Goal: Task Accomplishment & Management: Use online tool/utility

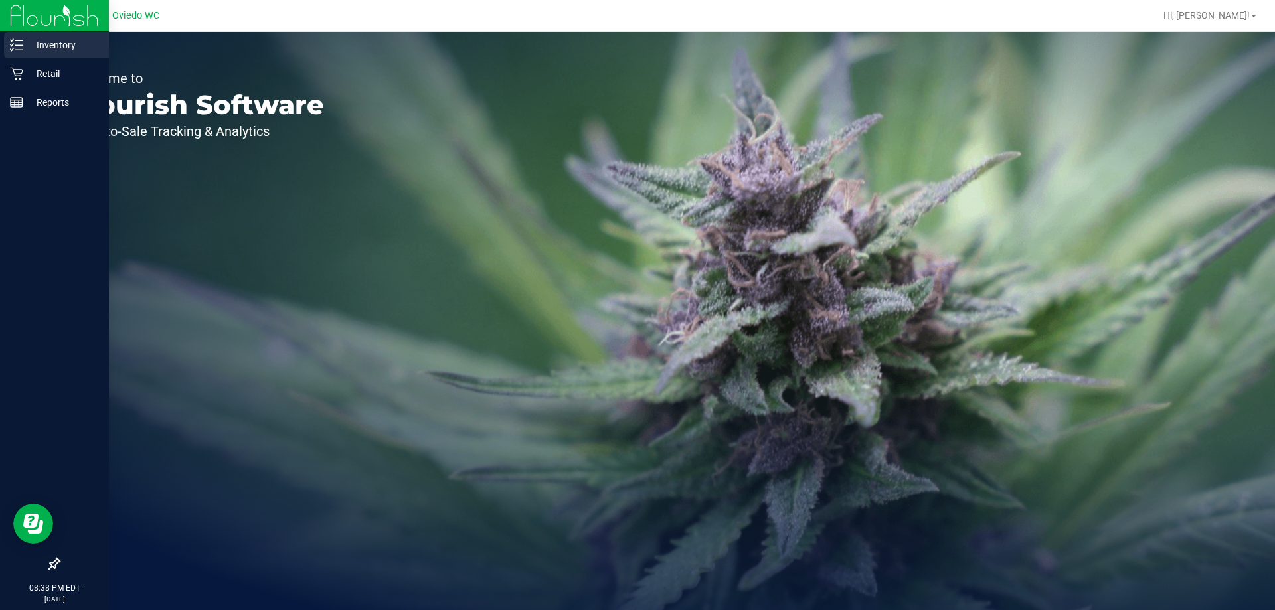
click at [54, 53] on div "Inventory" at bounding box center [56, 45] width 105 height 27
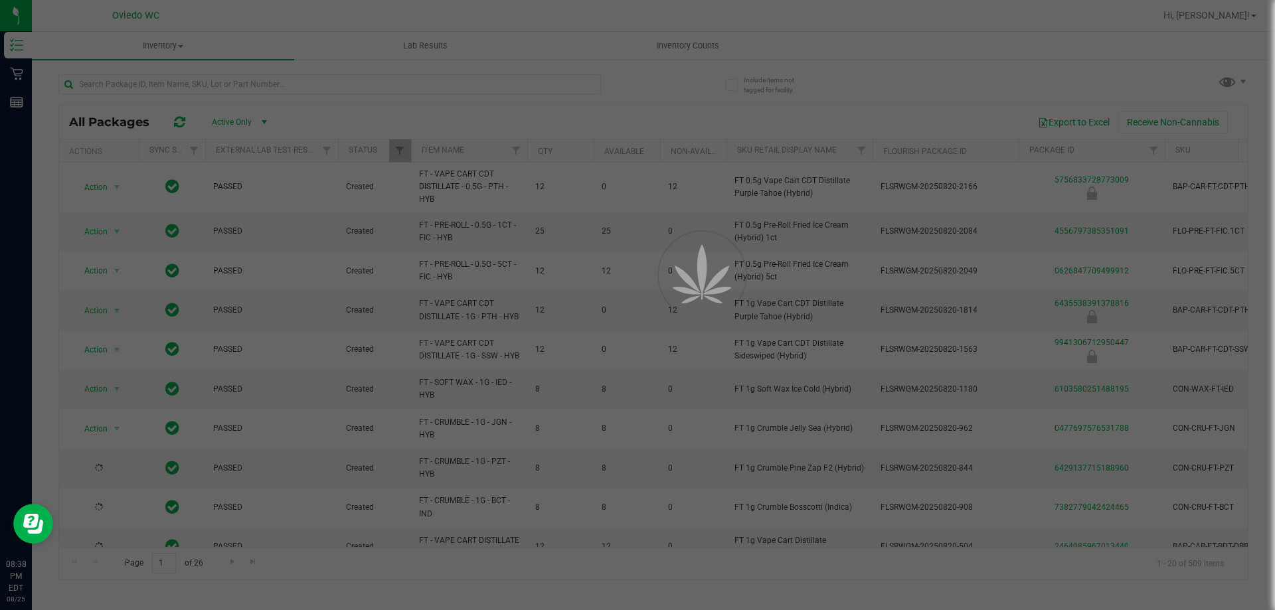
click at [669, 36] on div at bounding box center [637, 305] width 1275 height 610
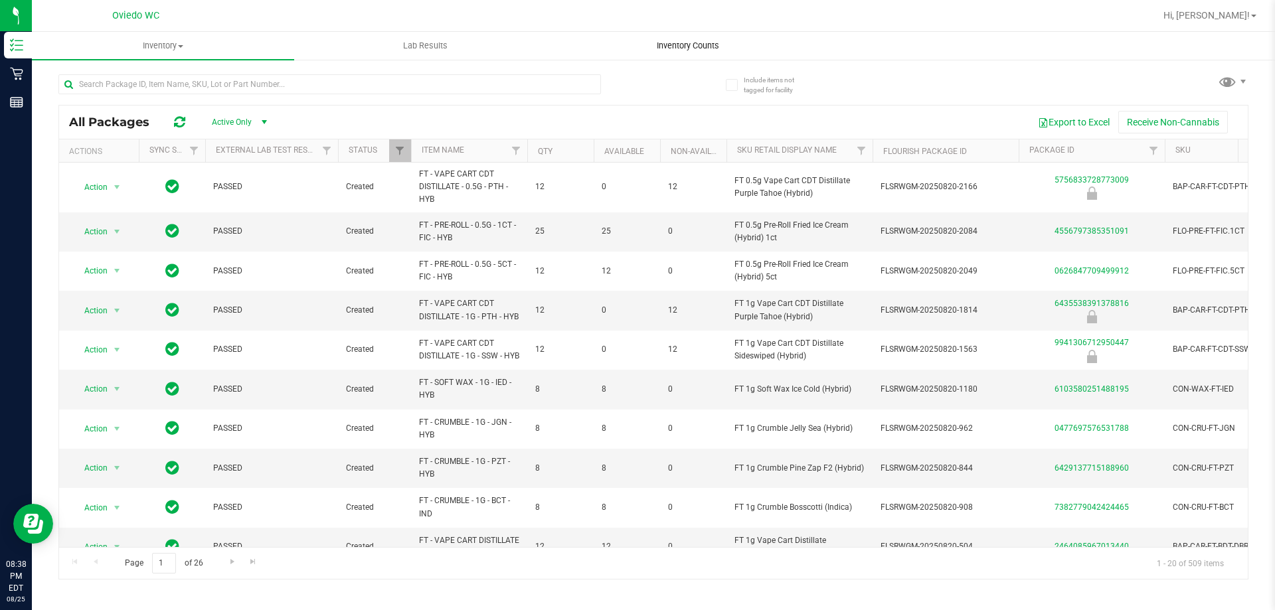
click at [677, 45] on span "Inventory Counts" at bounding box center [688, 46] width 98 height 12
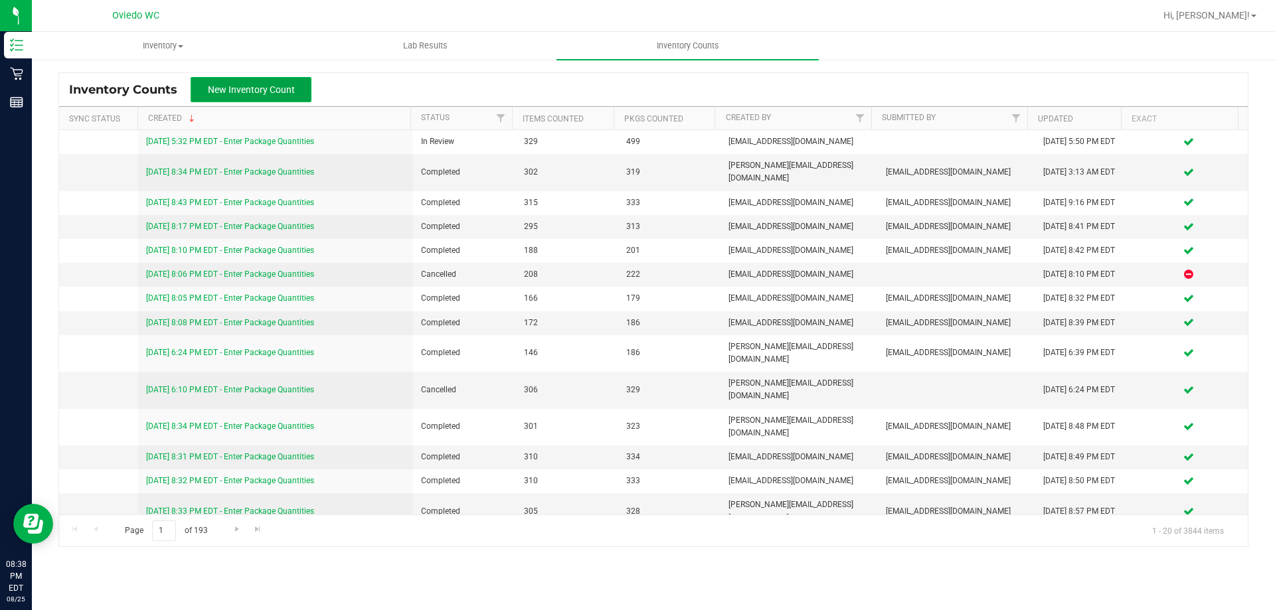
click at [288, 96] on button "New Inventory Count" at bounding box center [251, 89] width 121 height 25
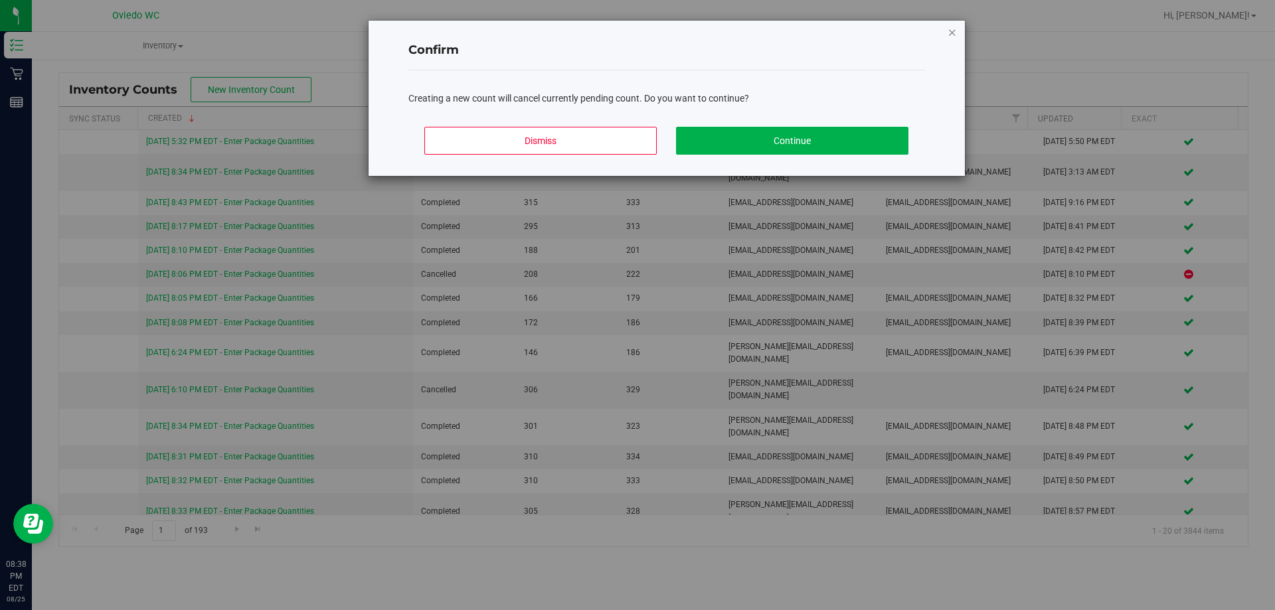
click at [949, 35] on icon "Close modal" at bounding box center [952, 32] width 9 height 16
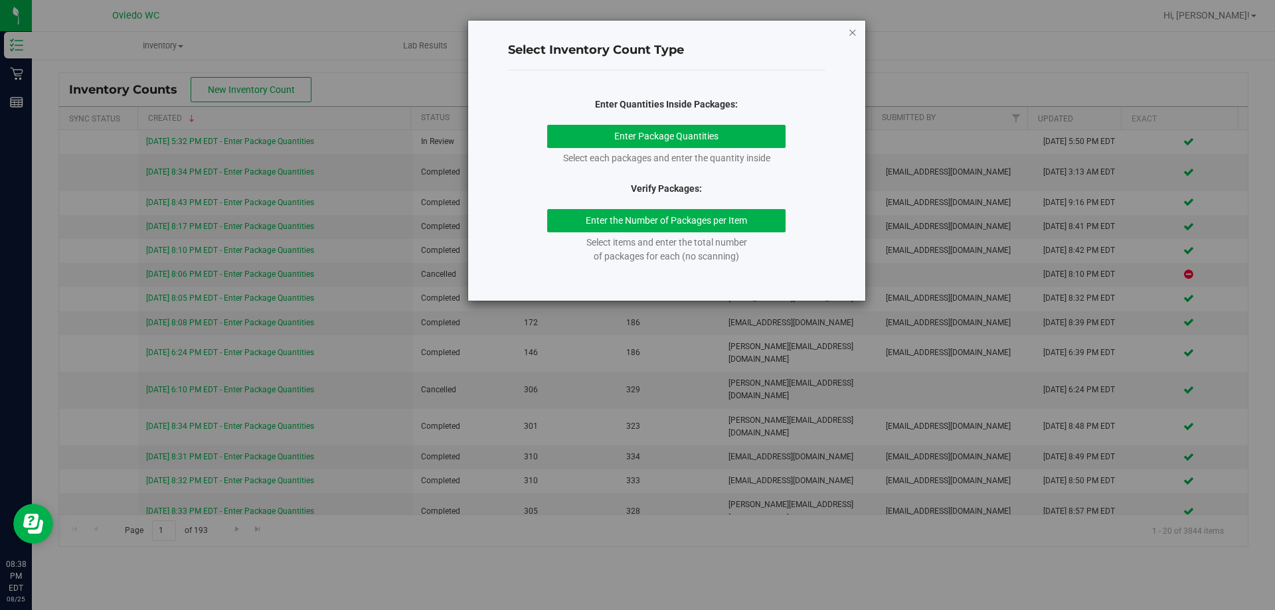
click at [854, 35] on icon "button" at bounding box center [852, 32] width 9 height 16
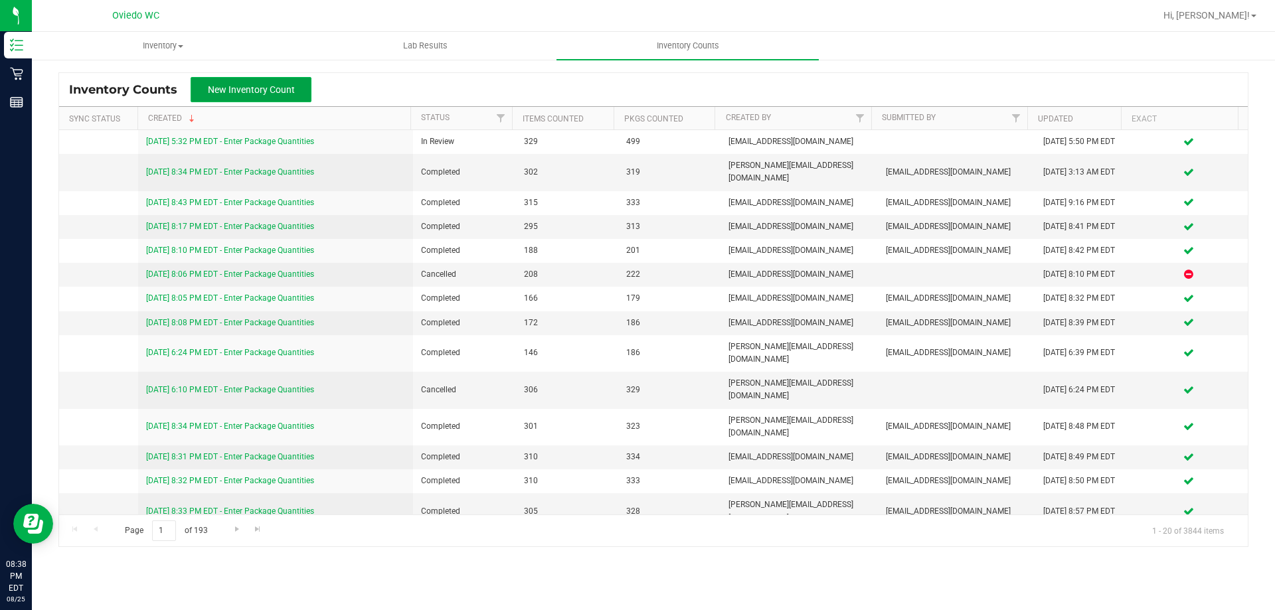
click at [267, 93] on span "New Inventory Count" at bounding box center [251, 89] width 87 height 11
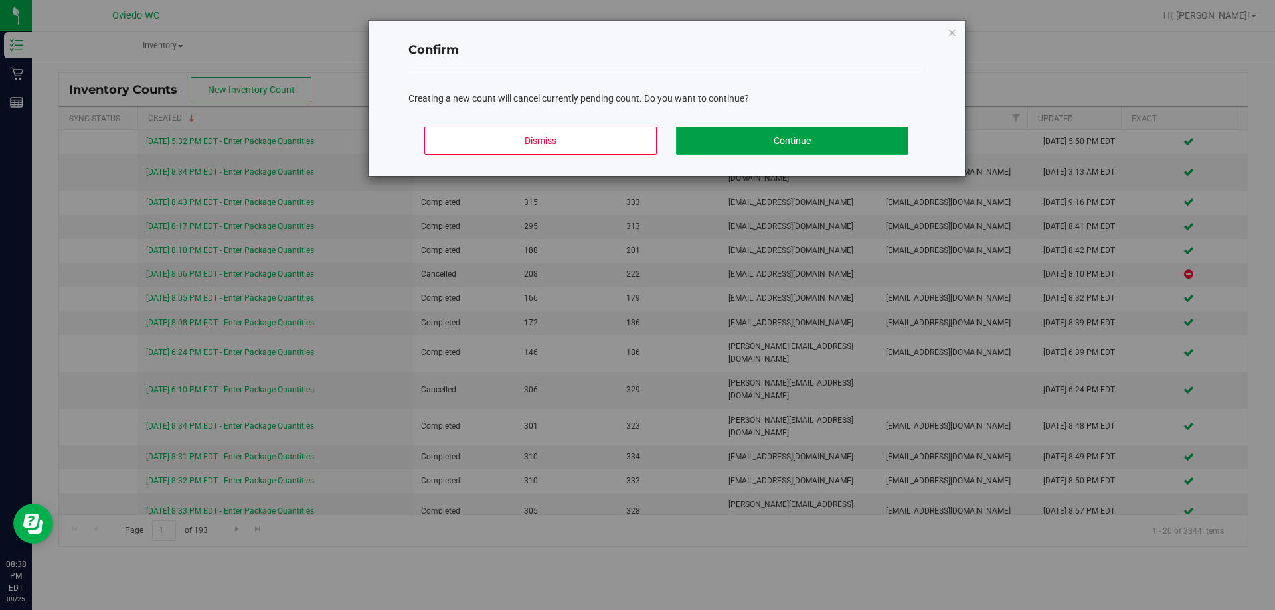
click at [834, 133] on button "Continue" at bounding box center [792, 141] width 232 height 28
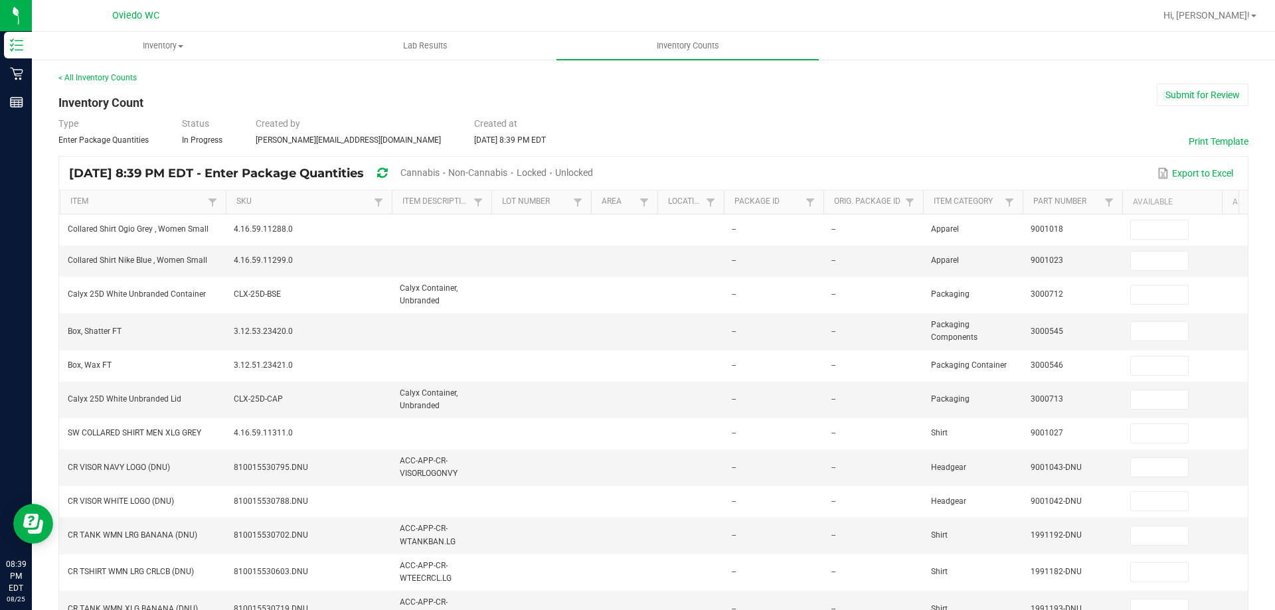
click at [440, 170] on span "Cannabis" at bounding box center [420, 172] width 39 height 11
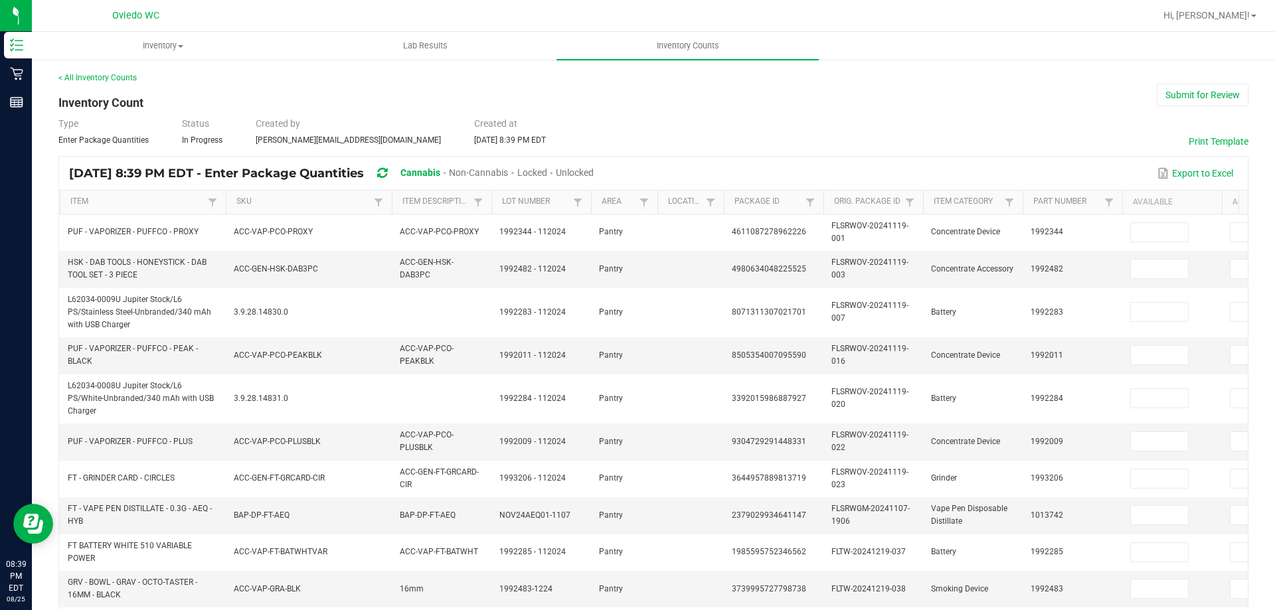
click at [594, 170] on span "Unlocked" at bounding box center [575, 172] width 38 height 11
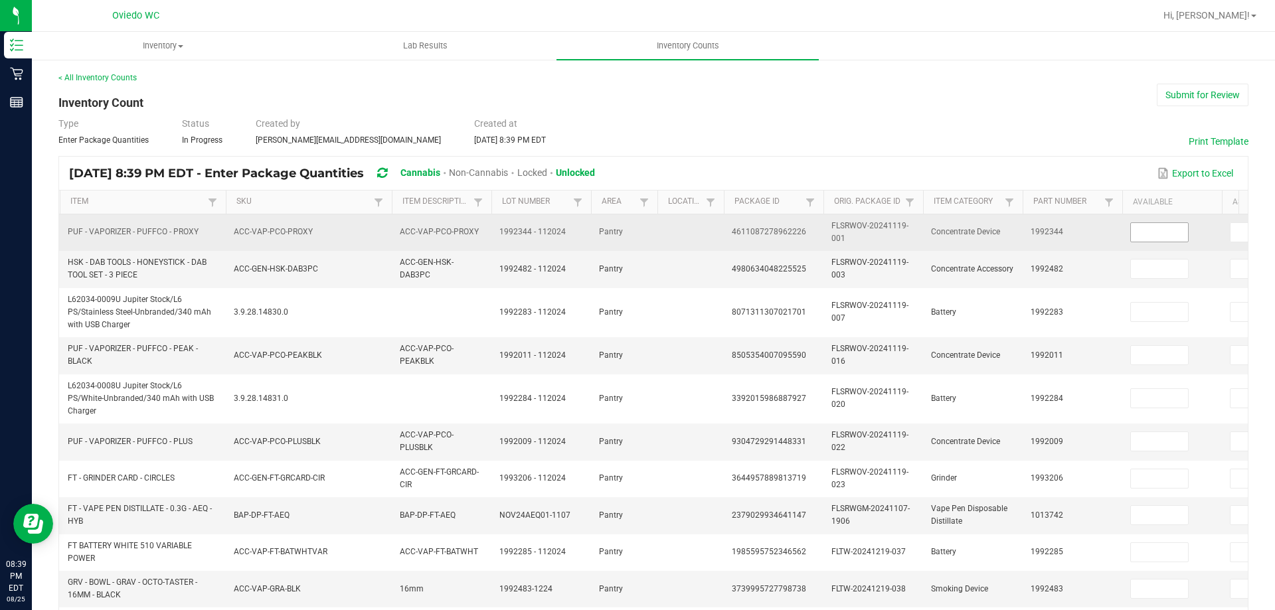
click at [1158, 240] on input at bounding box center [1159, 232] width 57 height 19
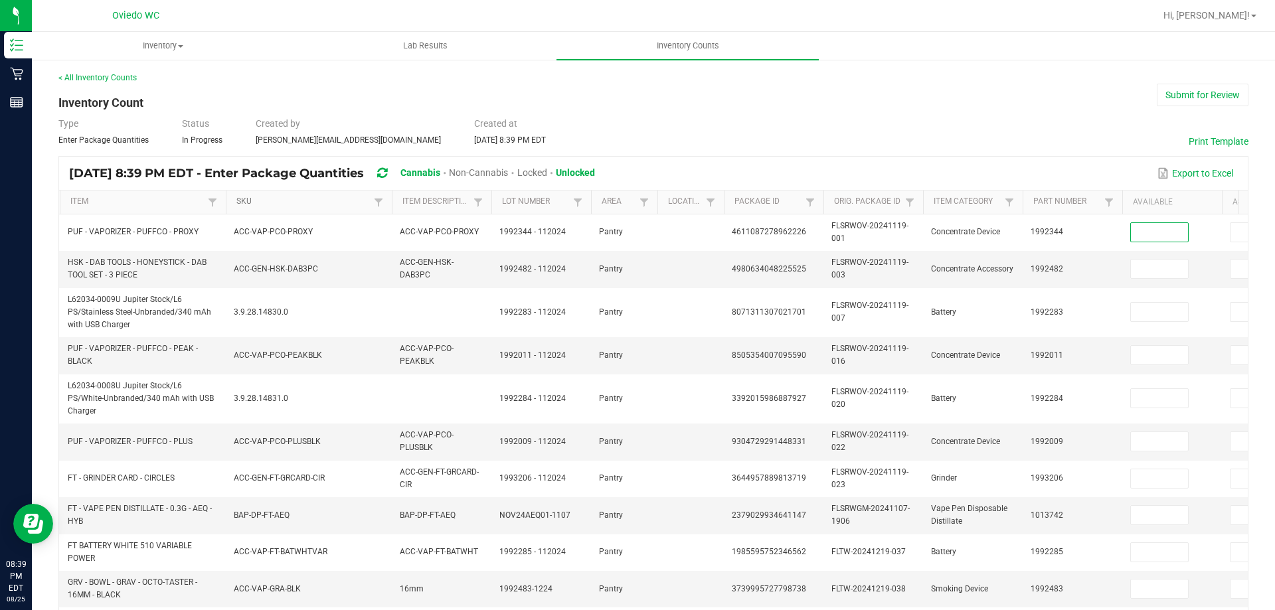
click at [292, 204] on link "SKU" at bounding box center [303, 202] width 134 height 11
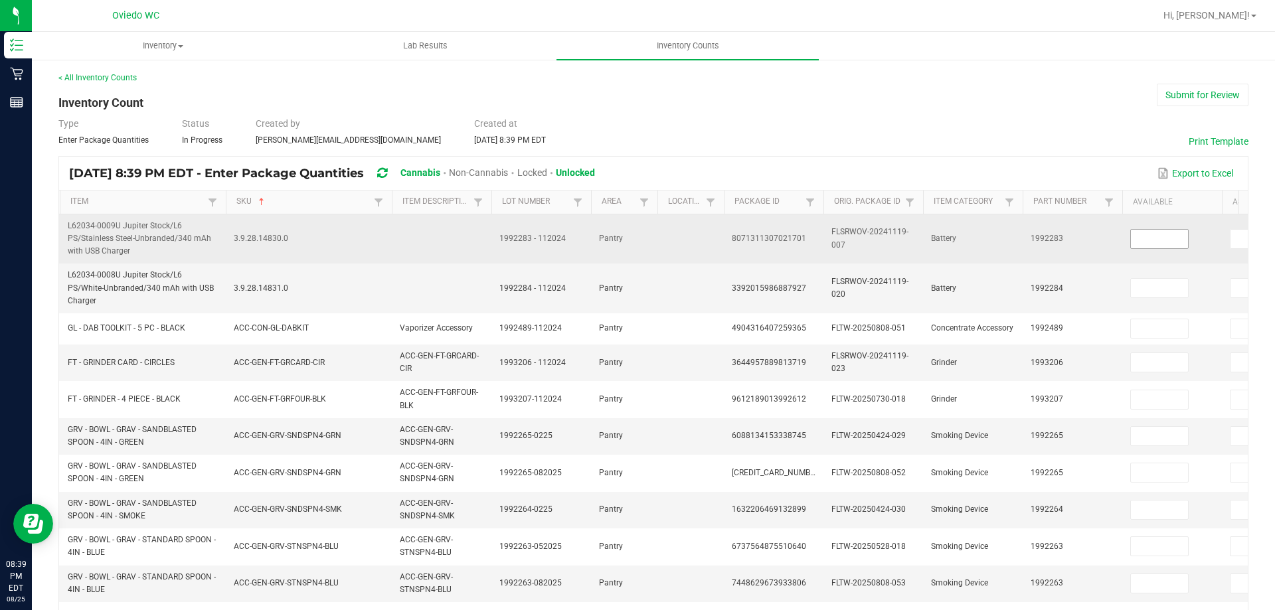
click at [1144, 244] on input at bounding box center [1159, 239] width 57 height 19
type input "0"
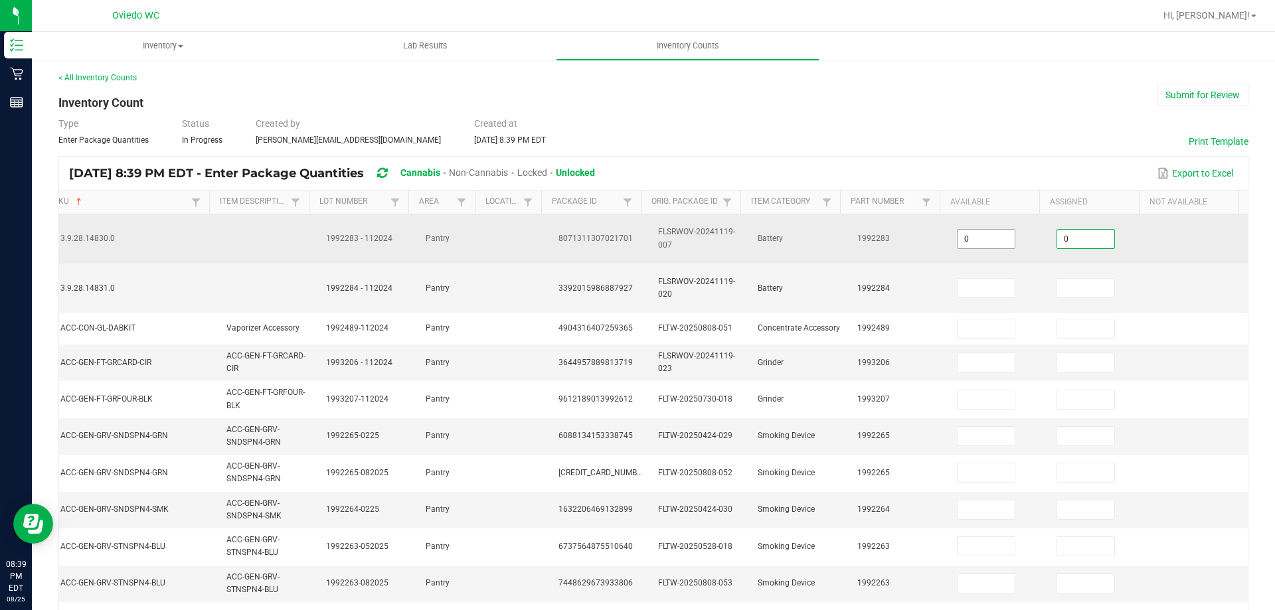
type input "0"
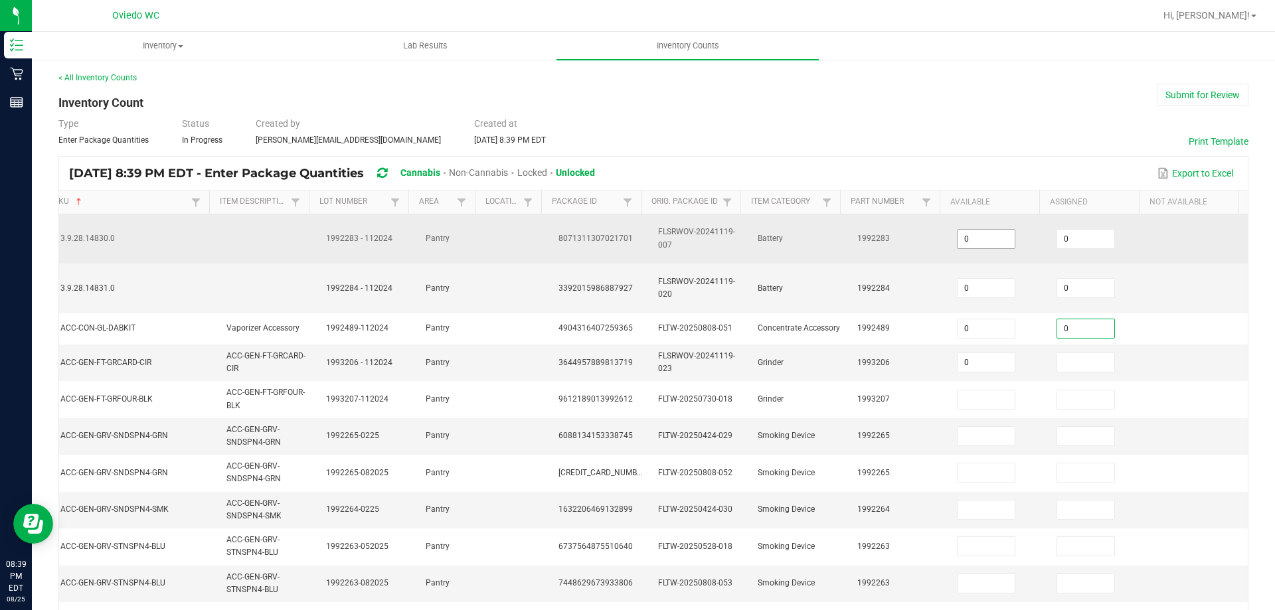
type input "0"
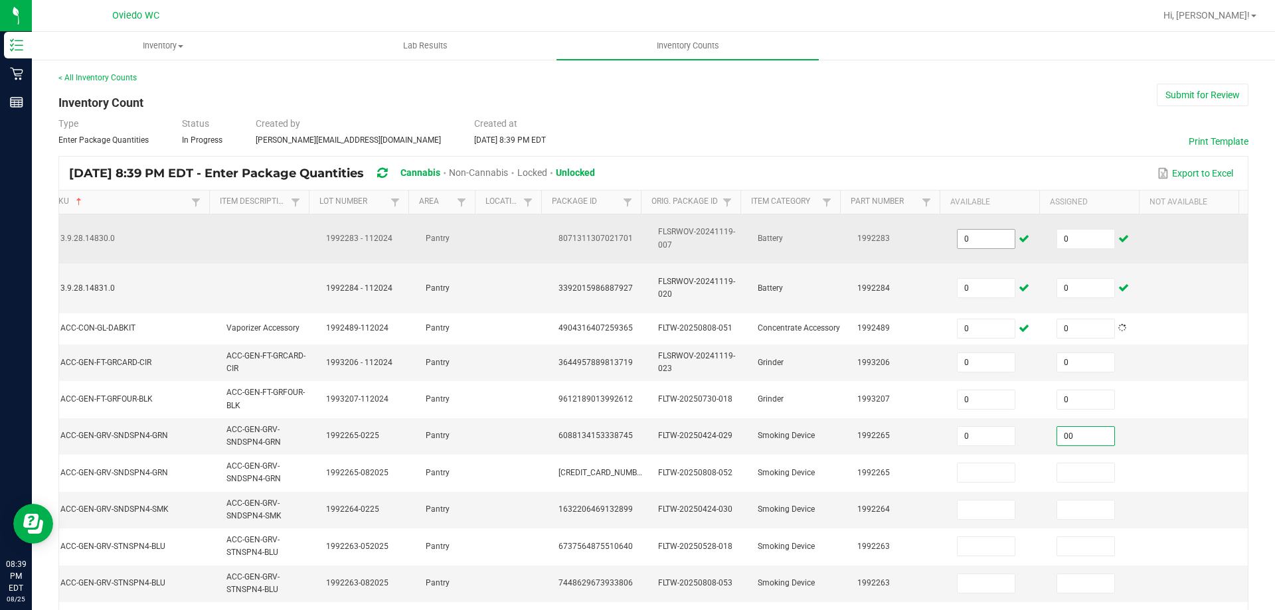
type input "0"
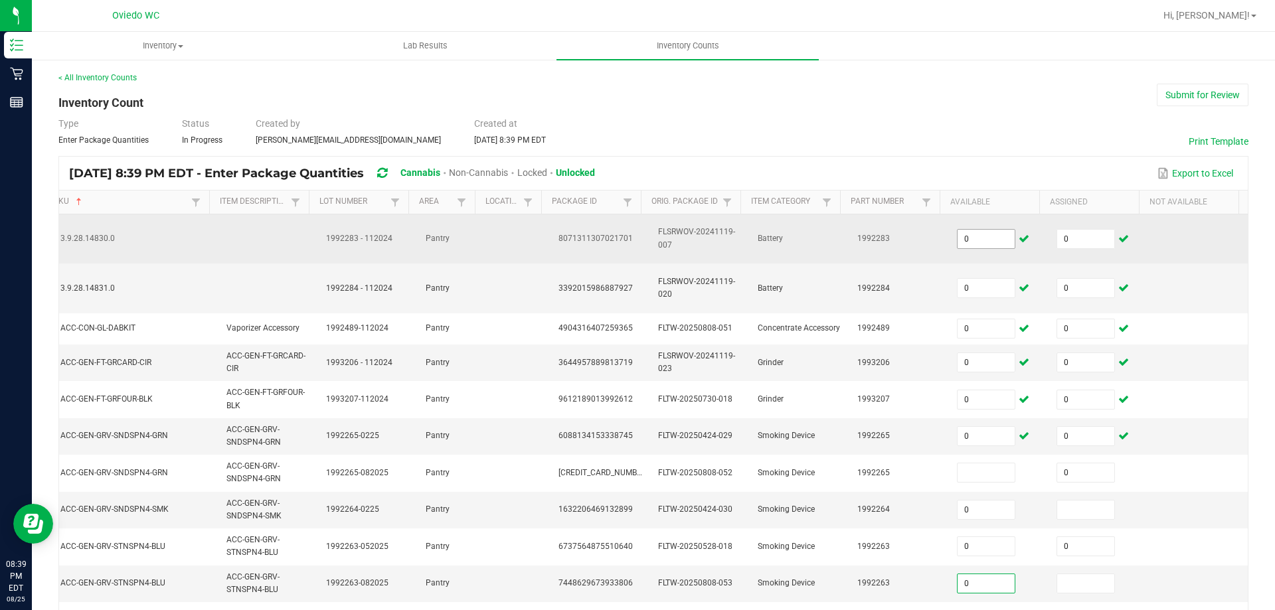
type input "0"
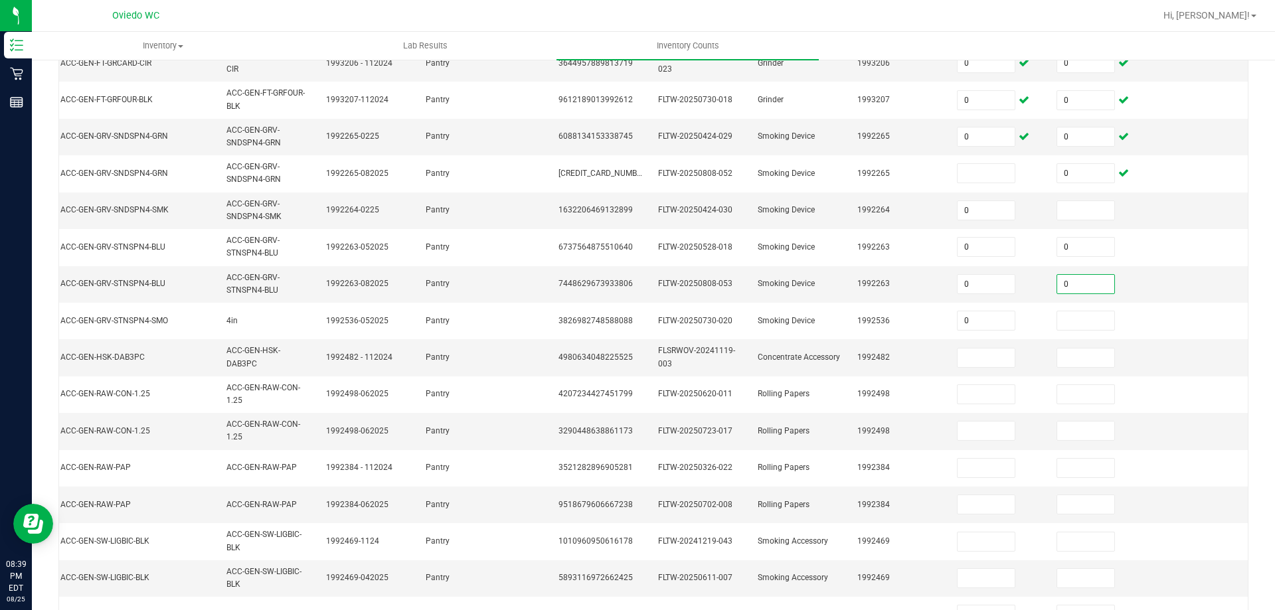
type input "0"
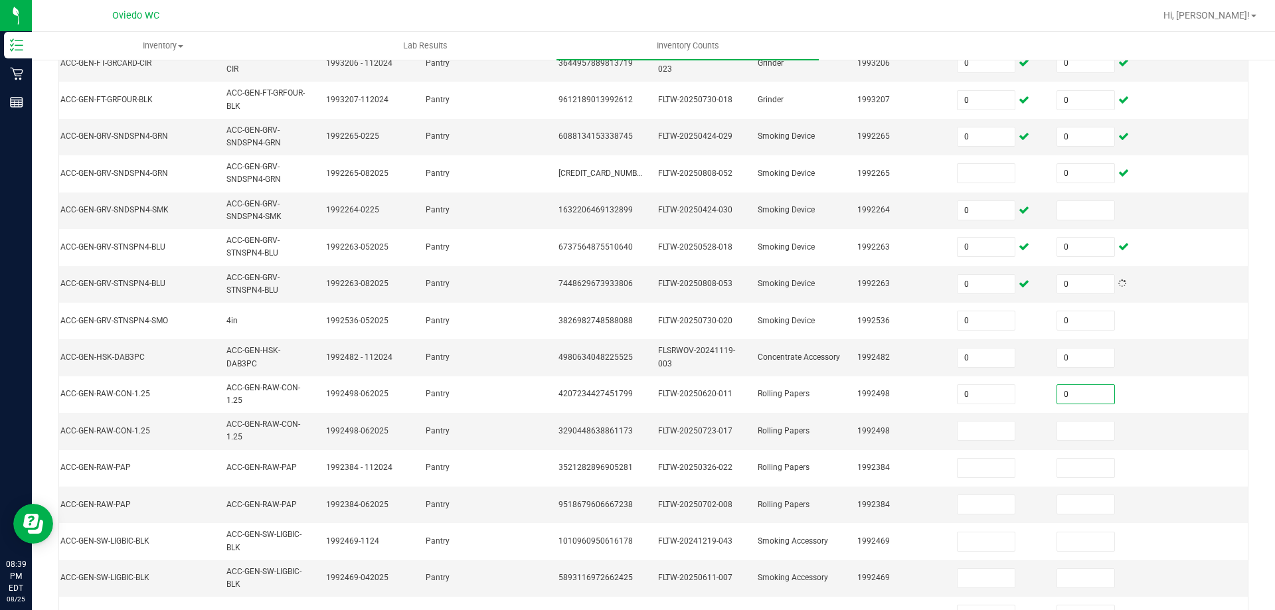
type input "0"
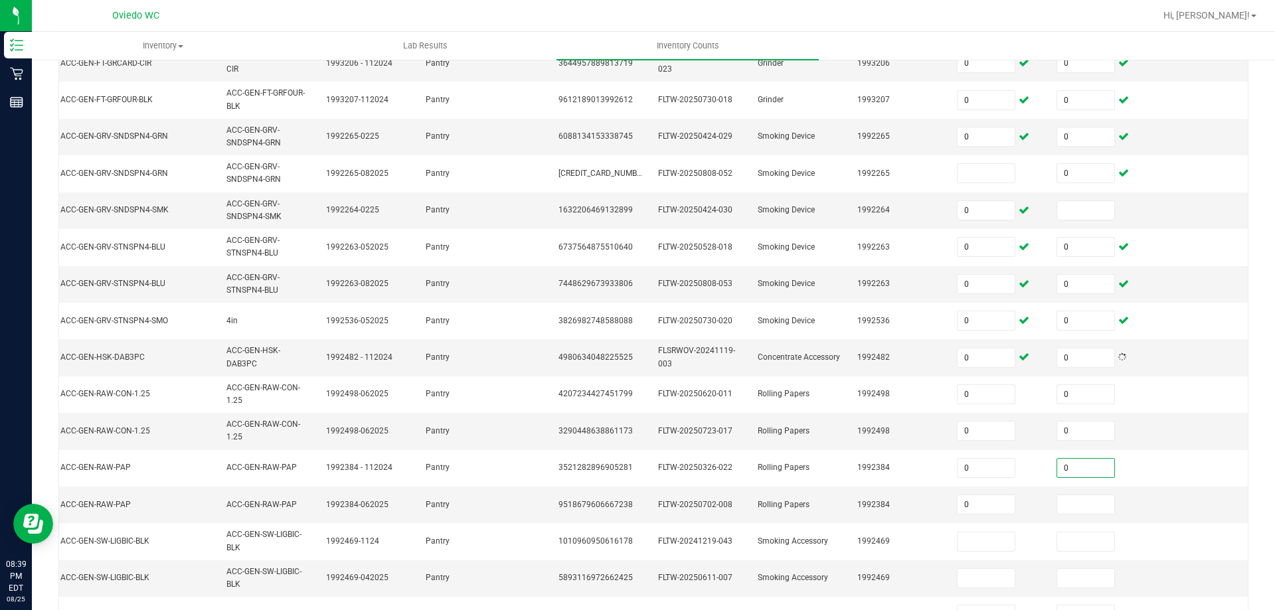
type input "0"
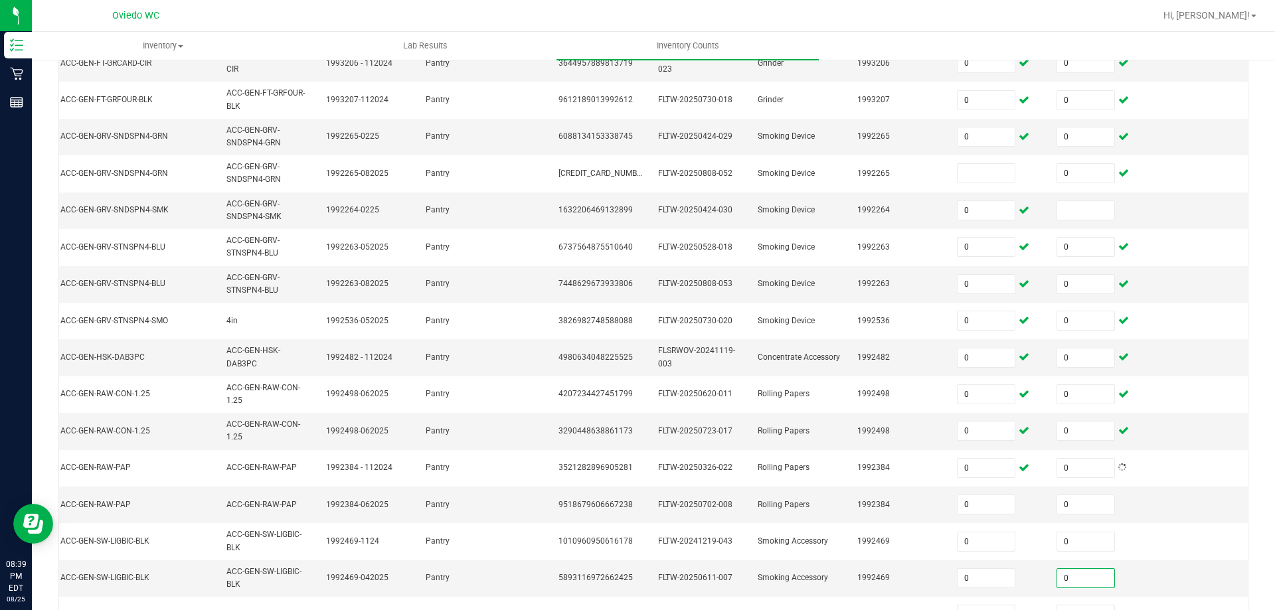
type input "0"
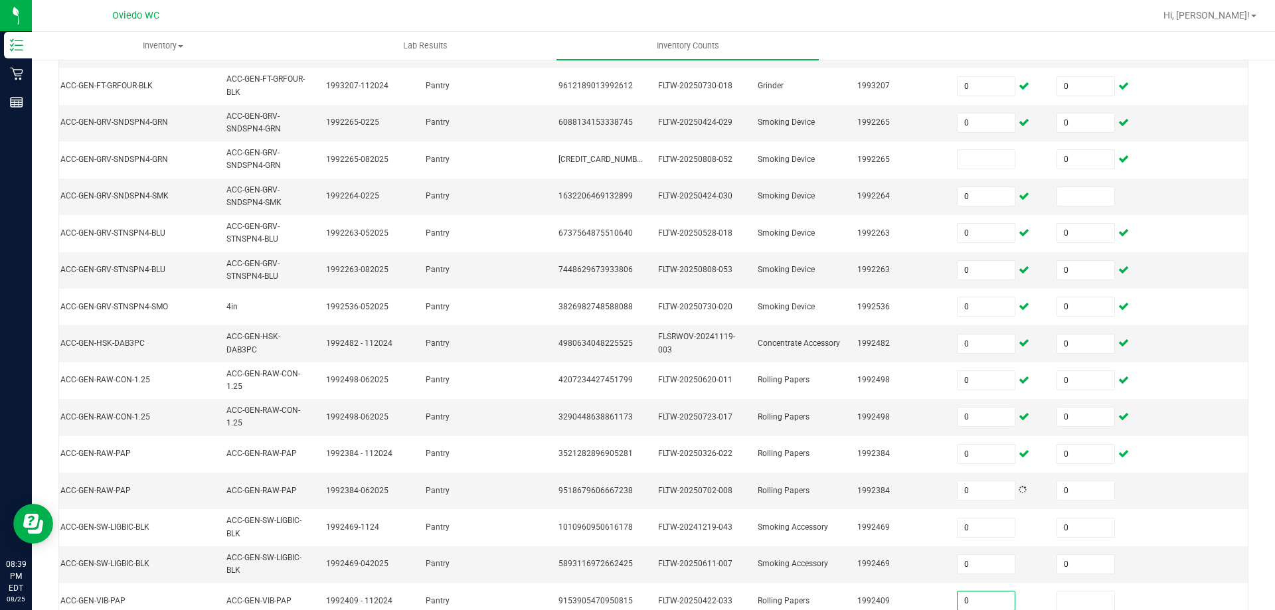
type input "0"
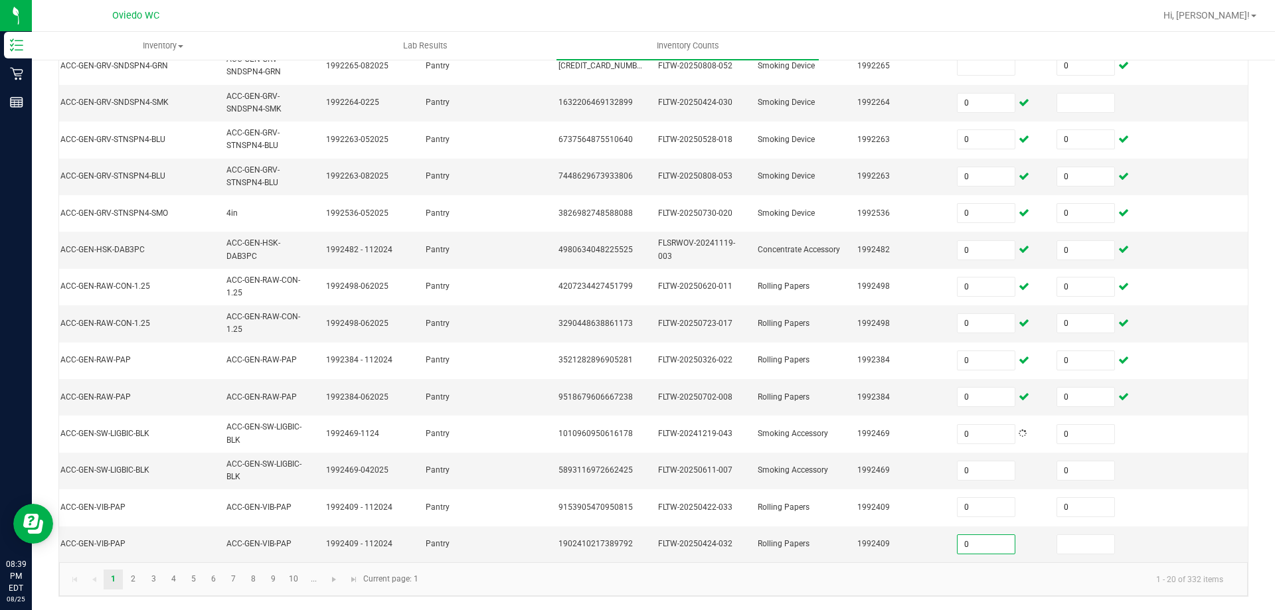
type input "0"
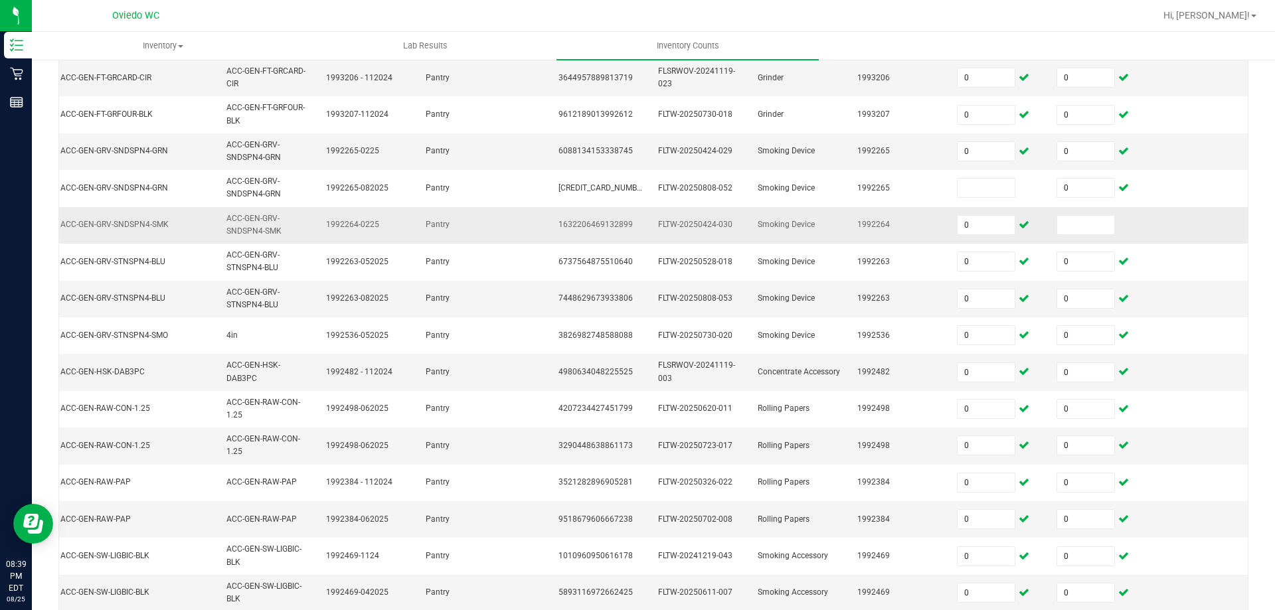
scroll to position [284, 0]
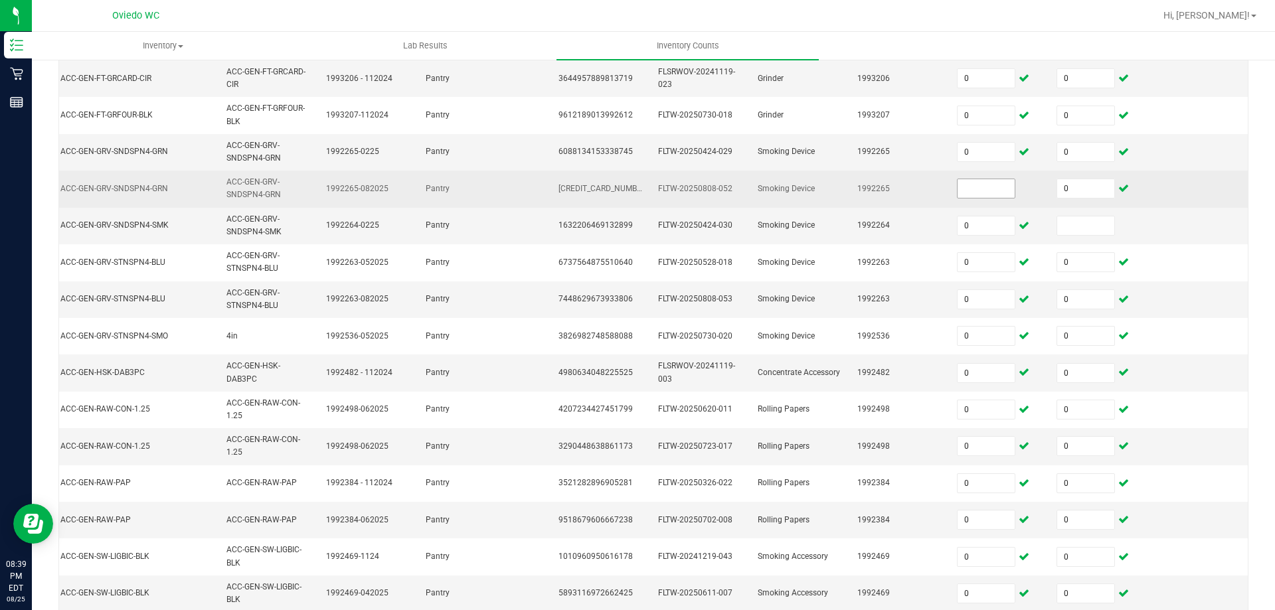
type input "0"
click at [987, 195] on input at bounding box center [986, 188] width 57 height 19
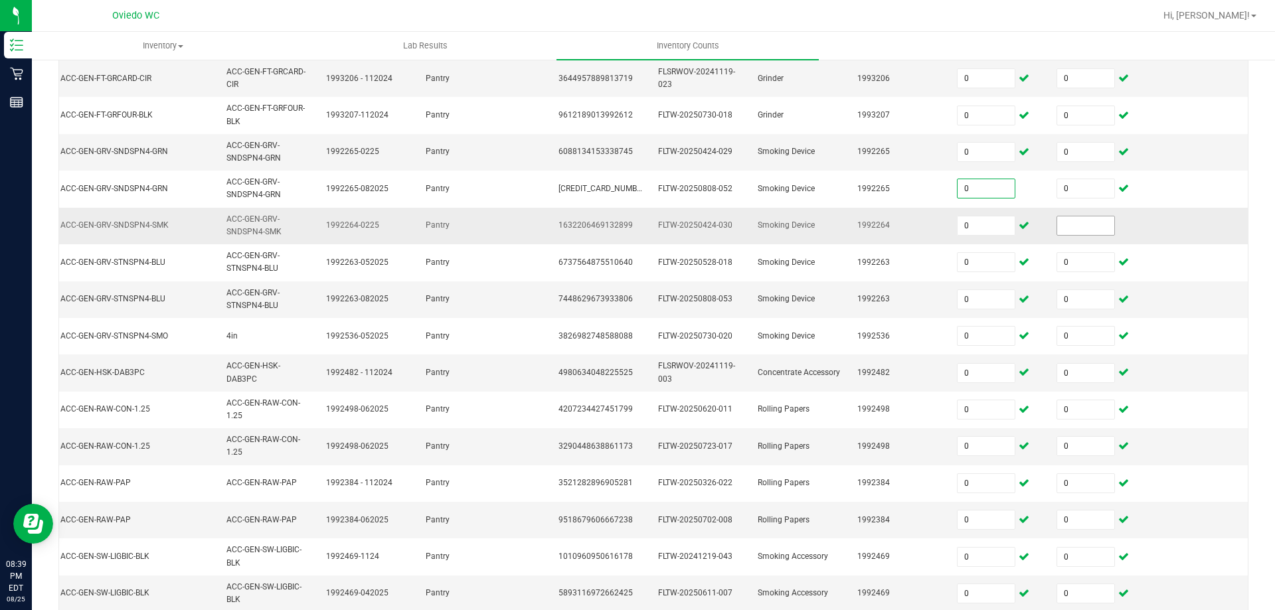
type input "0"
click at [1067, 220] on input at bounding box center [1085, 226] width 57 height 19
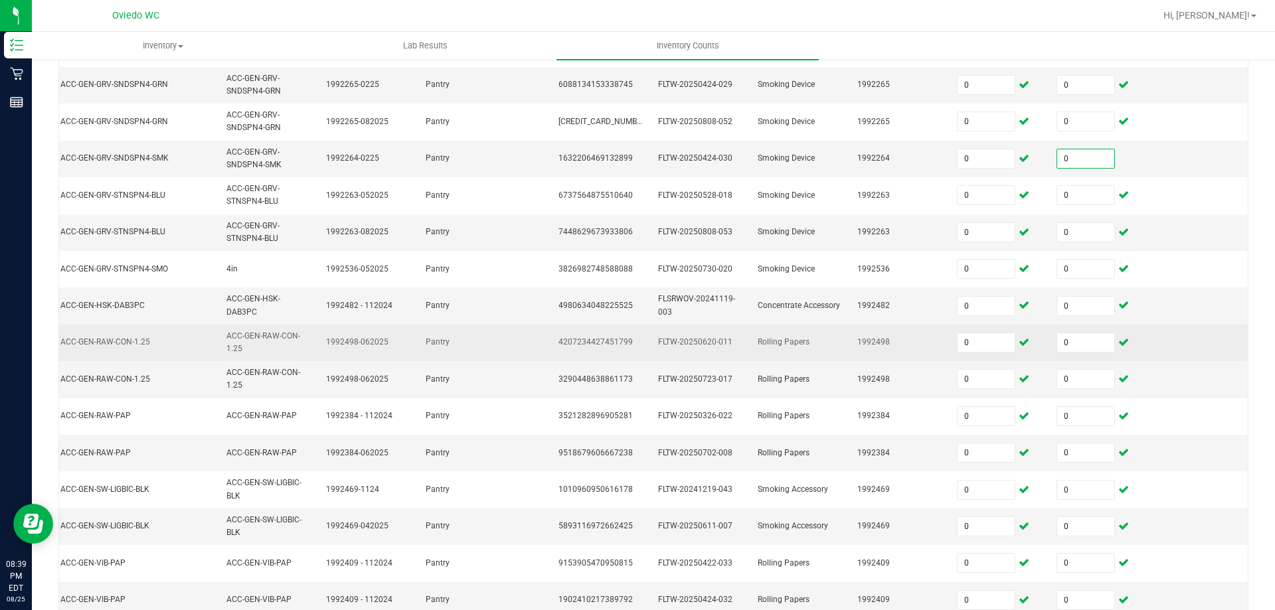
scroll to position [417, 0]
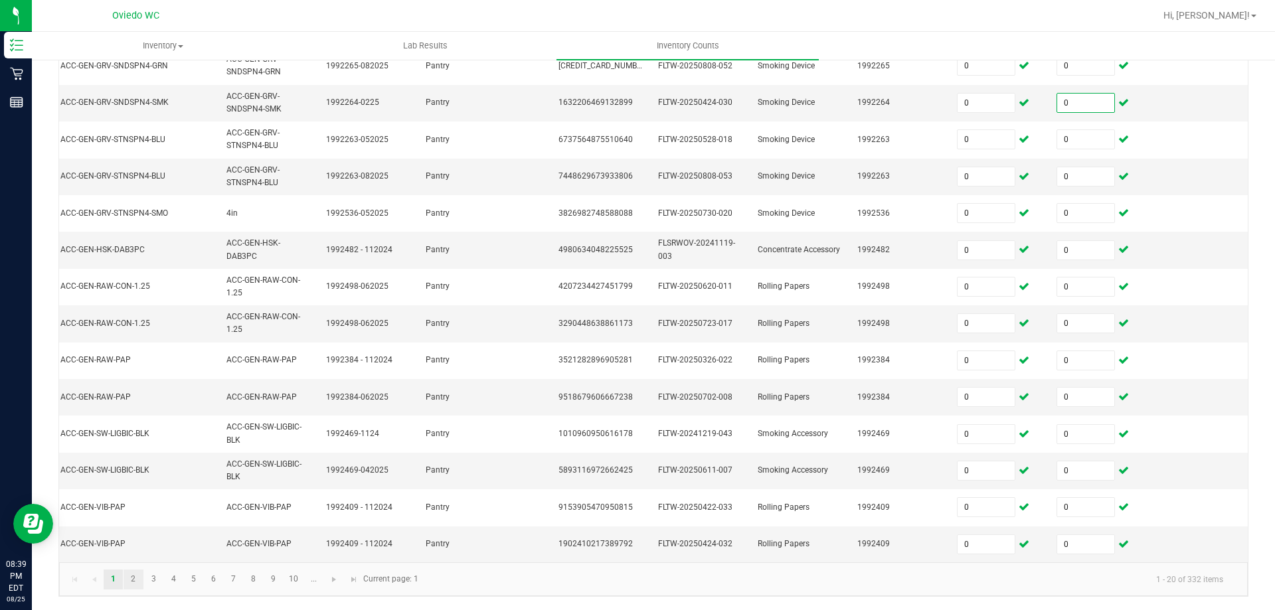
type input "0"
click at [139, 579] on link "2" at bounding box center [133, 580] width 19 height 20
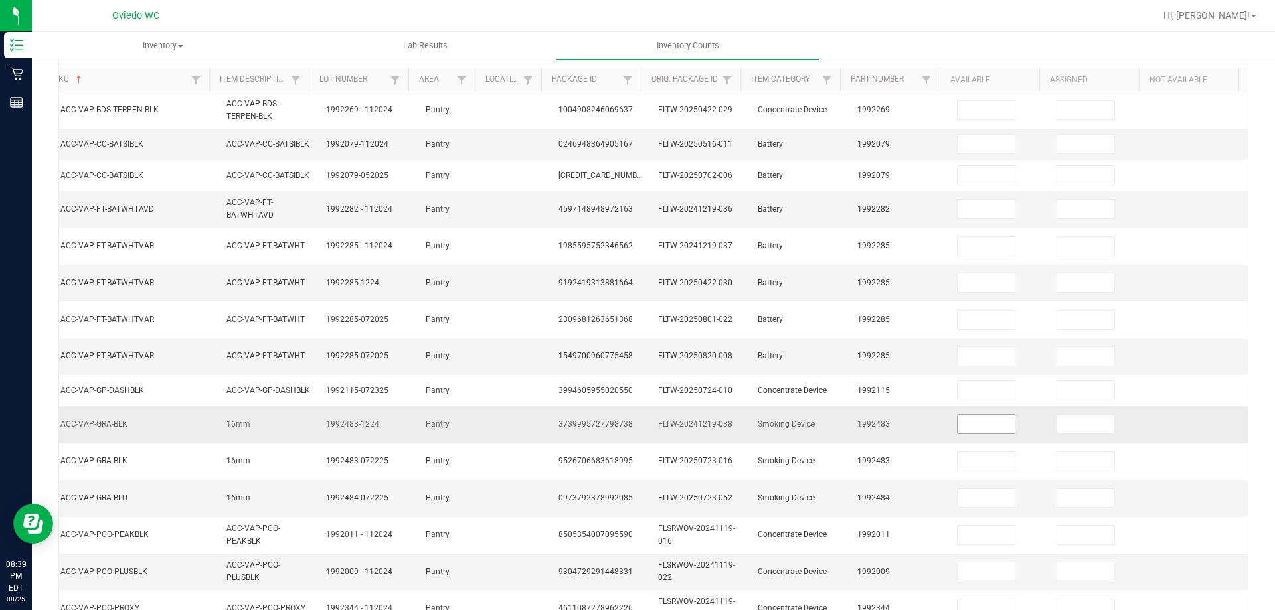
scroll to position [115, 0]
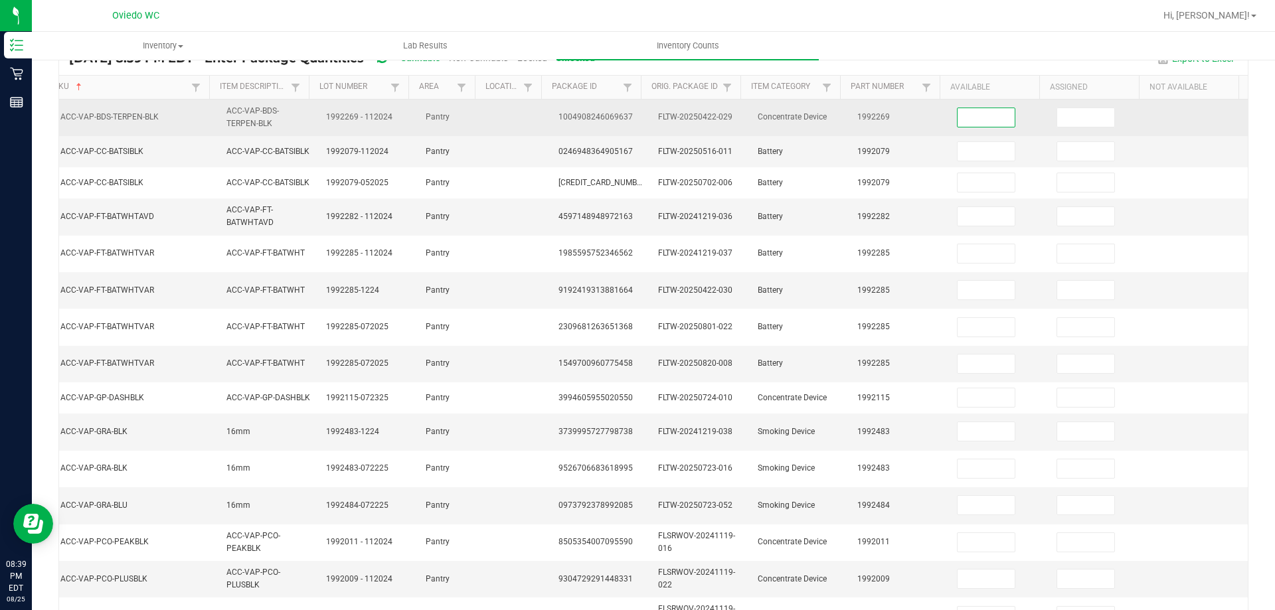
click at [982, 124] on input at bounding box center [986, 117] width 57 height 19
type input "0"
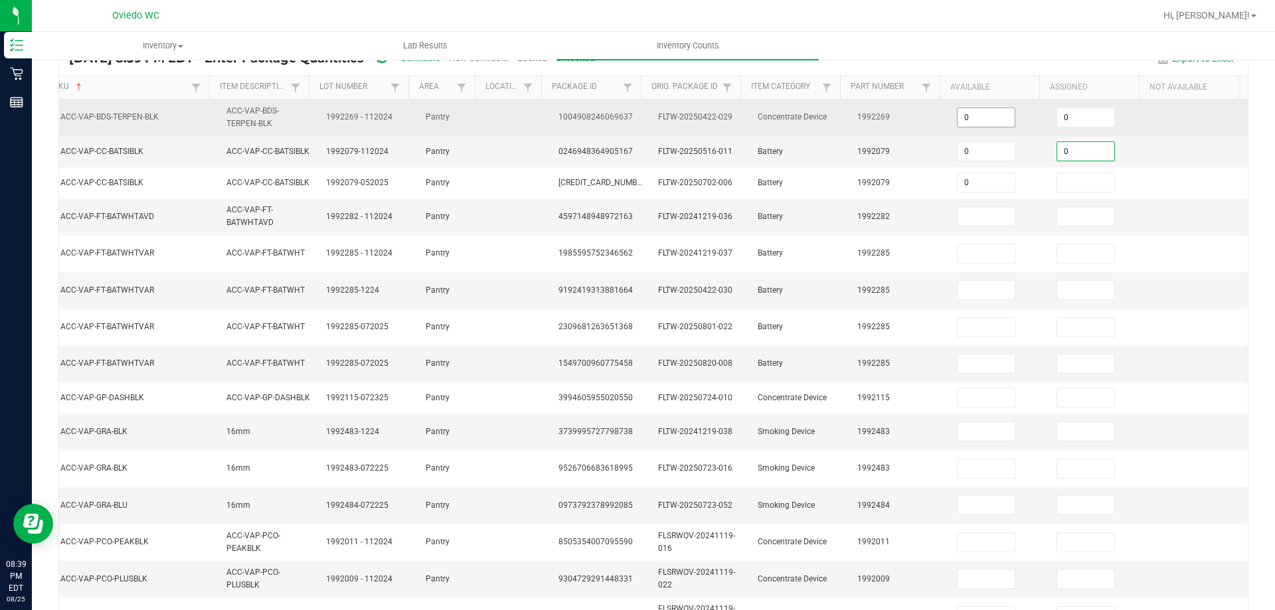
type input "0"
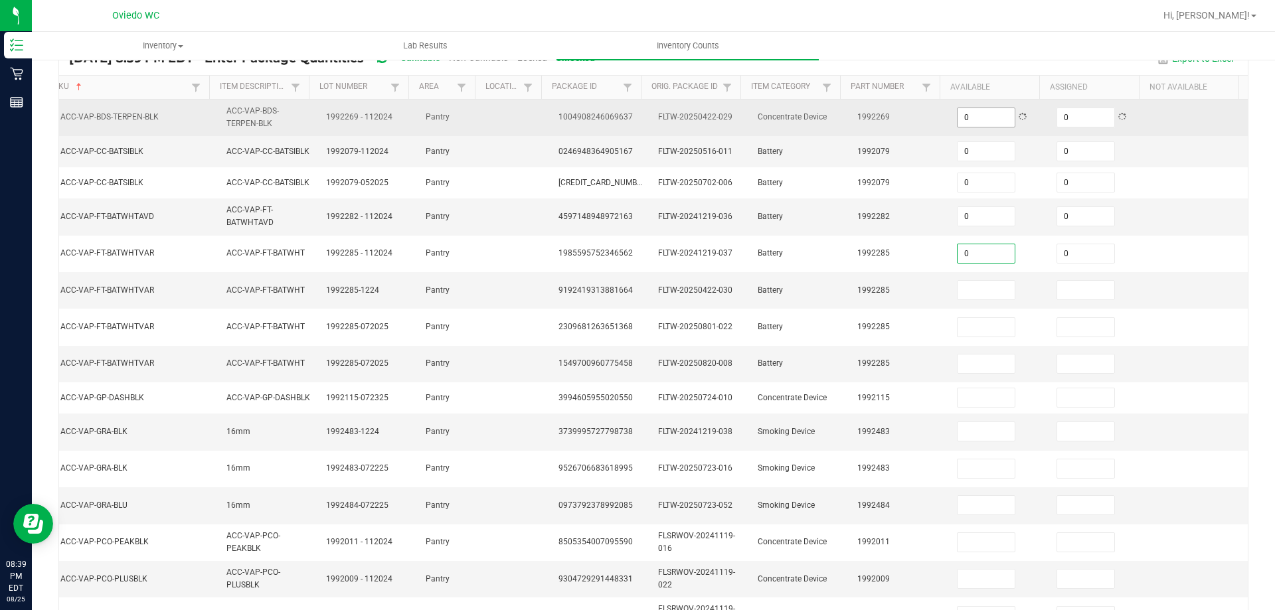
type input "0"
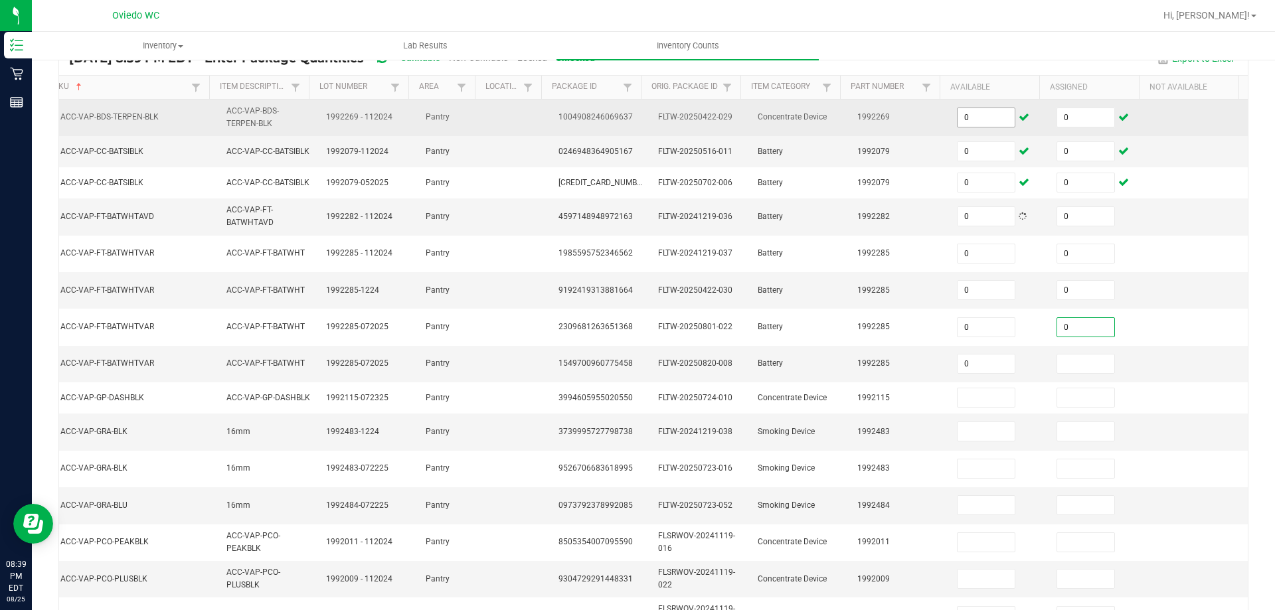
type input "0"
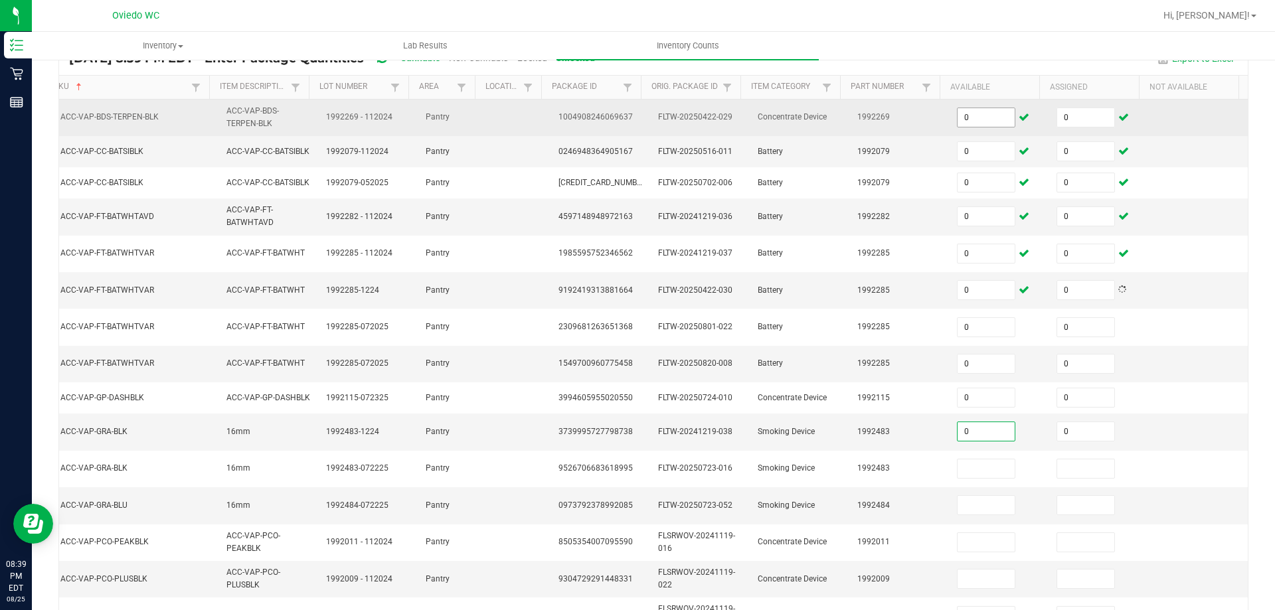
type input "0"
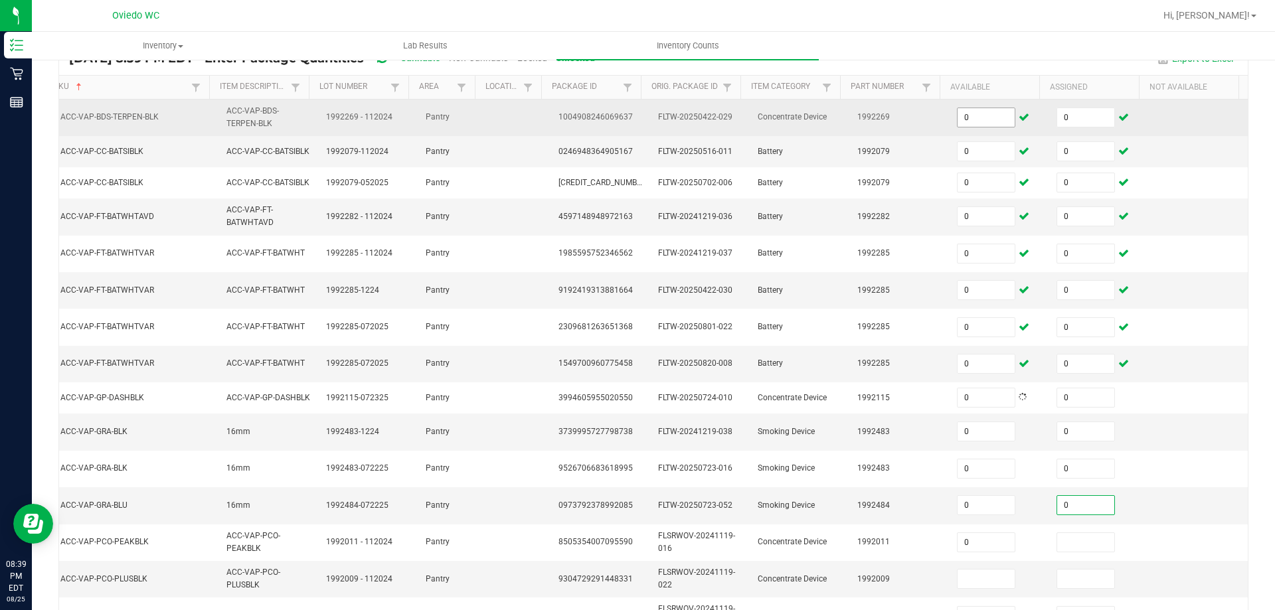
type input "0"
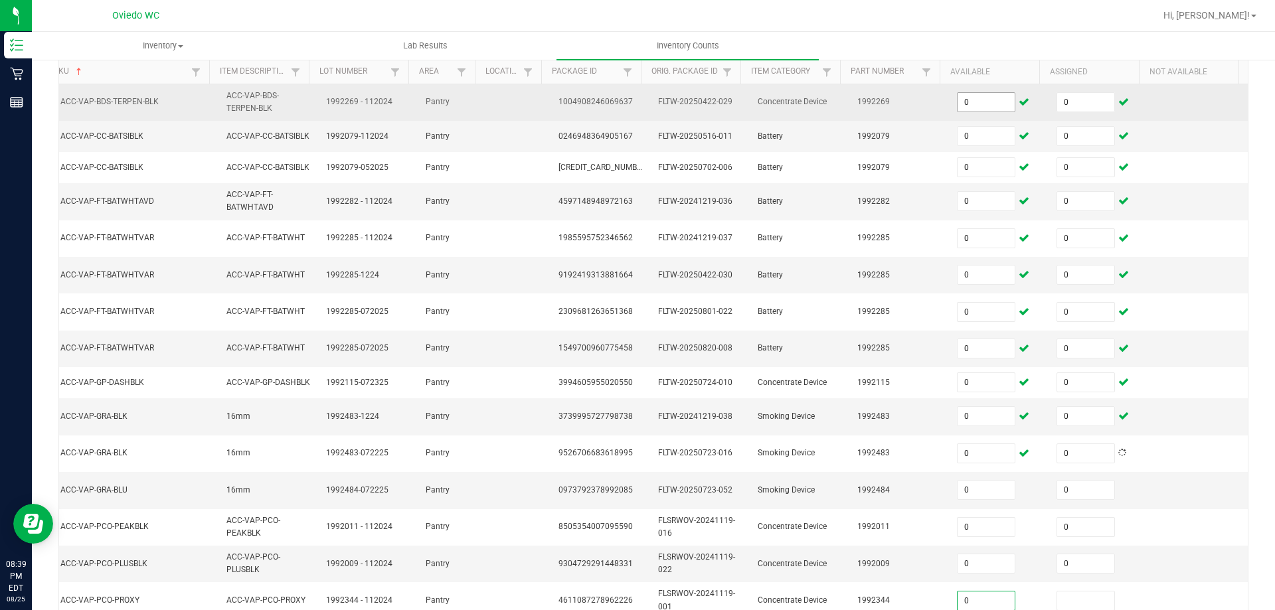
type input "0"
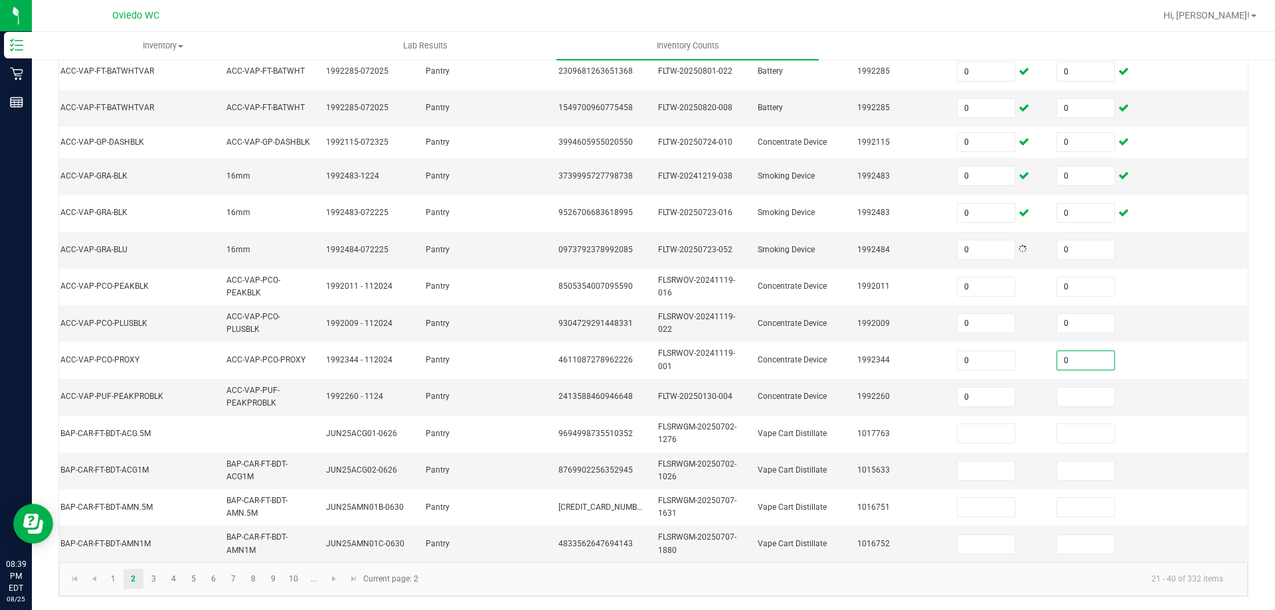
type input "0"
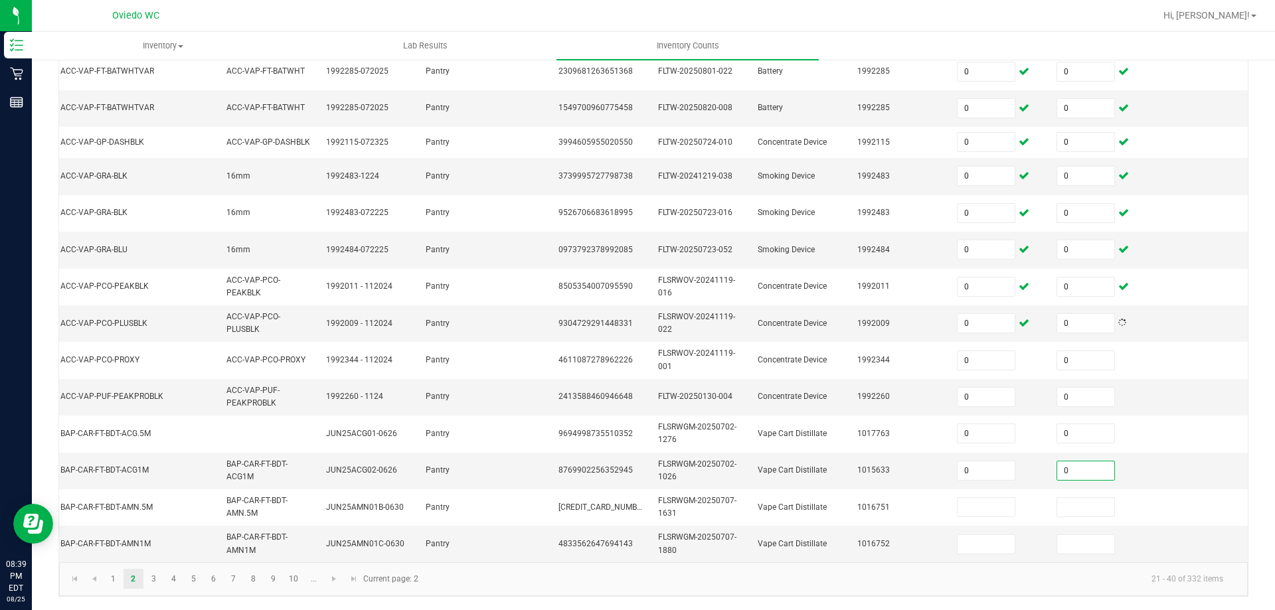
type input "0"
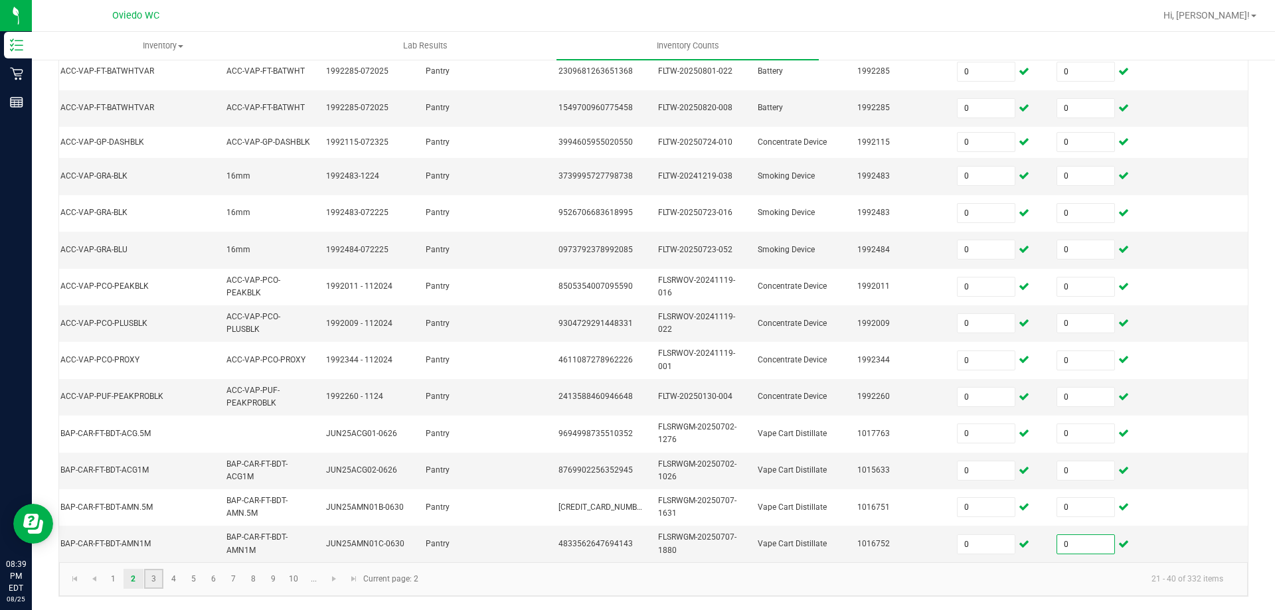
click at [157, 583] on link "3" at bounding box center [153, 579] width 19 height 20
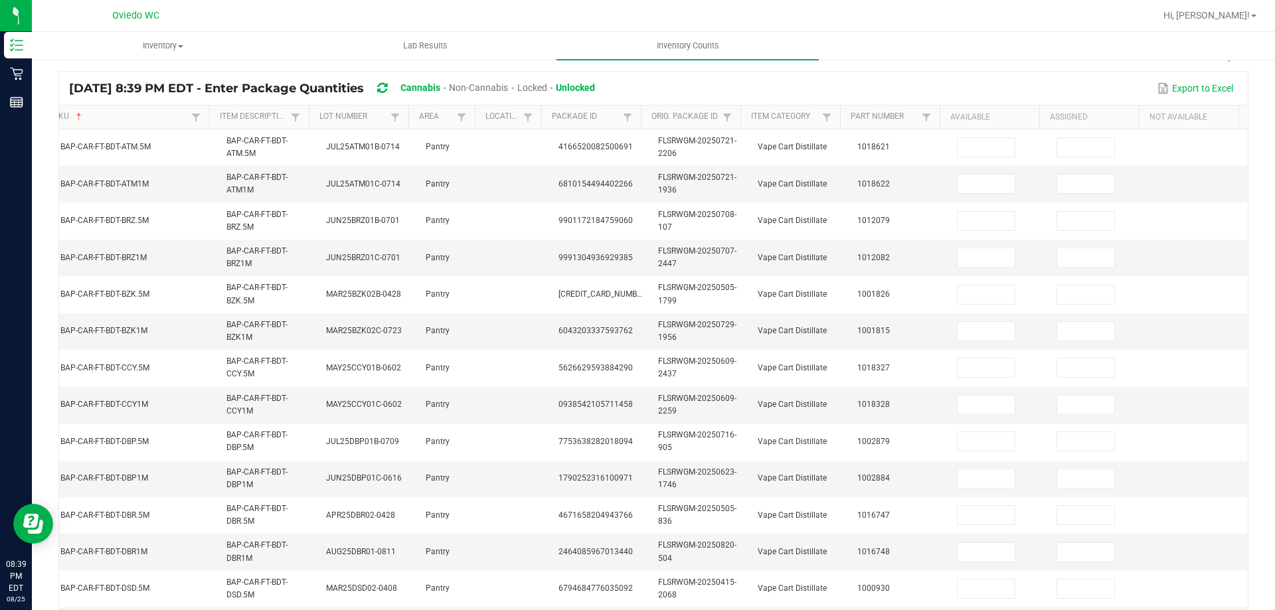
scroll to position [48, 0]
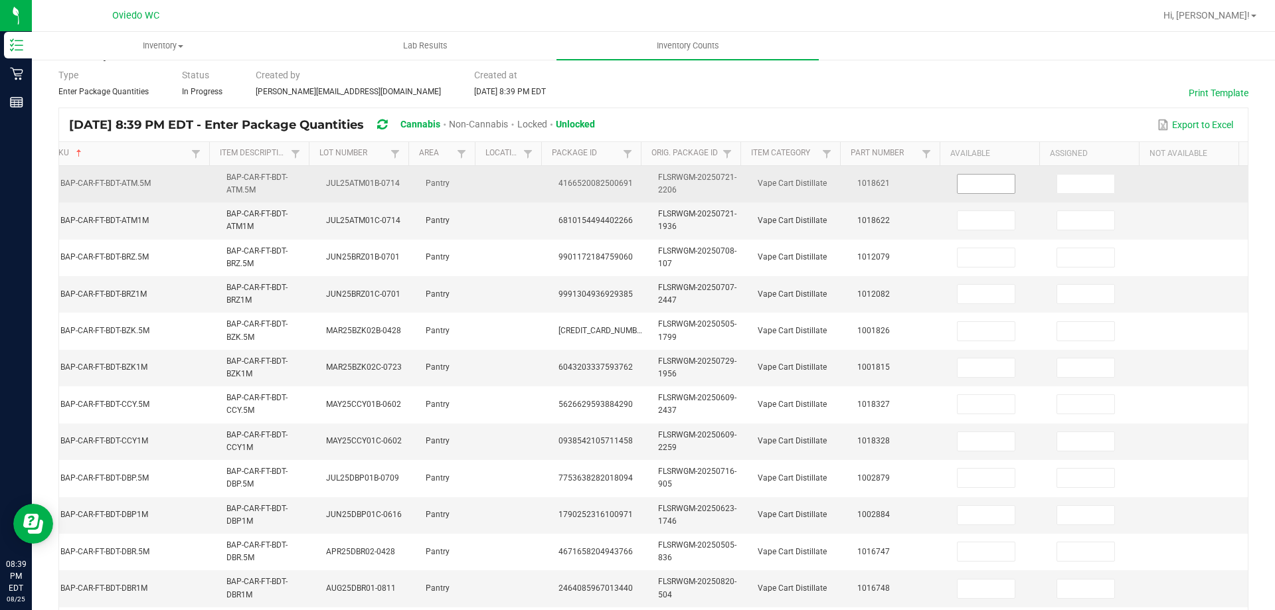
click at [984, 174] on span at bounding box center [986, 184] width 58 height 20
click at [984, 175] on span at bounding box center [986, 184] width 58 height 20
click at [984, 178] on input at bounding box center [986, 184] width 57 height 19
type input "0"
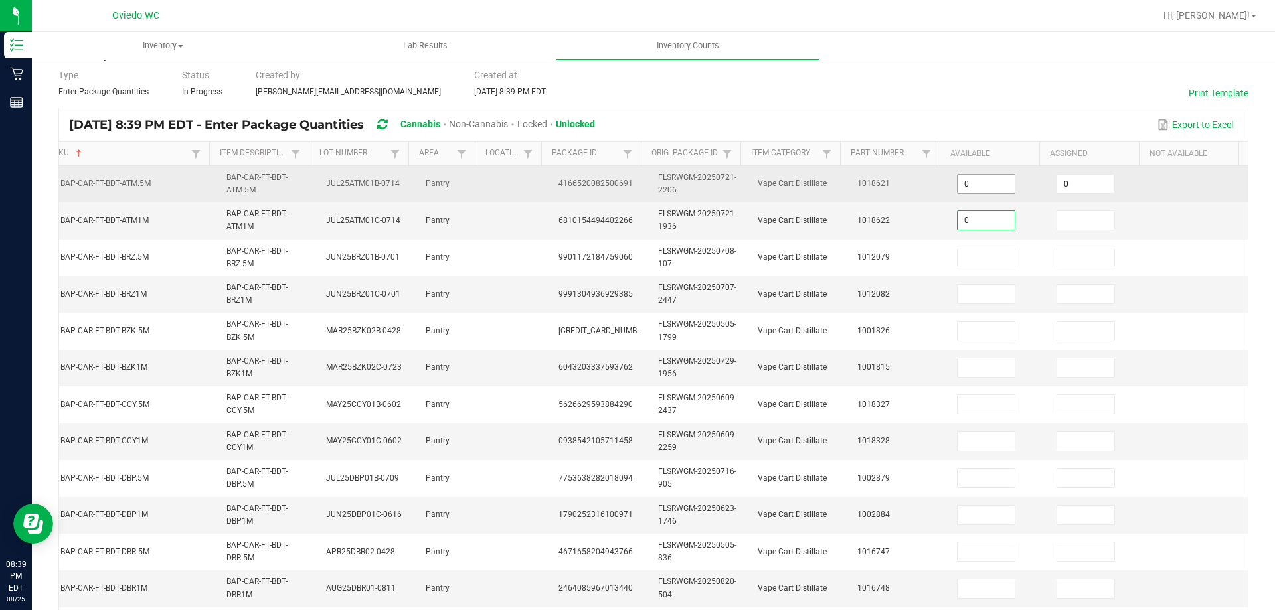
type input "0"
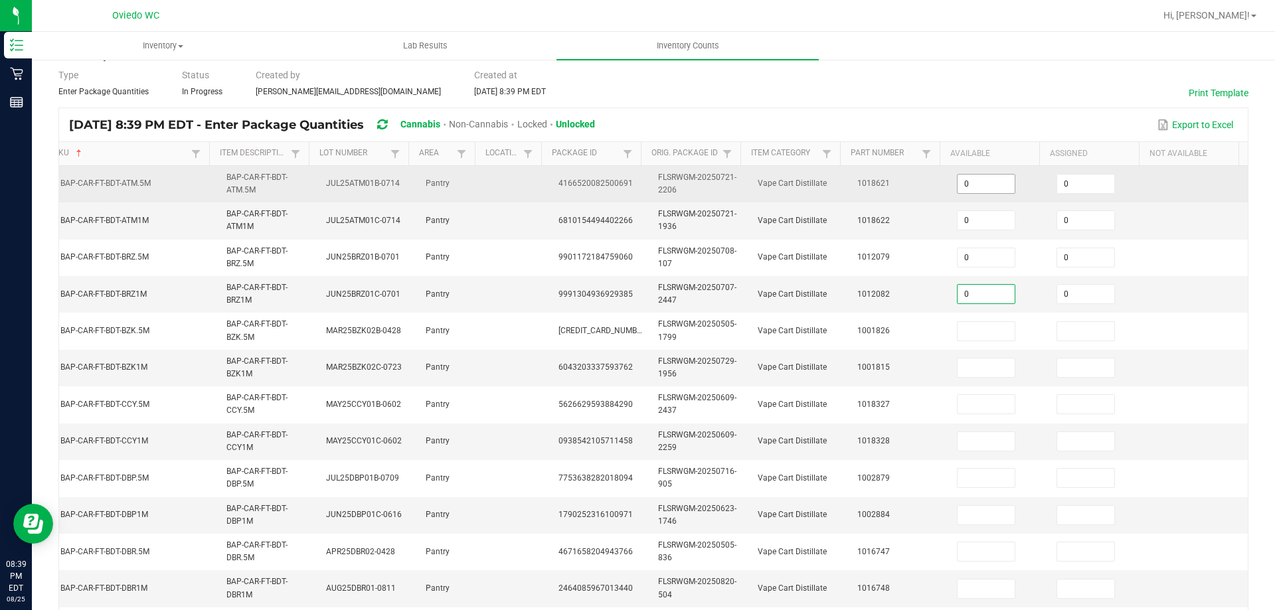
type input "0"
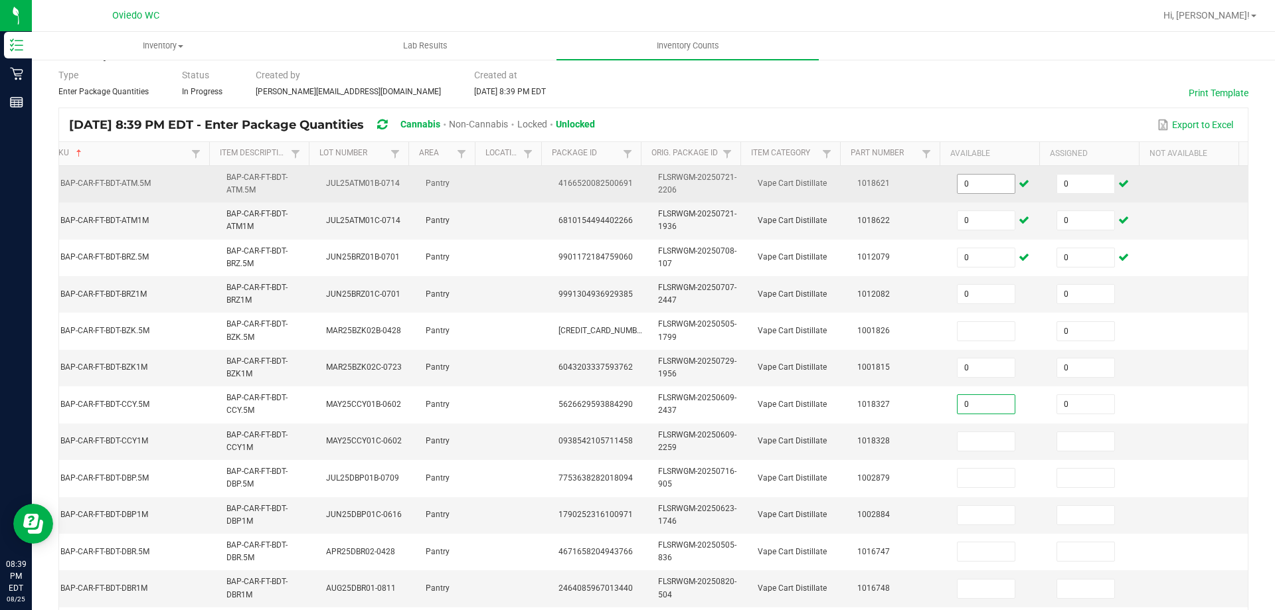
type input "0"
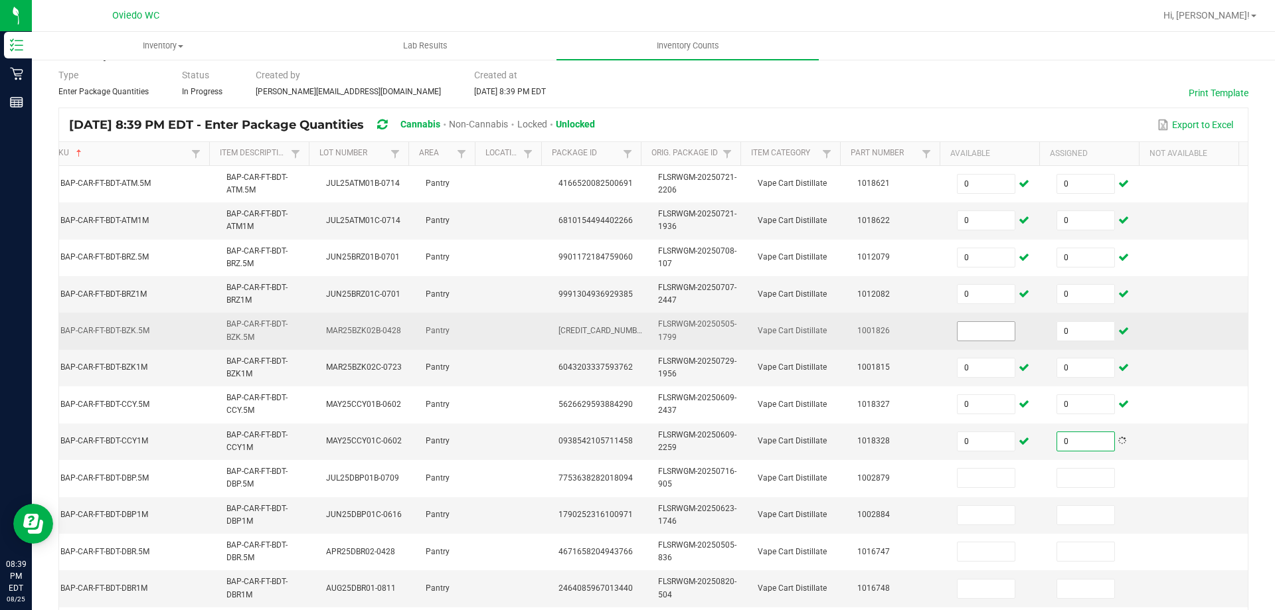
type input "0"
click at [958, 326] on input at bounding box center [986, 331] width 57 height 19
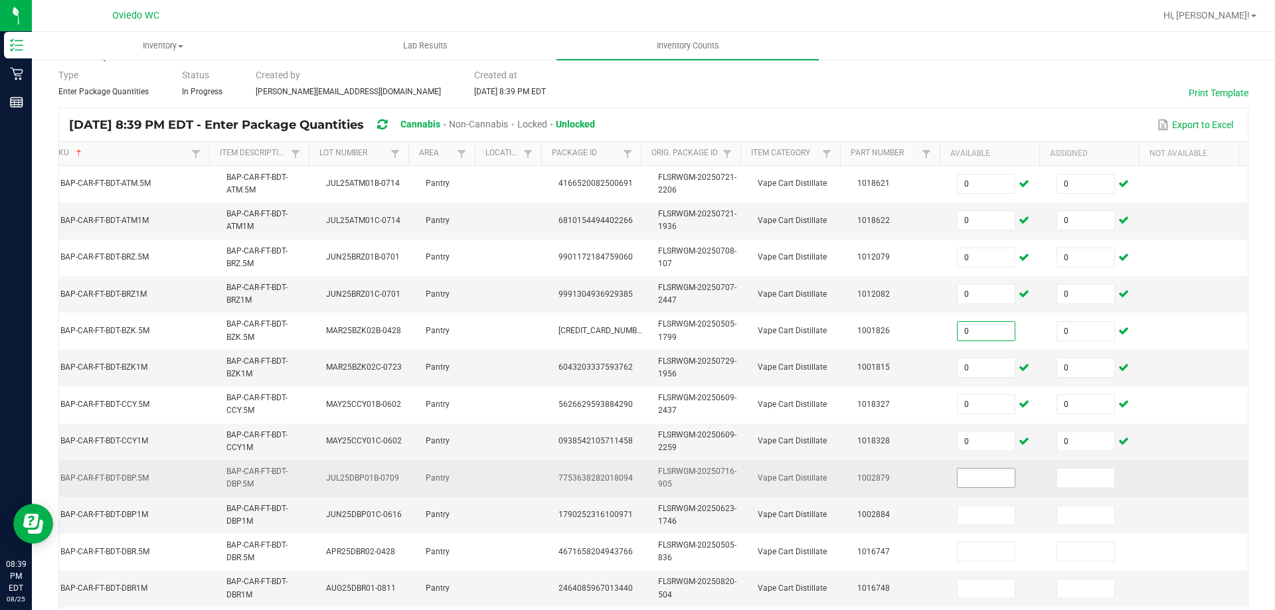
type input "0"
click at [964, 480] on input at bounding box center [986, 478] width 57 height 19
type input "0"
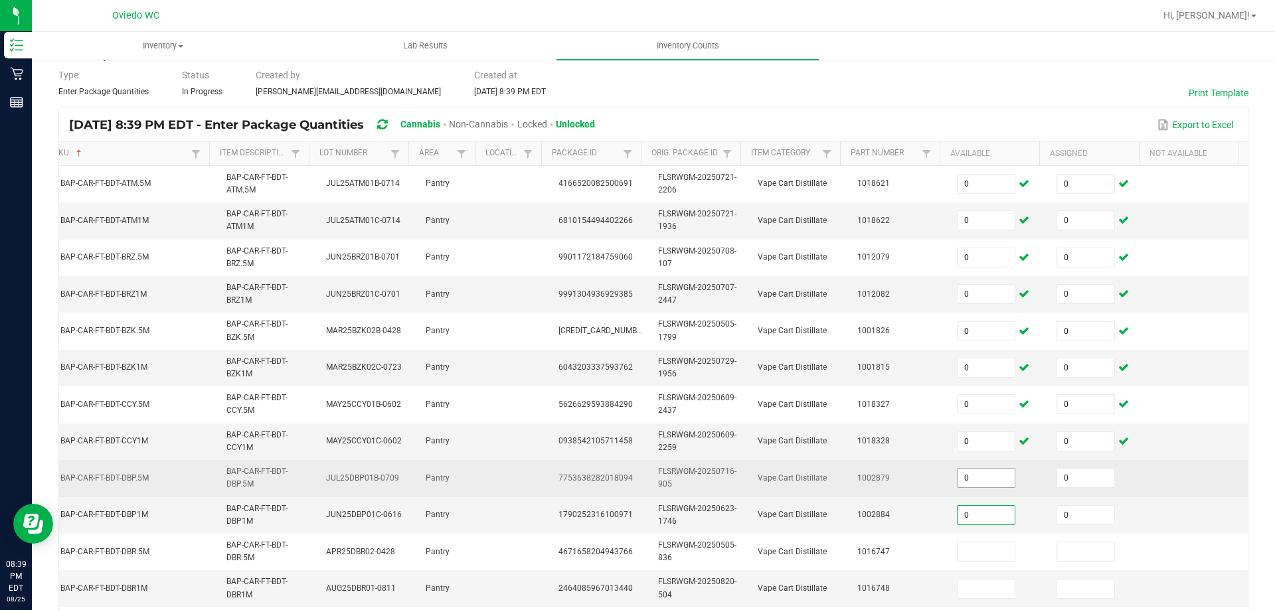
type input "0"
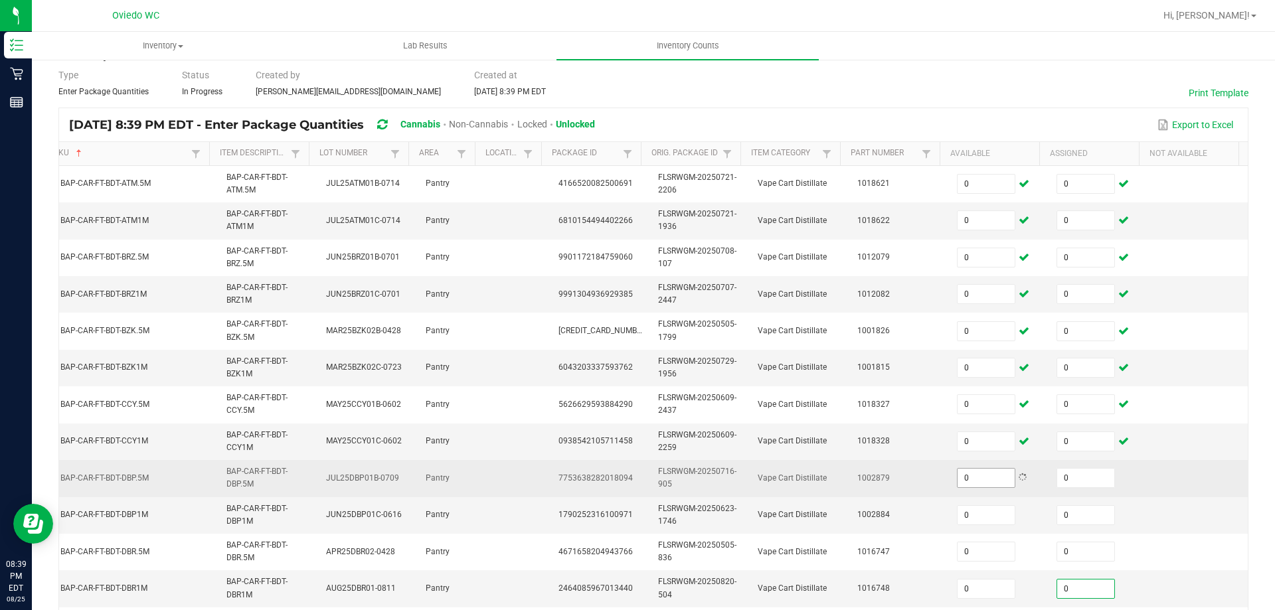
scroll to position [353, 0]
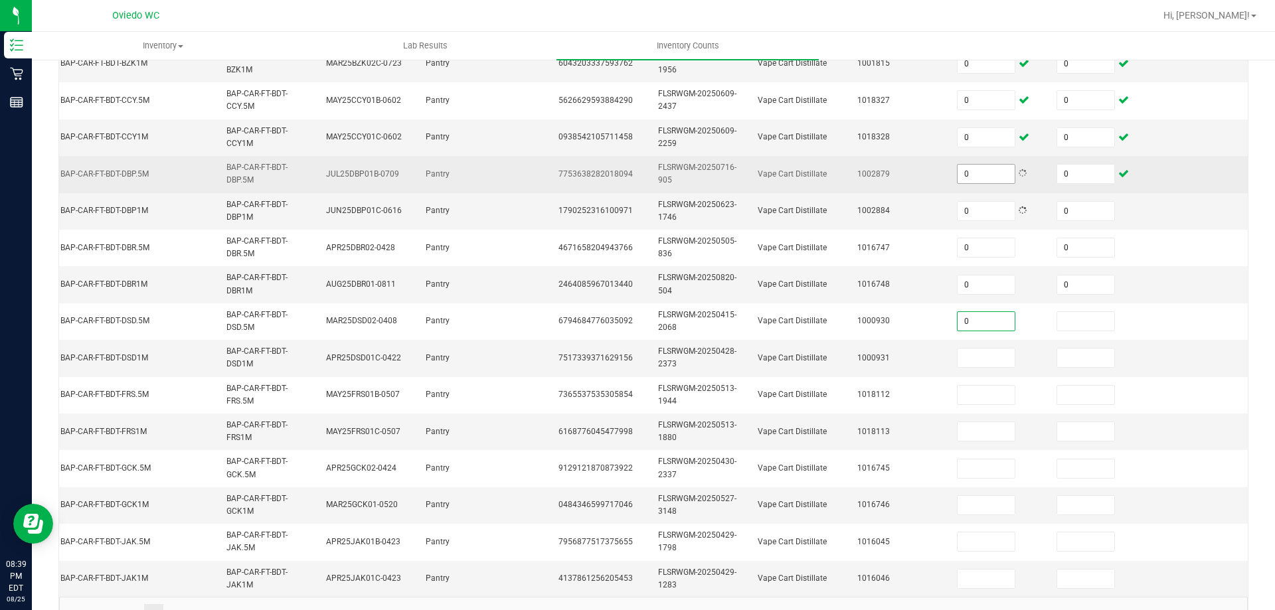
type input "0"
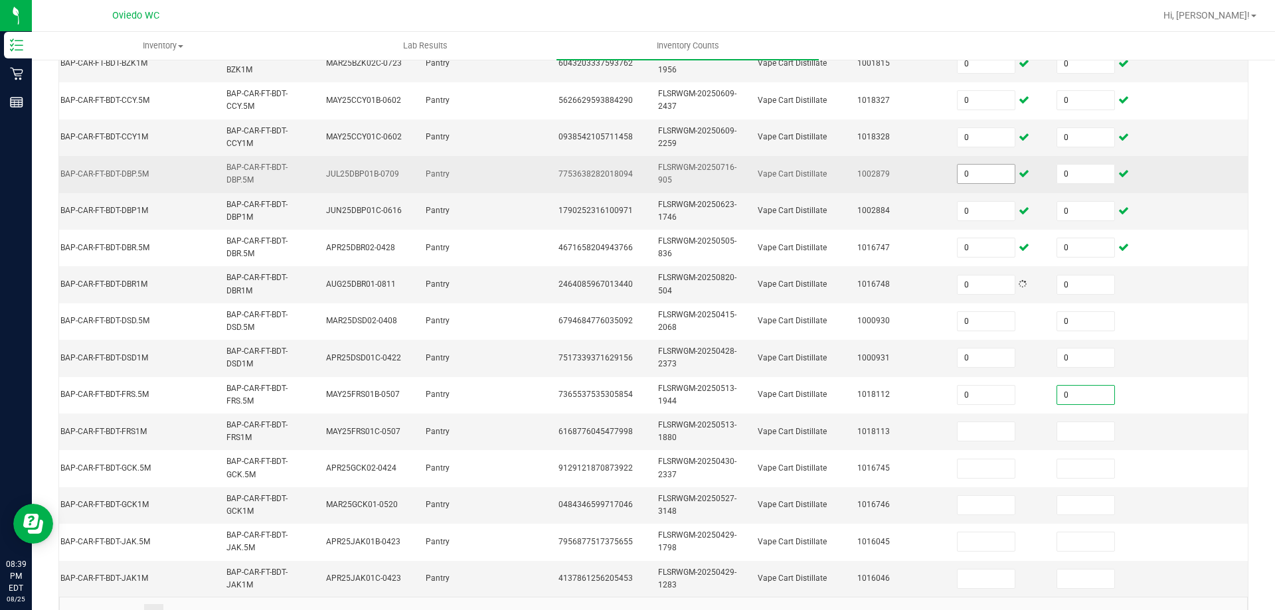
type input "0"
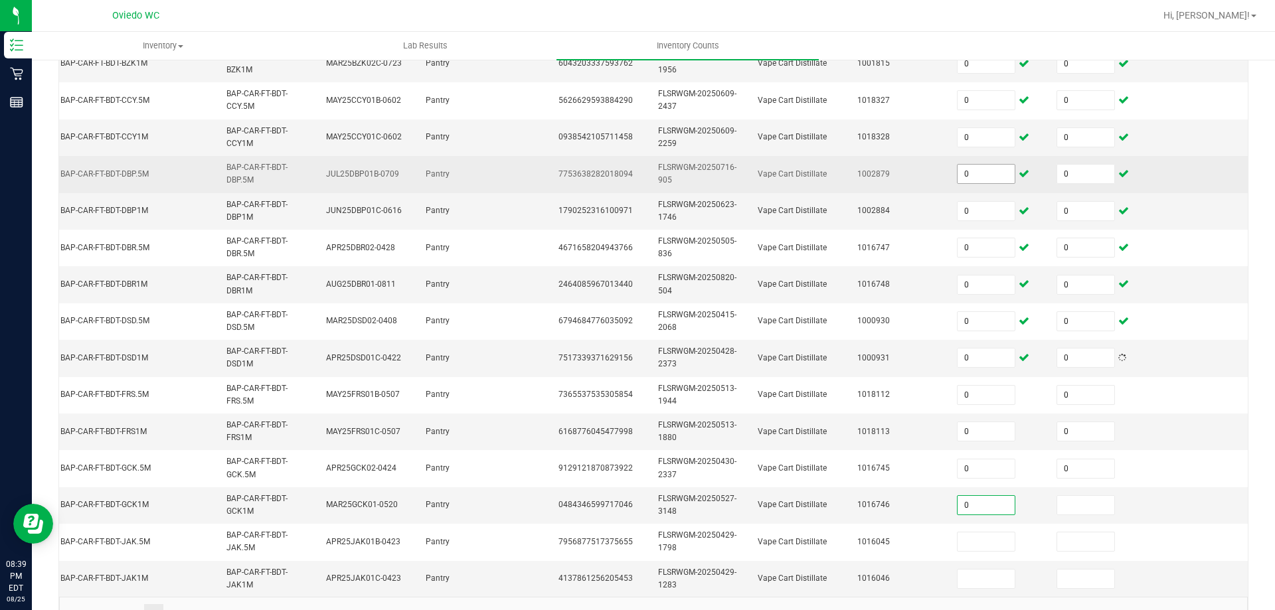
type input "0"
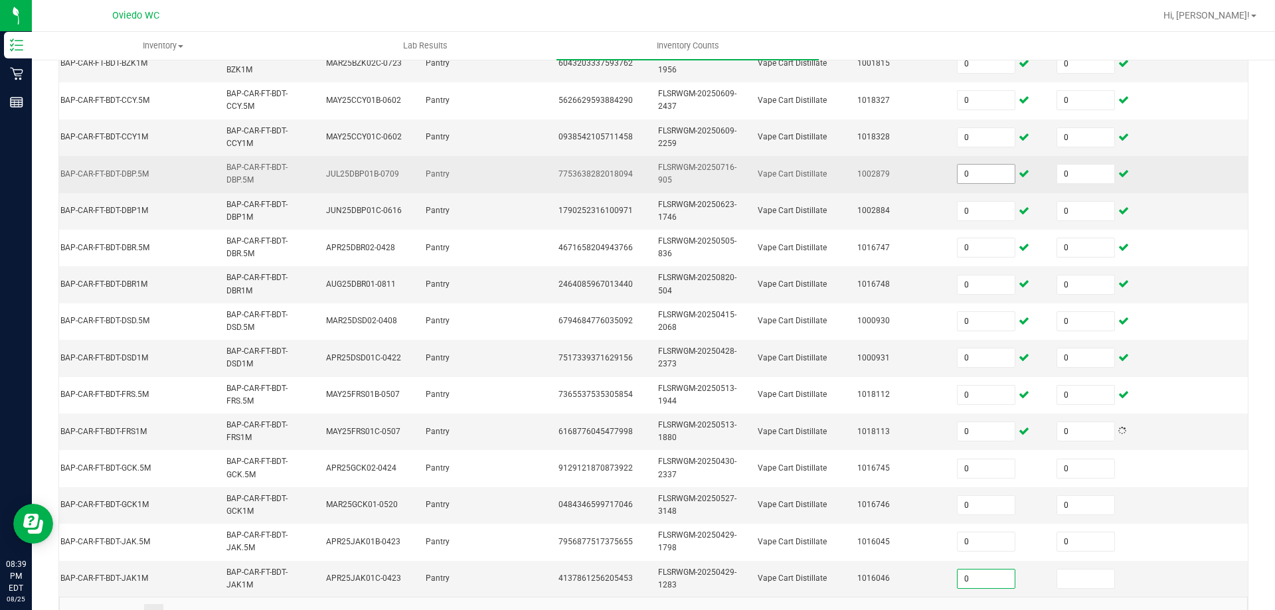
type input "0"
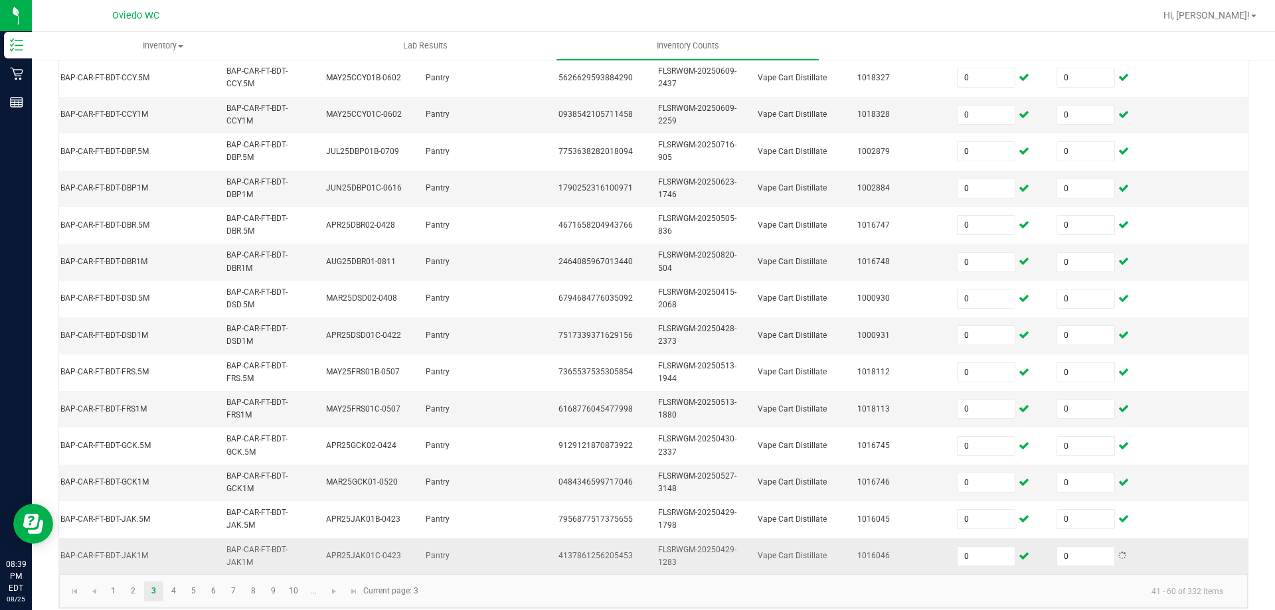
scroll to position [397, 0]
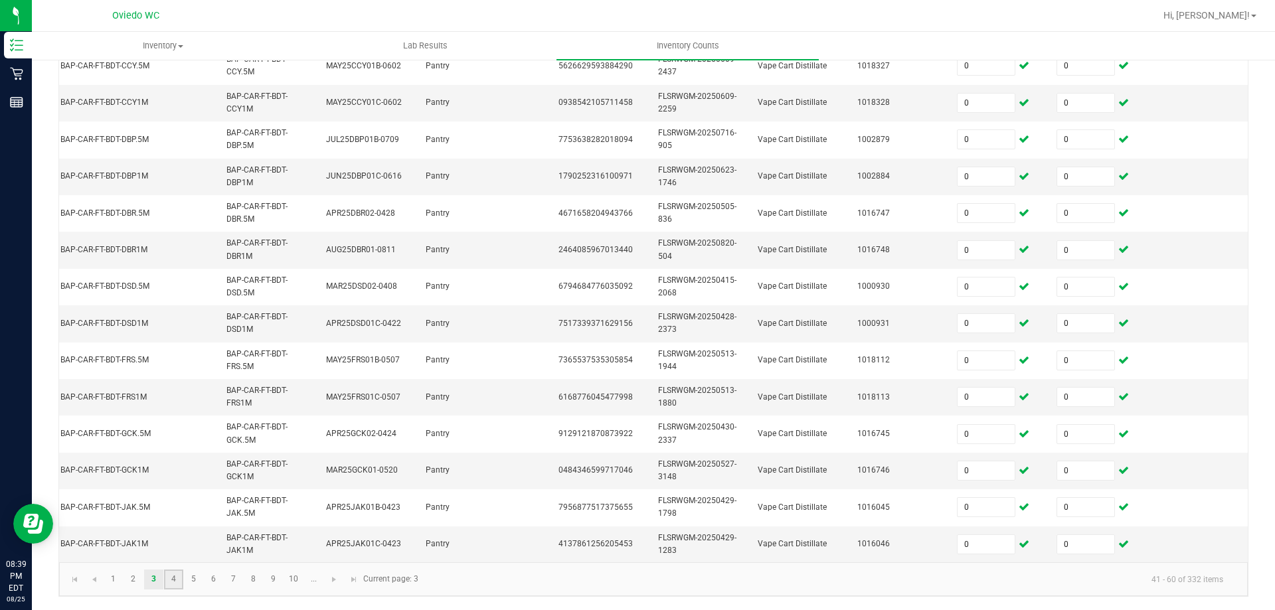
click at [175, 579] on link "4" at bounding box center [173, 580] width 19 height 20
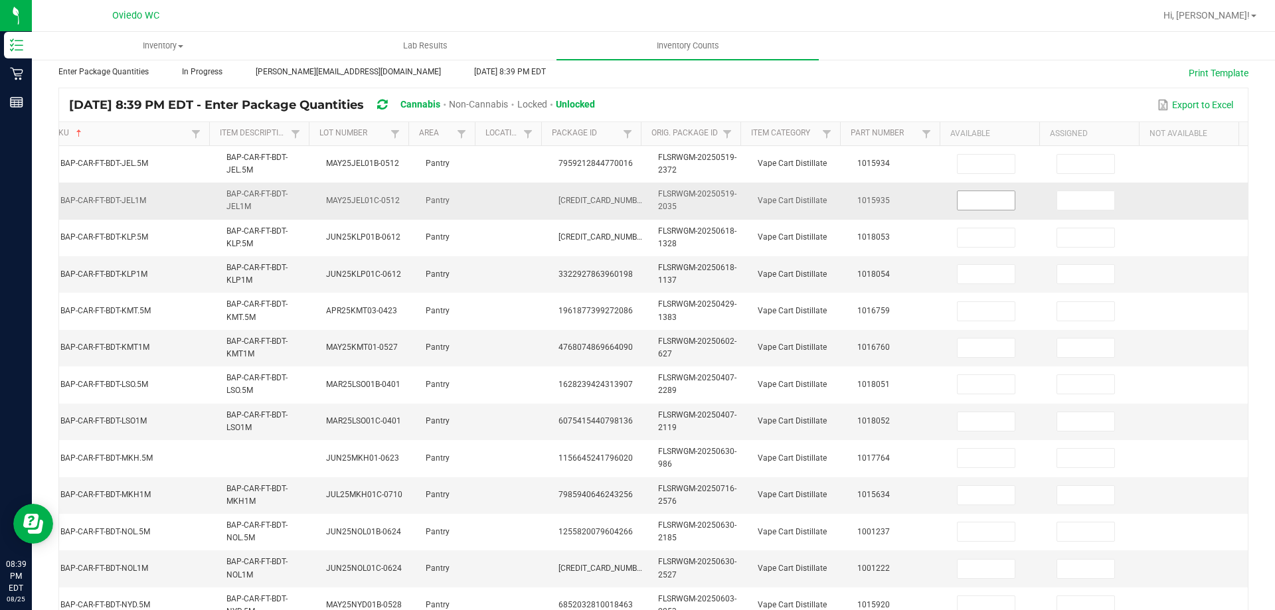
scroll to position [65, 0]
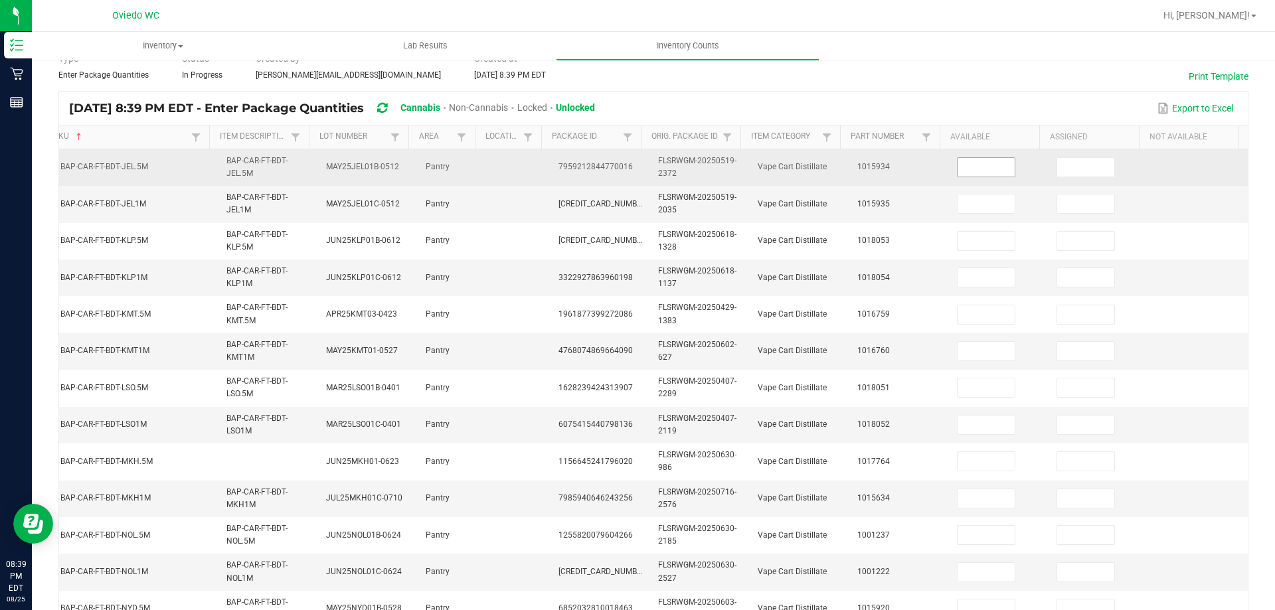
click at [958, 175] on input at bounding box center [986, 167] width 57 height 19
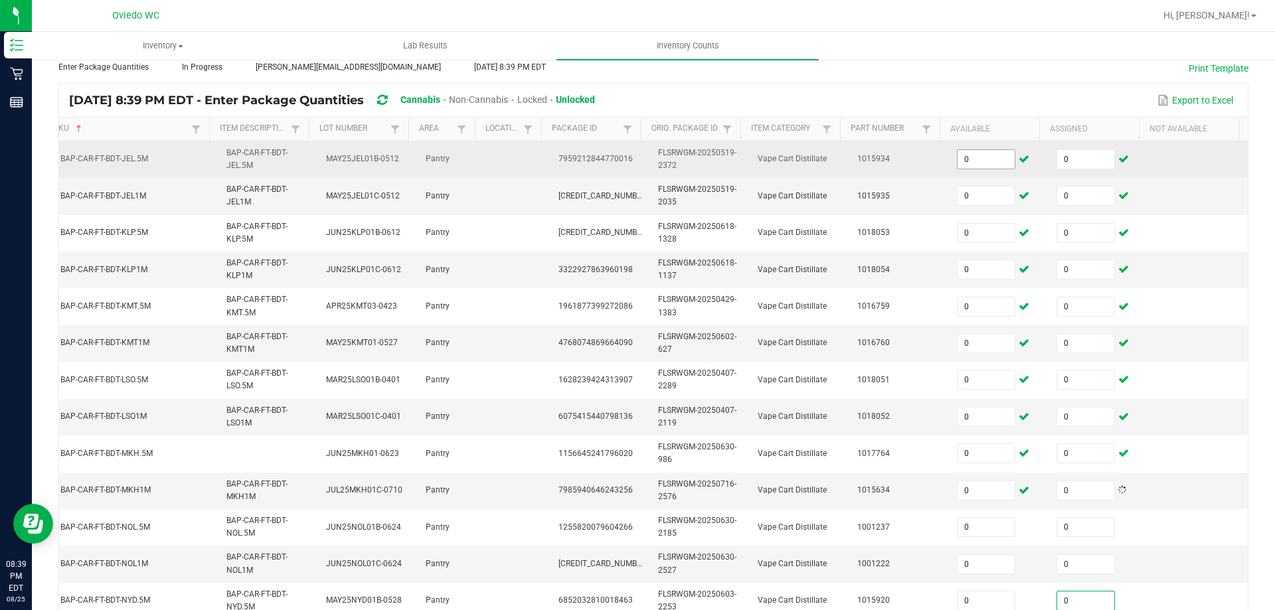
scroll to position [390, 0]
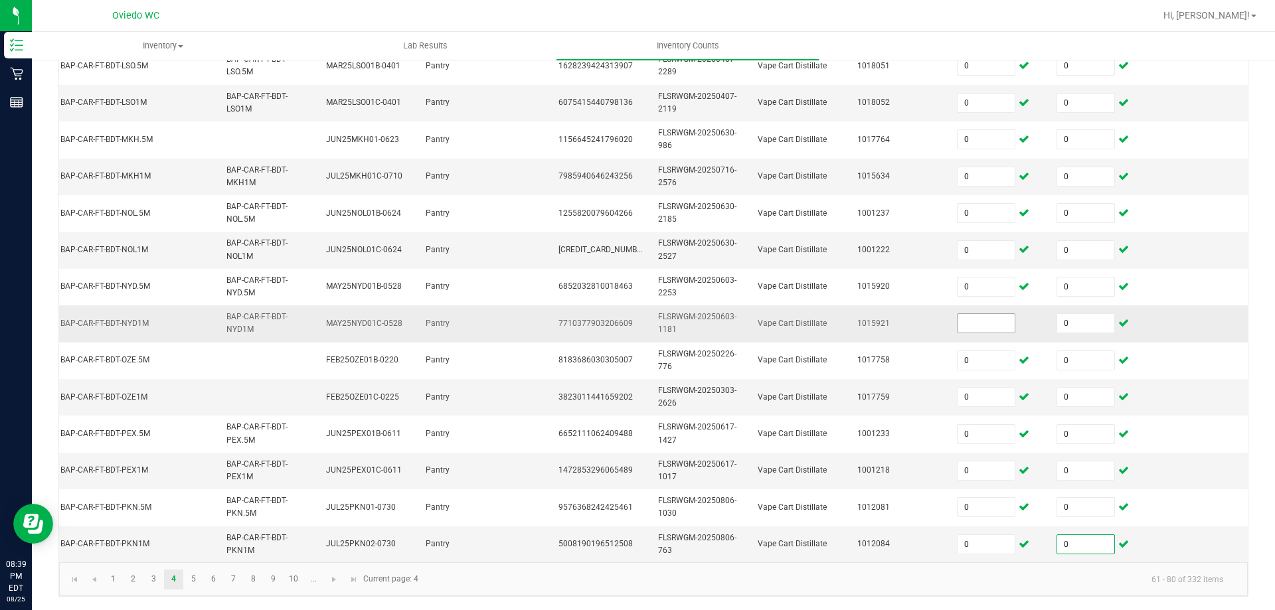
click at [976, 323] on input at bounding box center [986, 323] width 57 height 19
click at [195, 583] on link "5" at bounding box center [193, 580] width 19 height 20
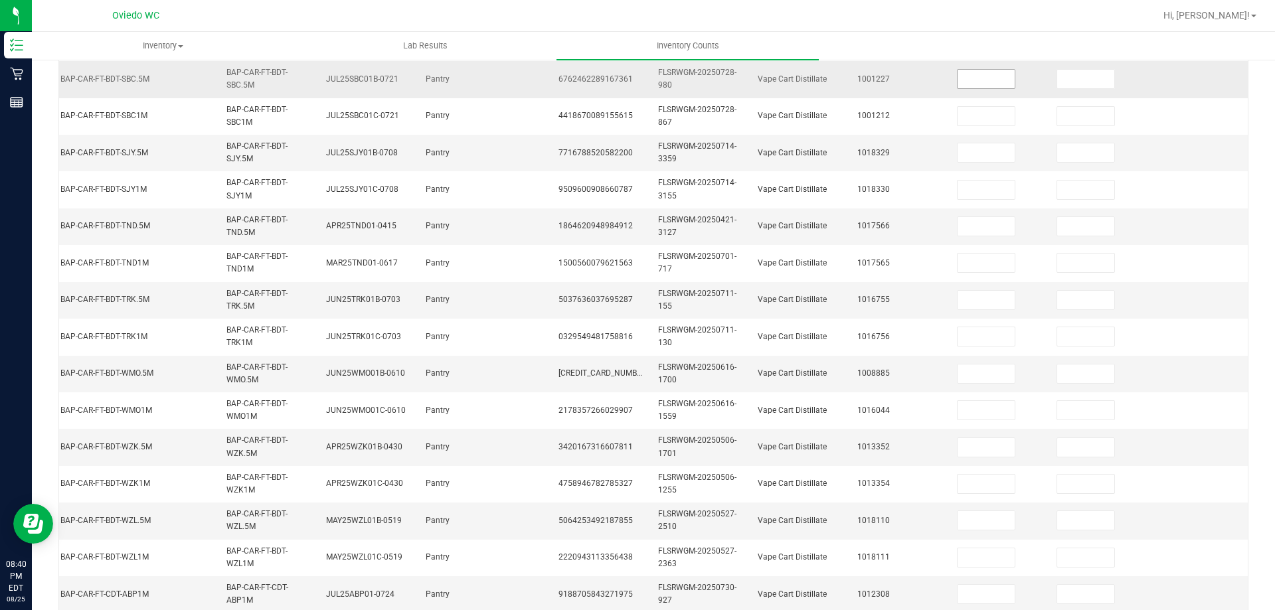
scroll to position [124, 0]
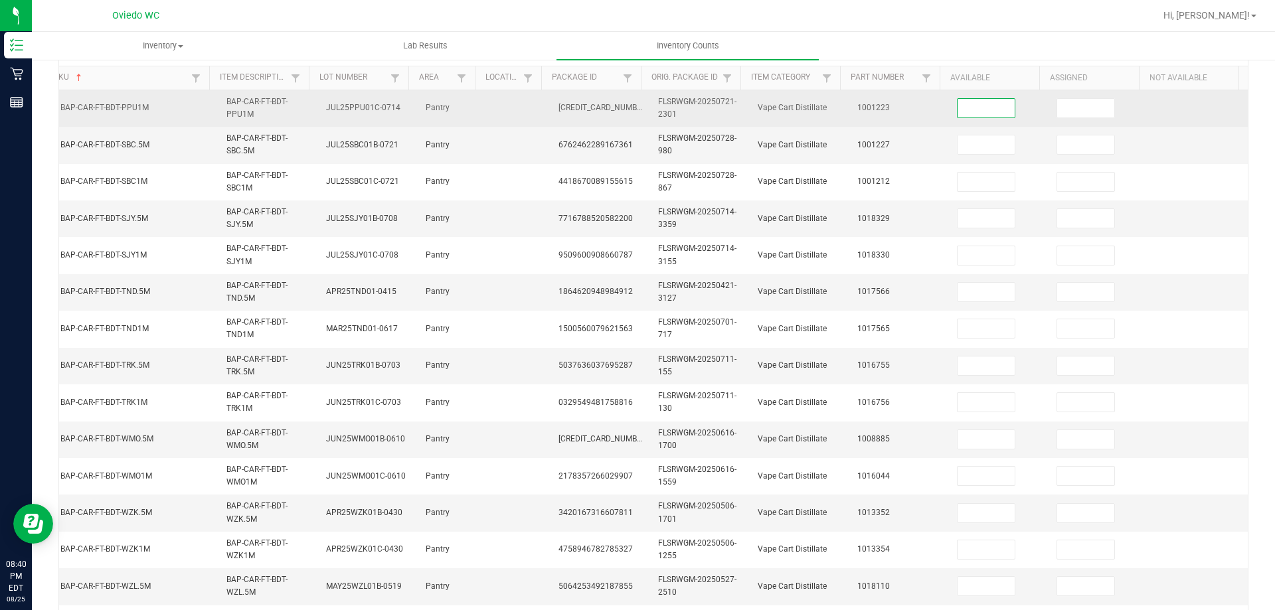
click at [962, 114] on input at bounding box center [986, 108] width 57 height 19
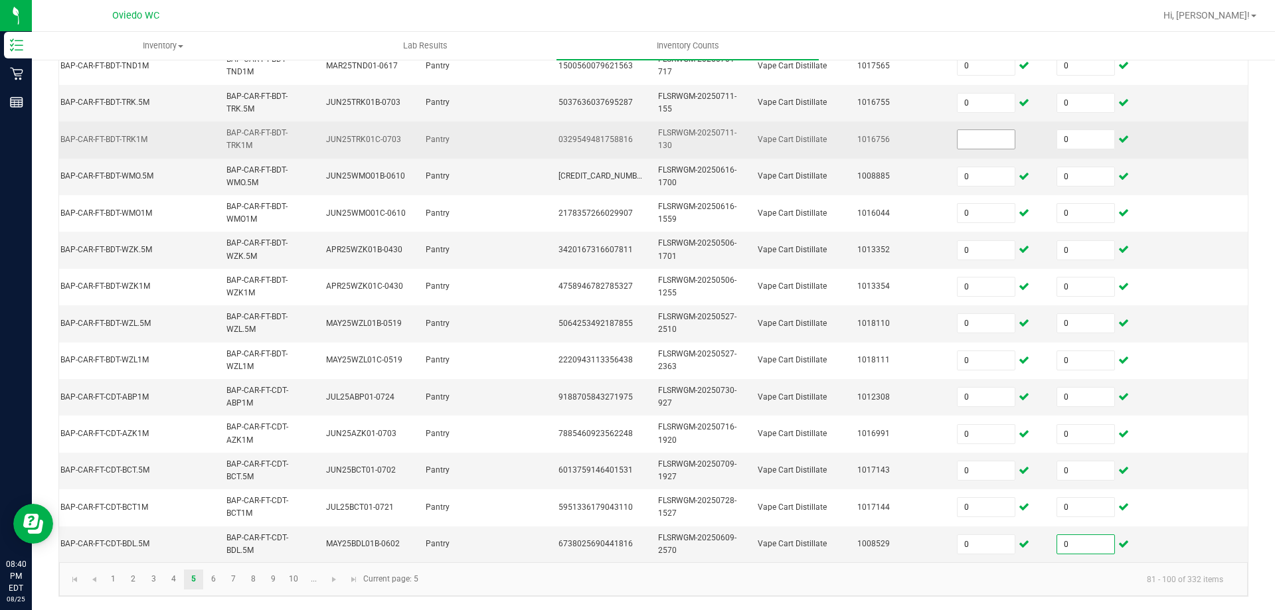
click at [990, 134] on input at bounding box center [986, 139] width 57 height 19
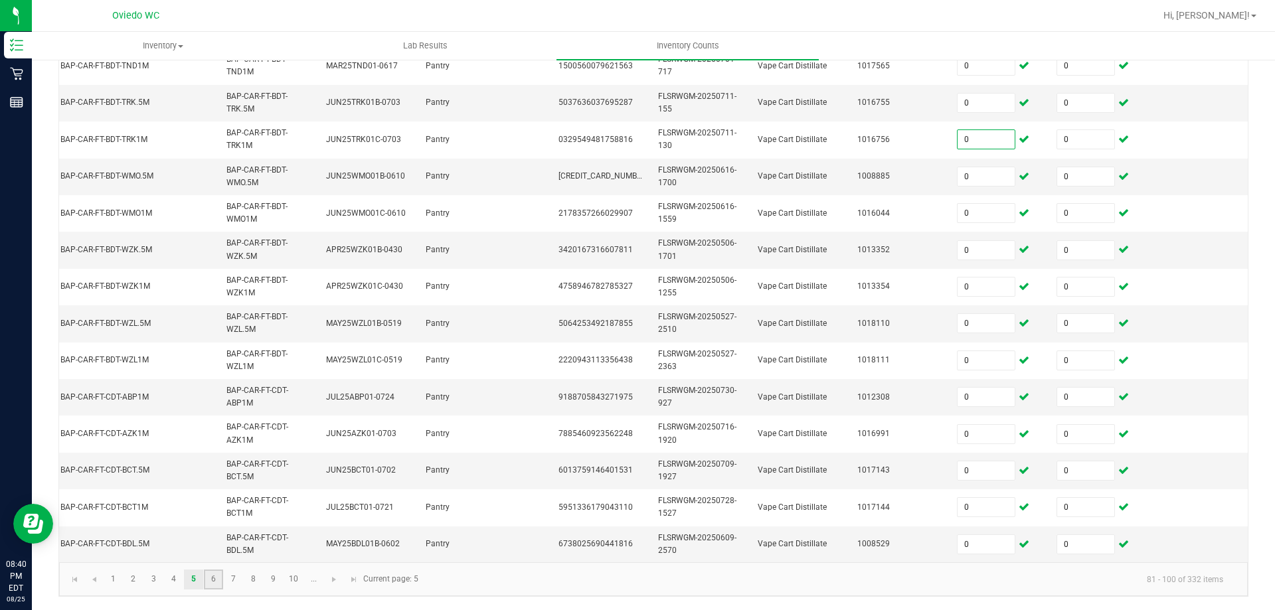
click at [208, 579] on link "6" at bounding box center [213, 580] width 19 height 20
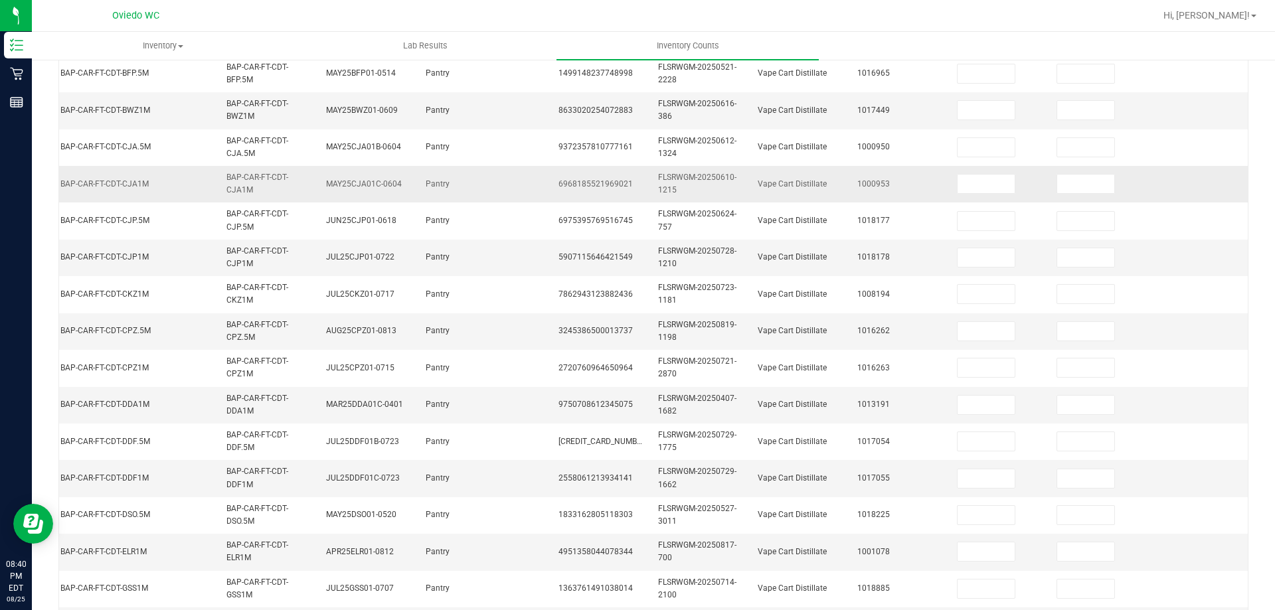
scroll to position [132, 0]
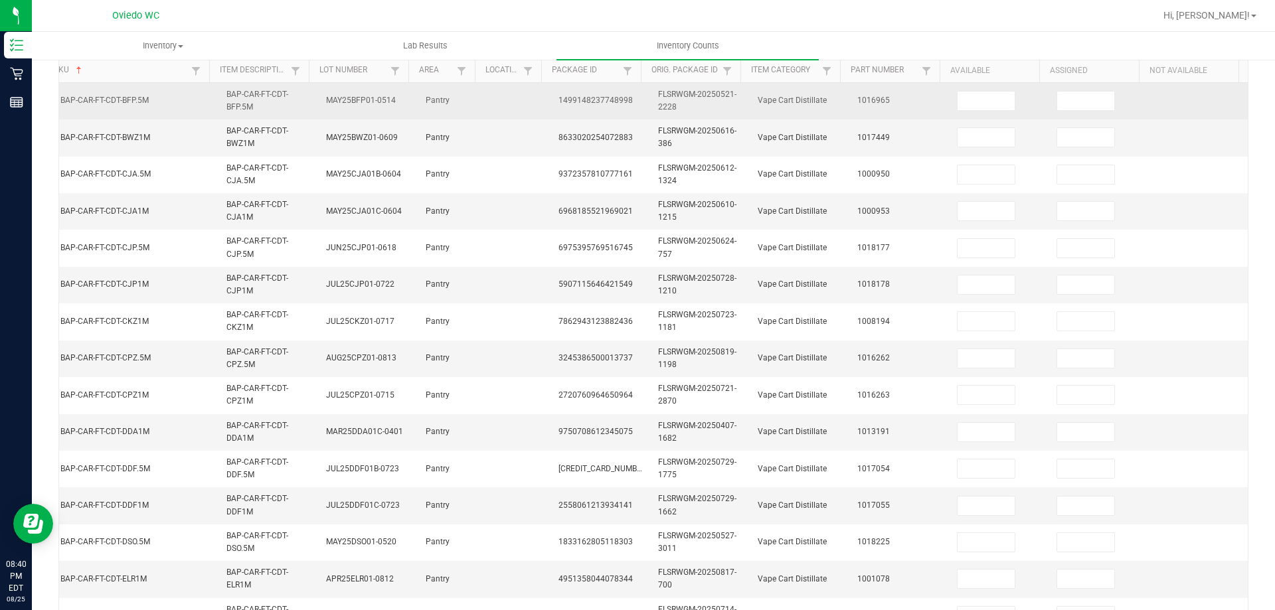
click at [960, 111] on td at bounding box center [999, 101] width 100 height 37
click at [962, 102] on input at bounding box center [986, 101] width 57 height 19
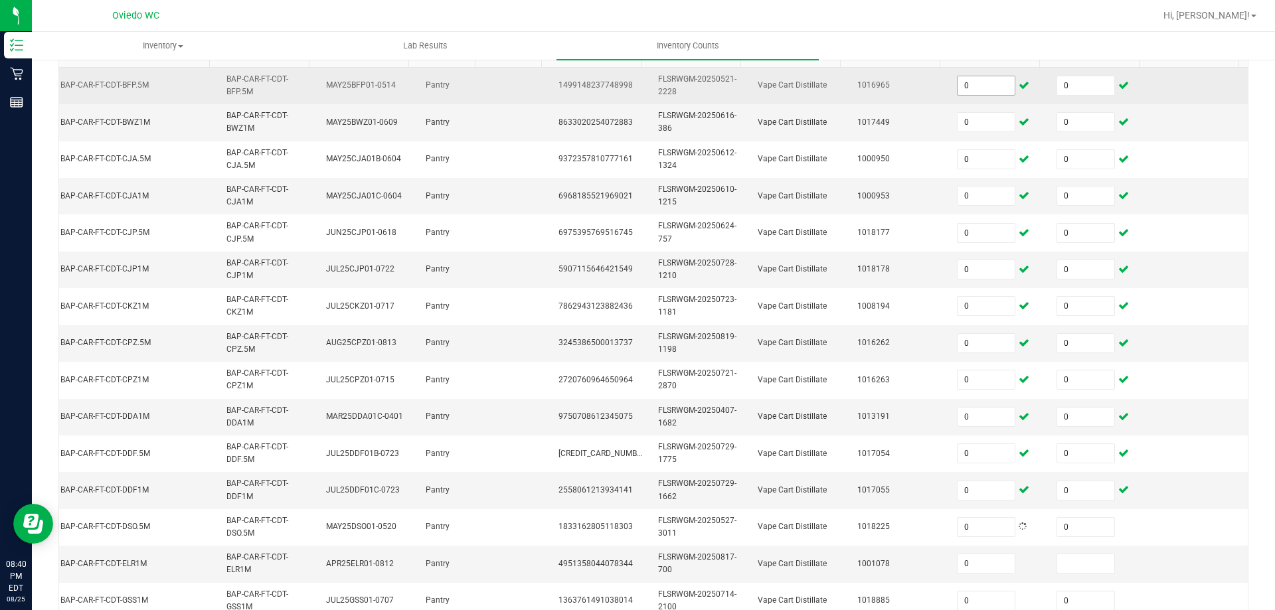
scroll to position [397, 0]
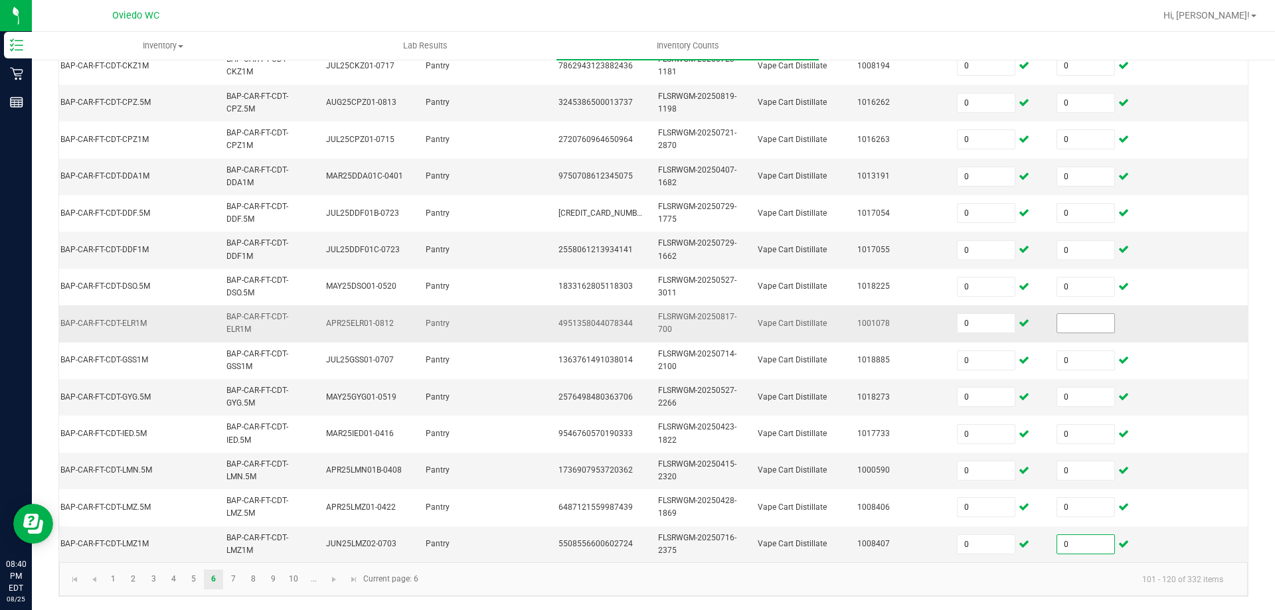
click at [1080, 314] on input at bounding box center [1085, 323] width 57 height 19
click at [237, 581] on link "7" at bounding box center [233, 580] width 19 height 20
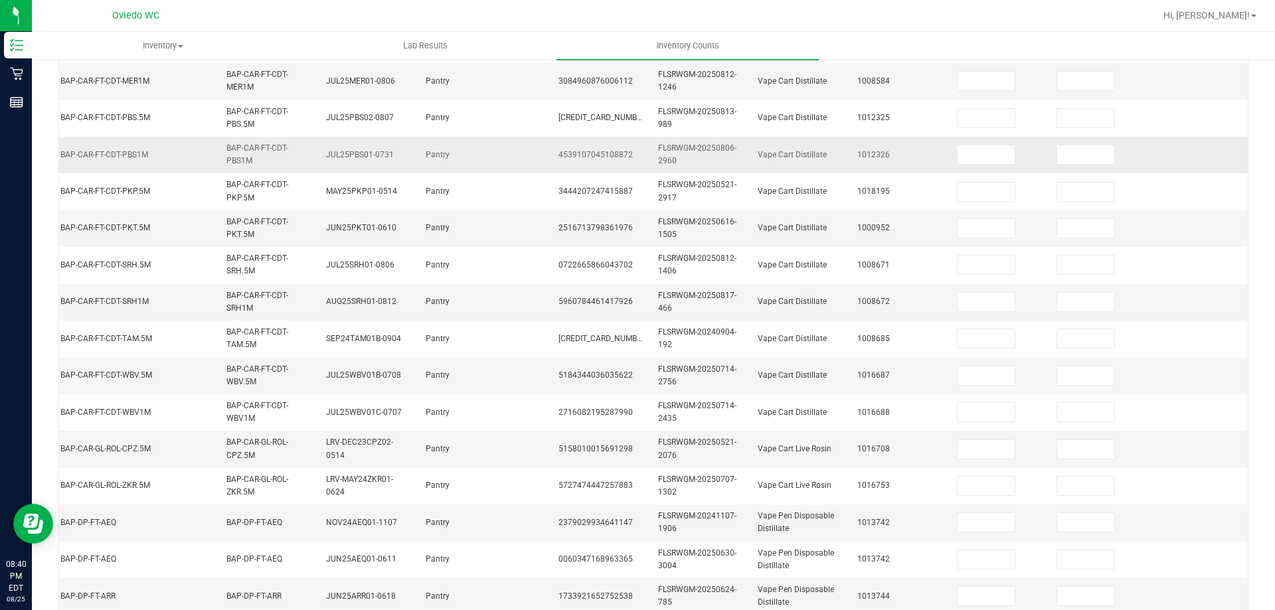
scroll to position [132, 0]
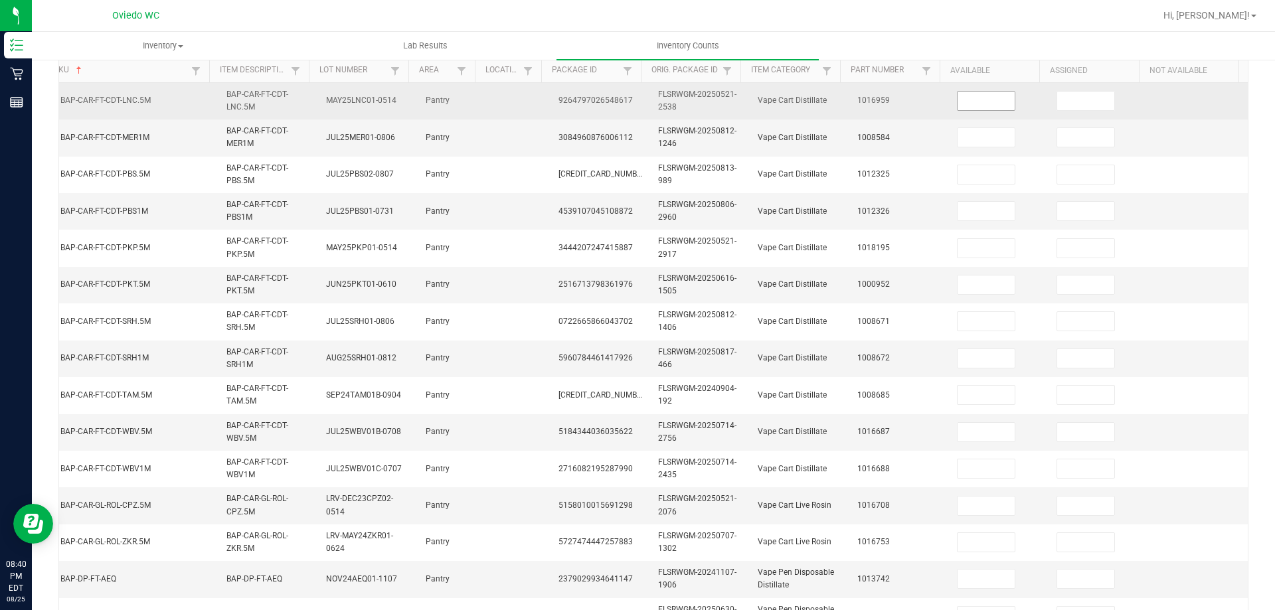
click at [971, 95] on input at bounding box center [986, 101] width 57 height 19
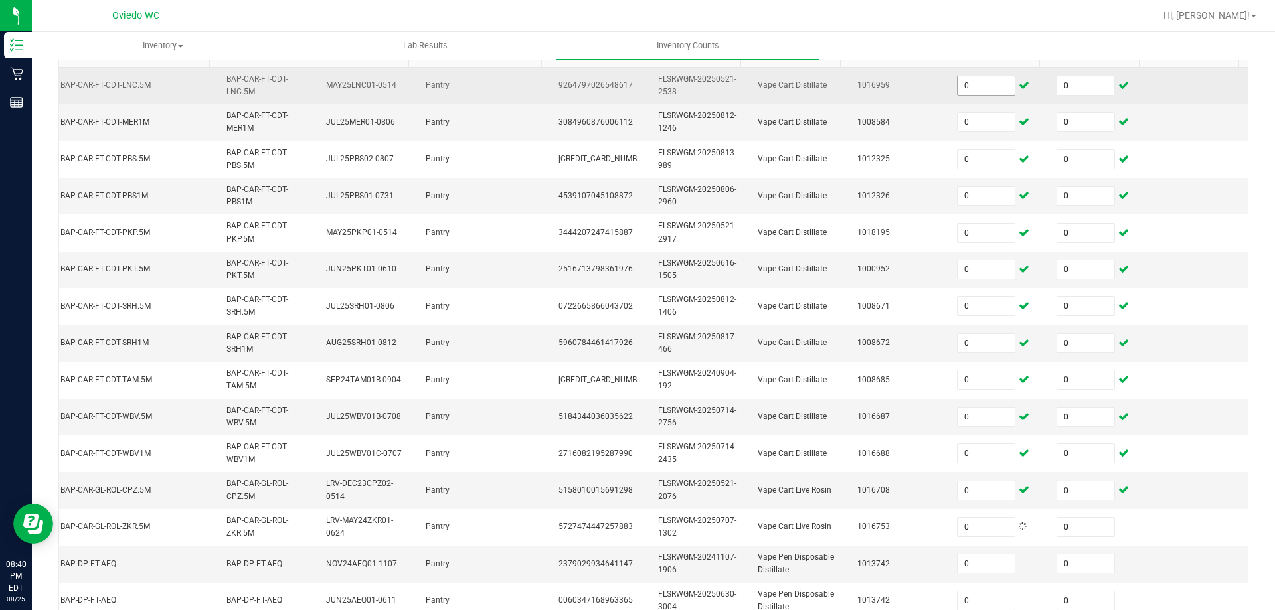
scroll to position [397, 0]
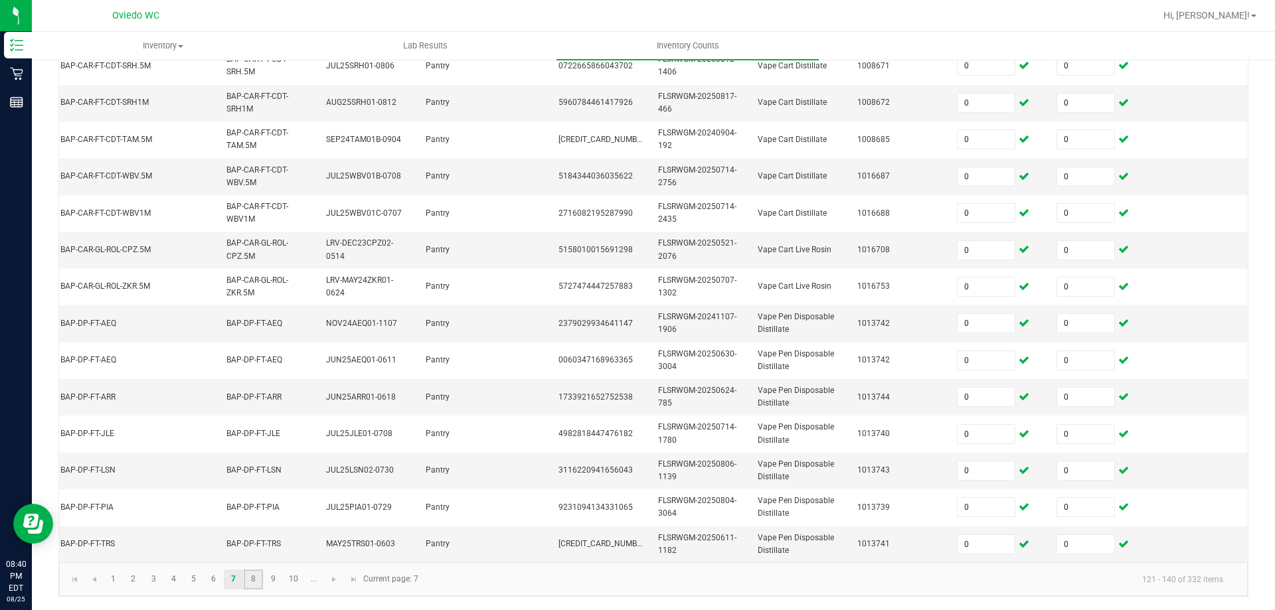
click at [248, 583] on link "8" at bounding box center [253, 580] width 19 height 20
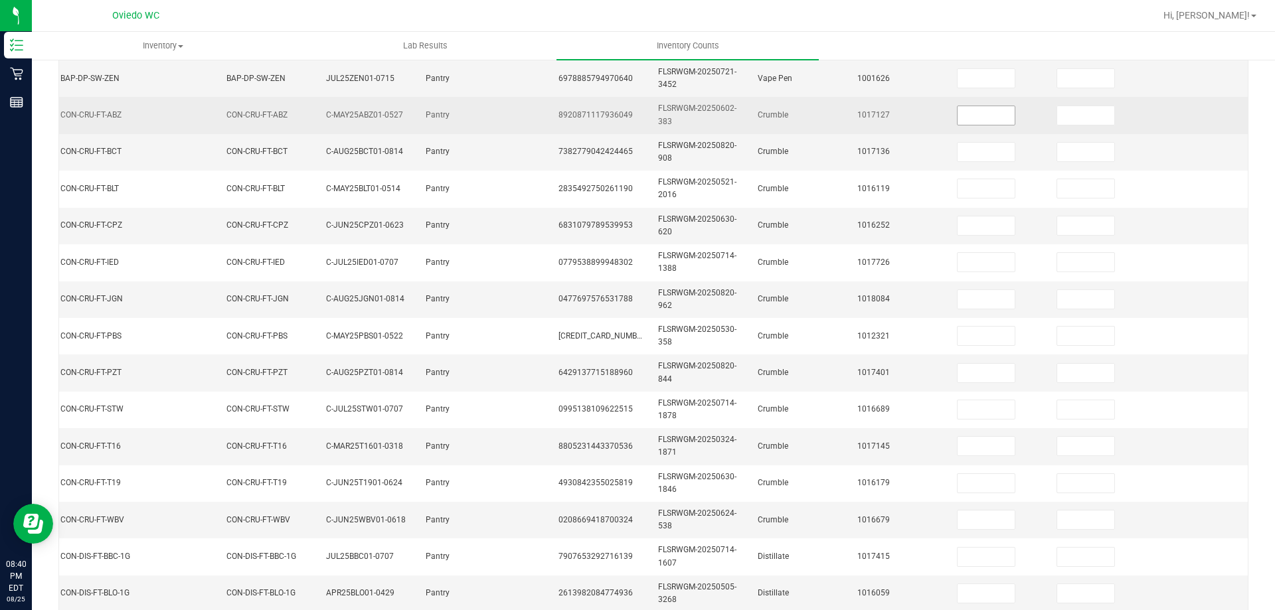
scroll to position [65, 0]
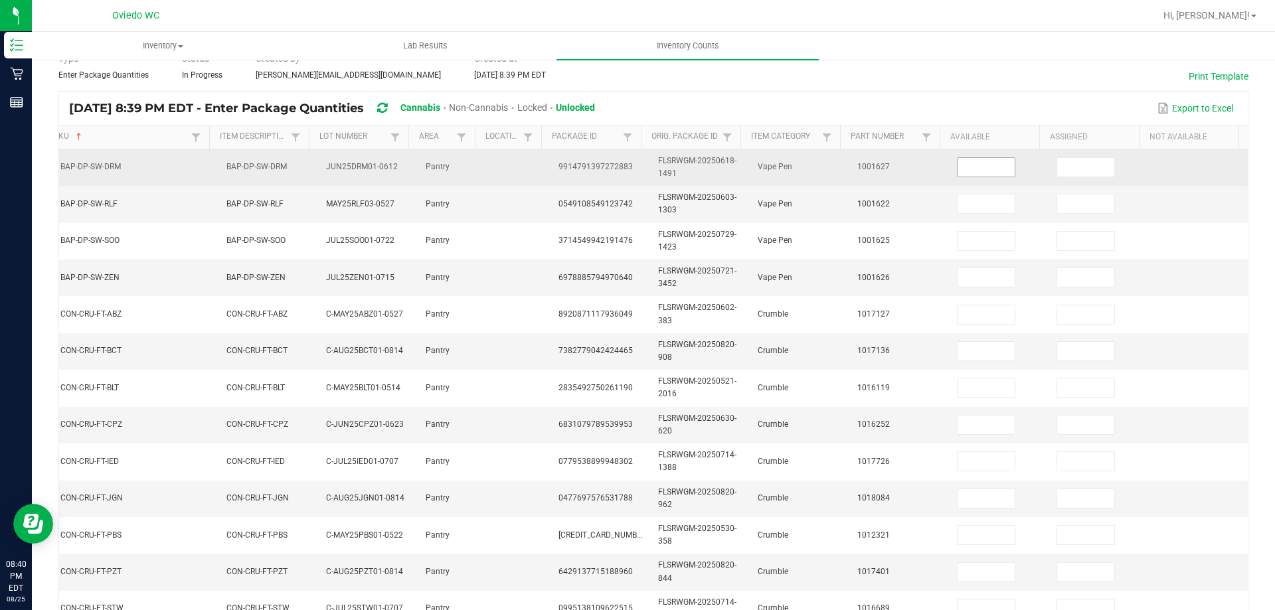
click at [981, 171] on input at bounding box center [986, 167] width 57 height 19
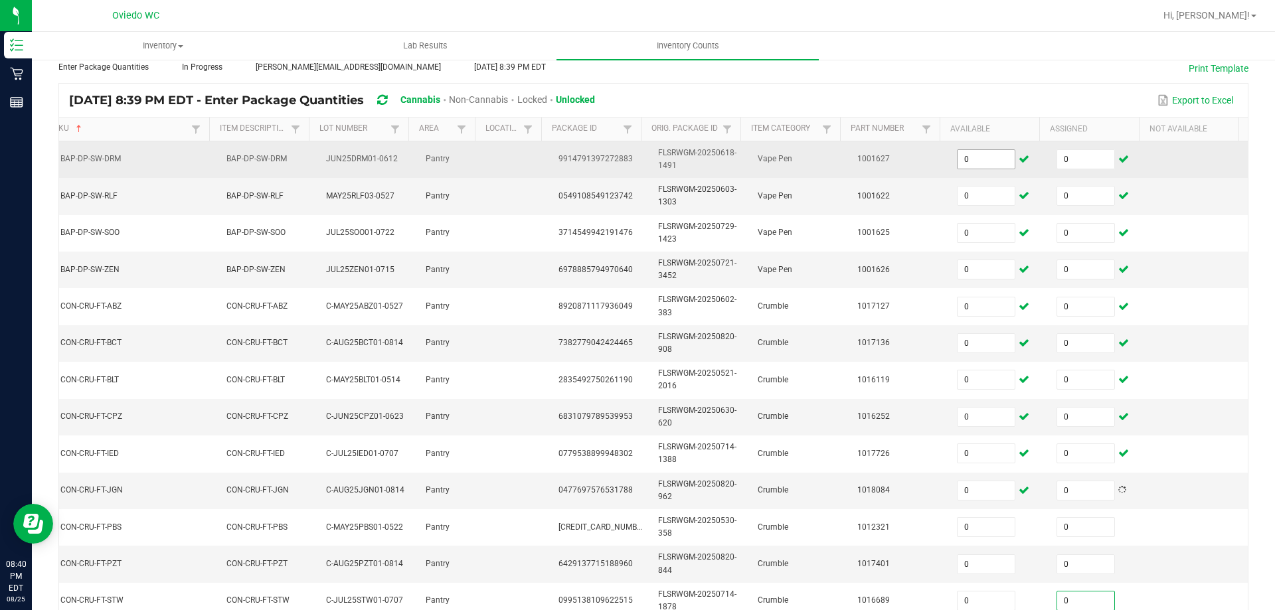
scroll to position [390, 0]
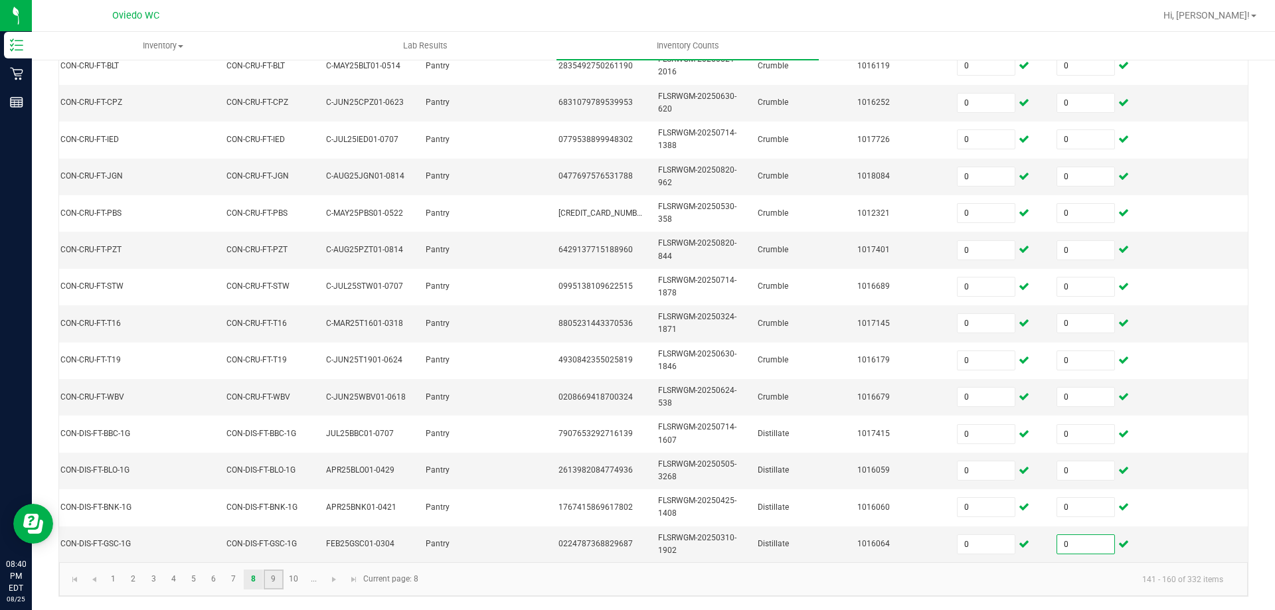
click at [272, 586] on link "9" at bounding box center [273, 580] width 19 height 20
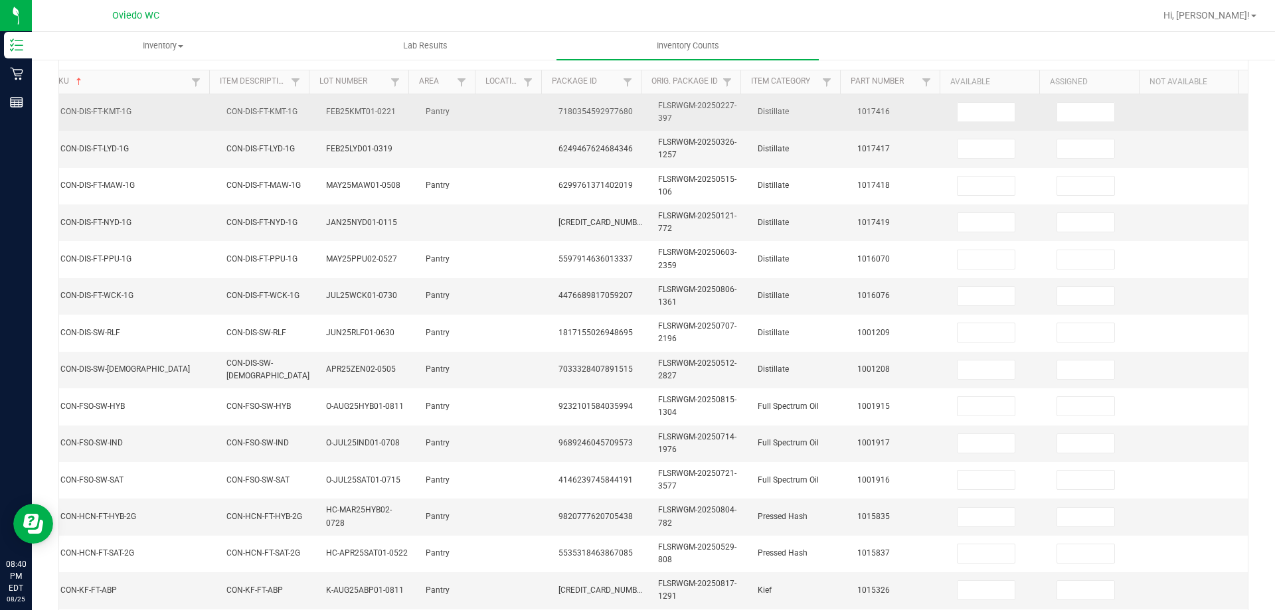
scroll to position [58, 0]
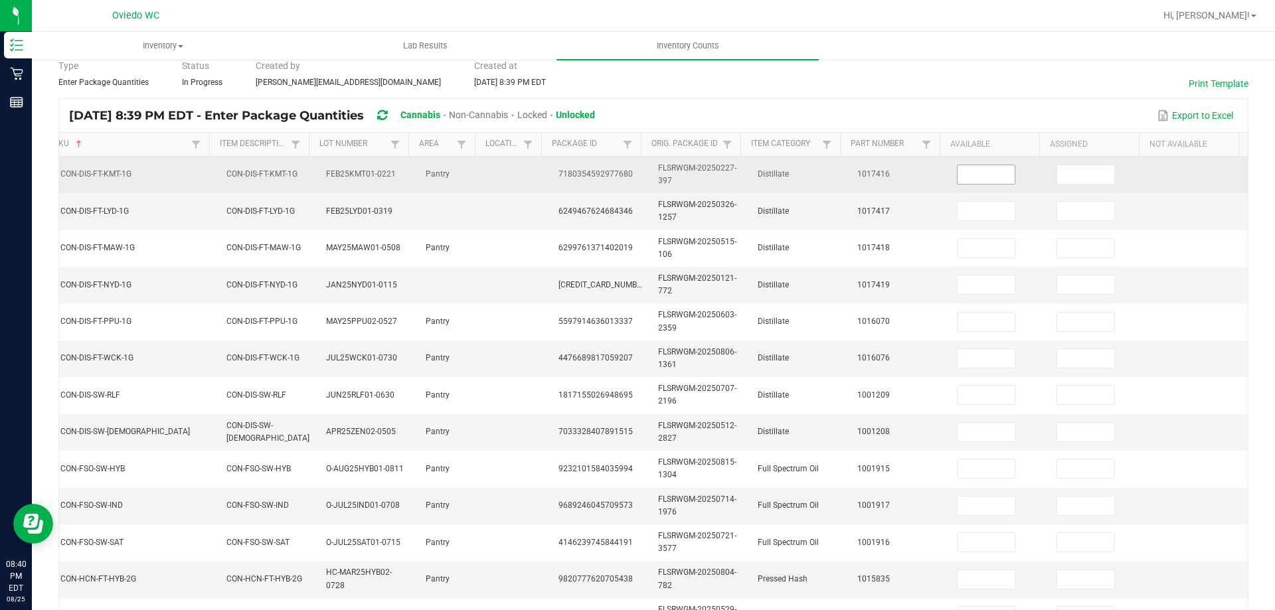
click at [962, 178] on input at bounding box center [986, 174] width 57 height 19
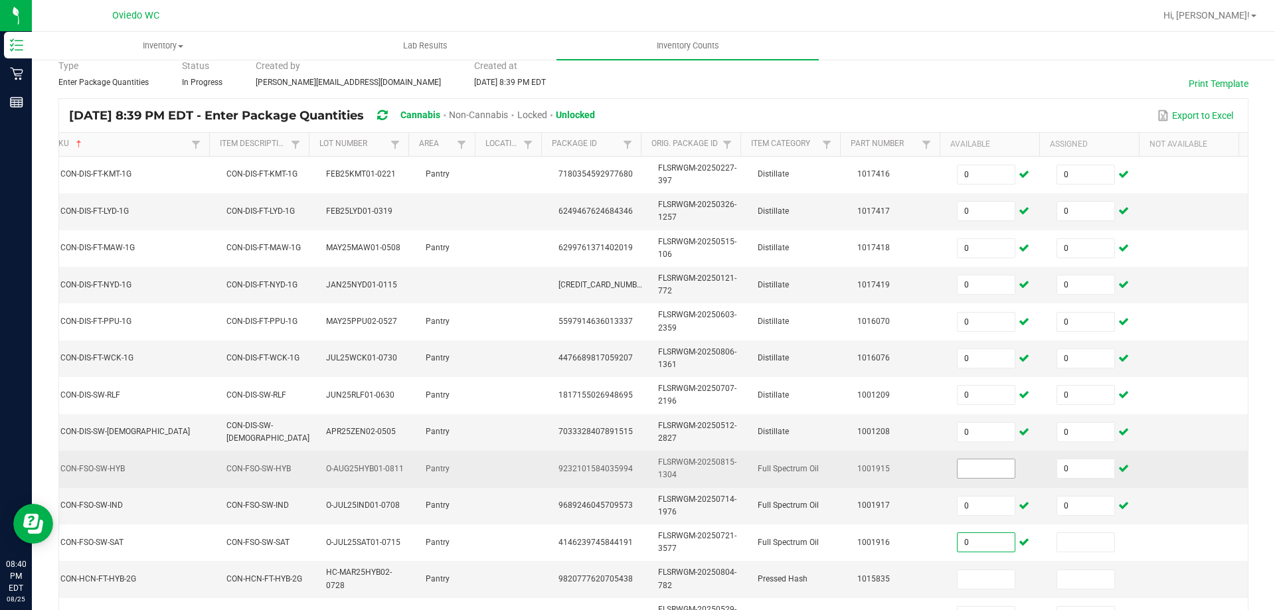
click at [958, 469] on input at bounding box center [986, 469] width 57 height 19
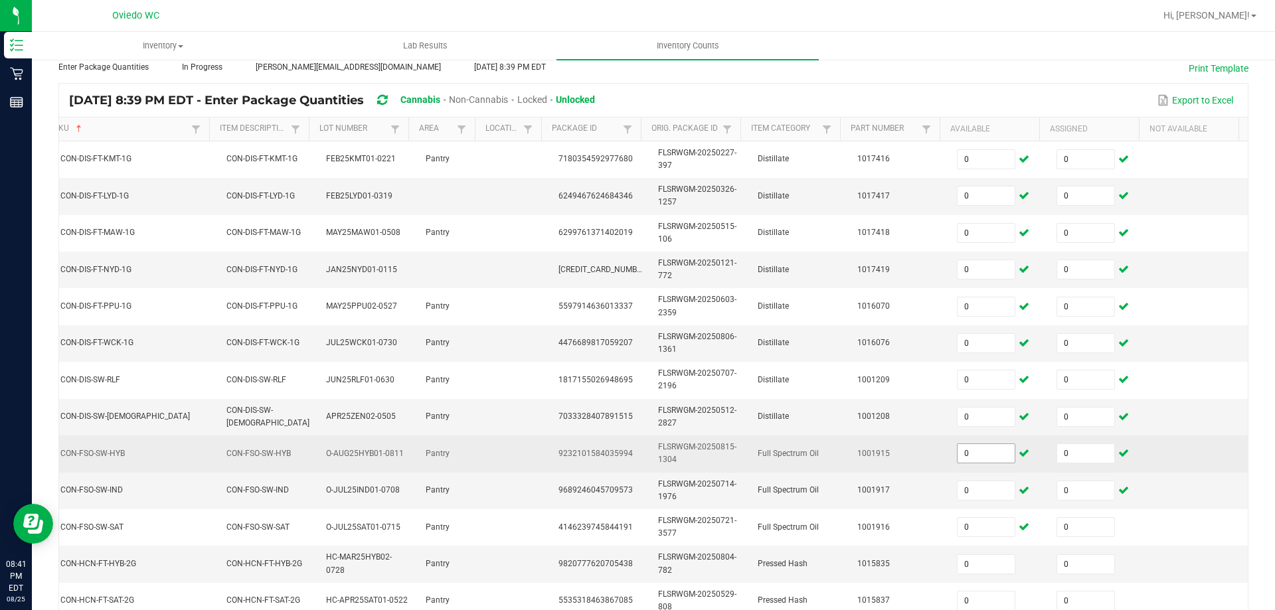
scroll to position [390, 0]
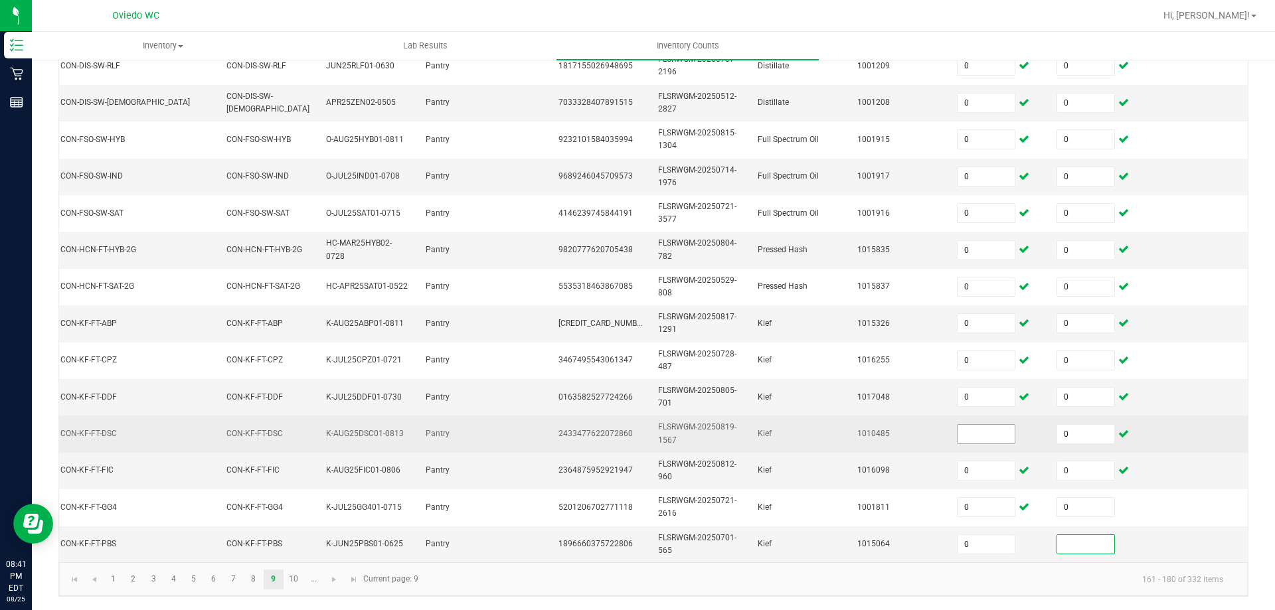
click at [978, 427] on input at bounding box center [986, 434] width 57 height 19
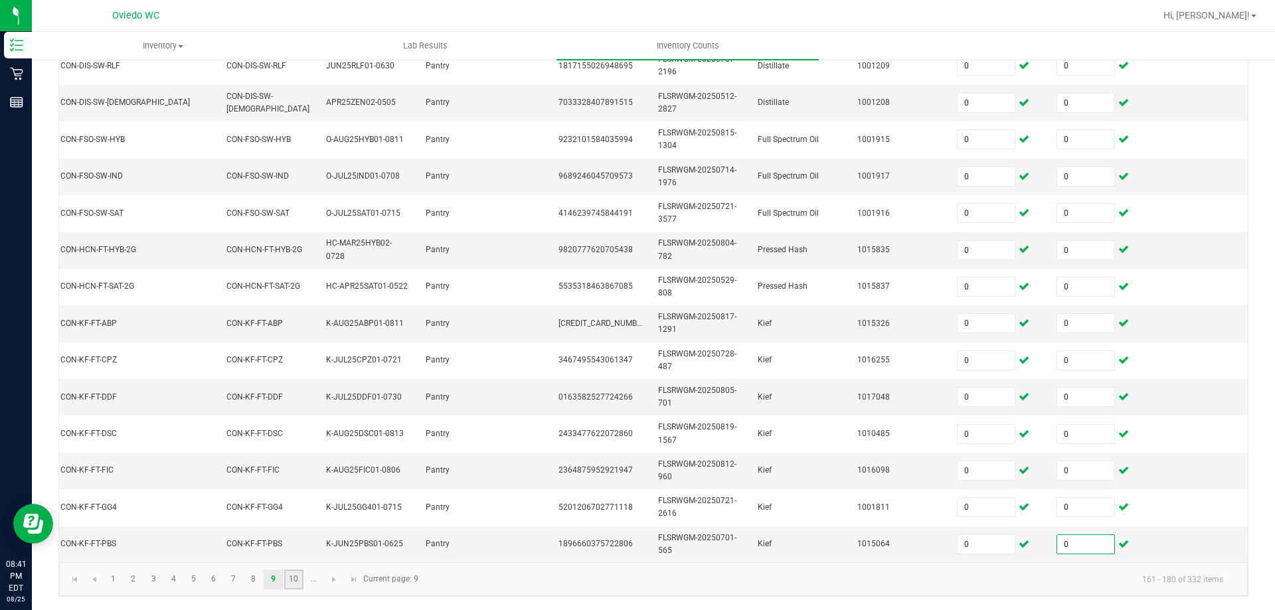
click at [290, 583] on link "10" at bounding box center [293, 580] width 19 height 20
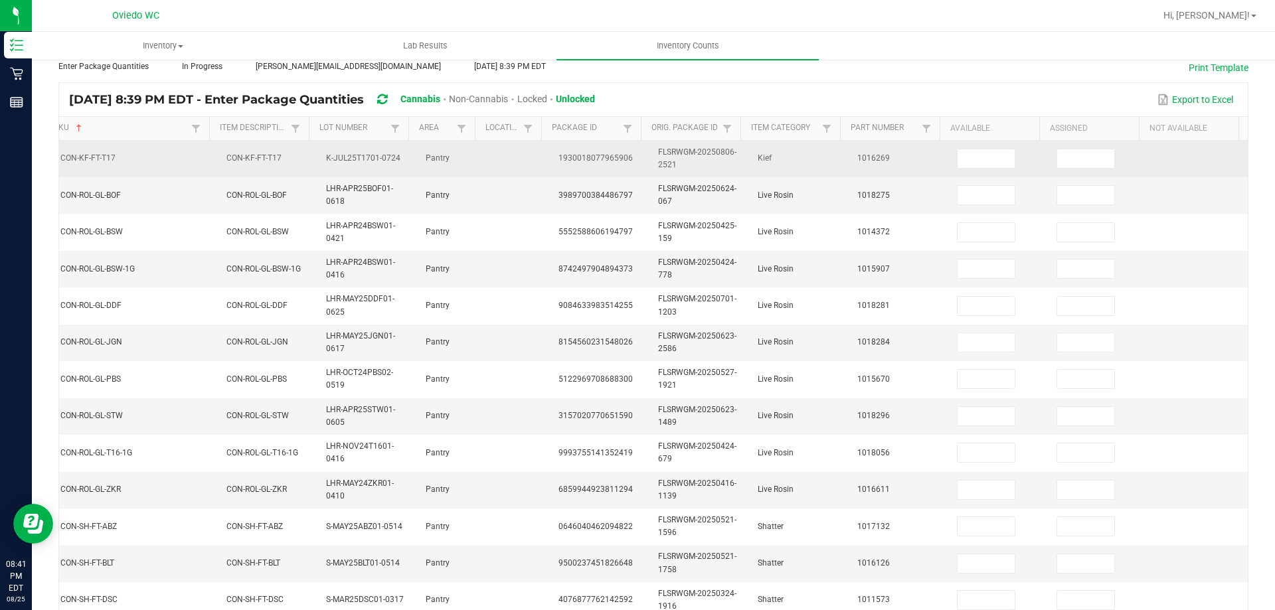
scroll to position [58, 0]
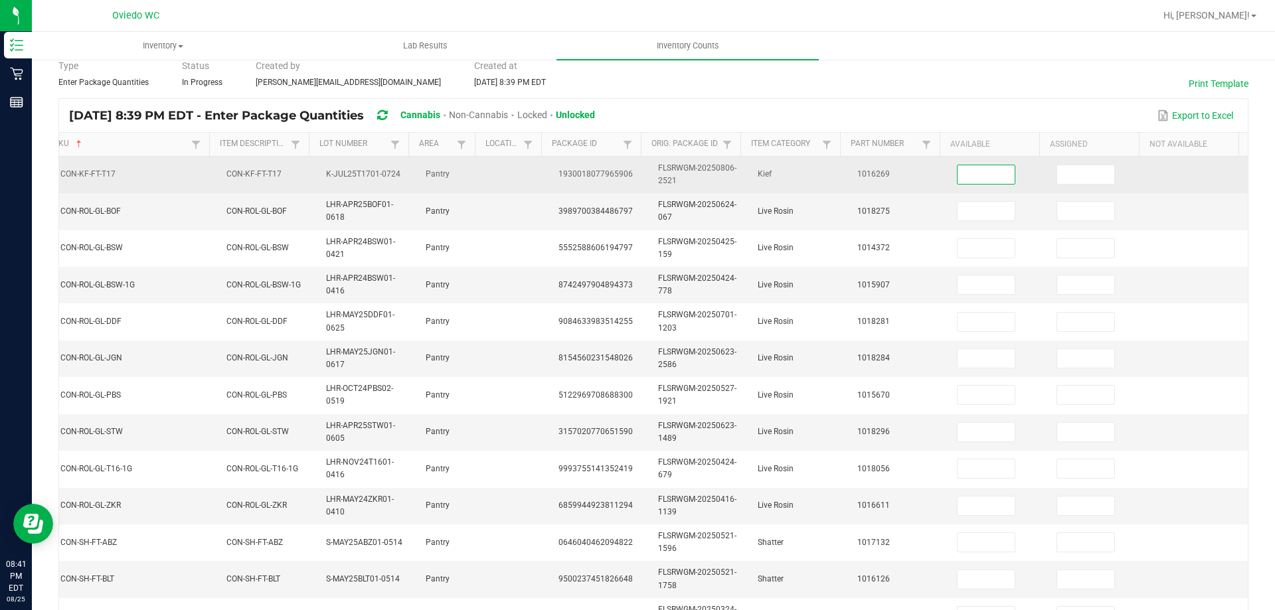
click at [989, 172] on input at bounding box center [986, 174] width 57 height 19
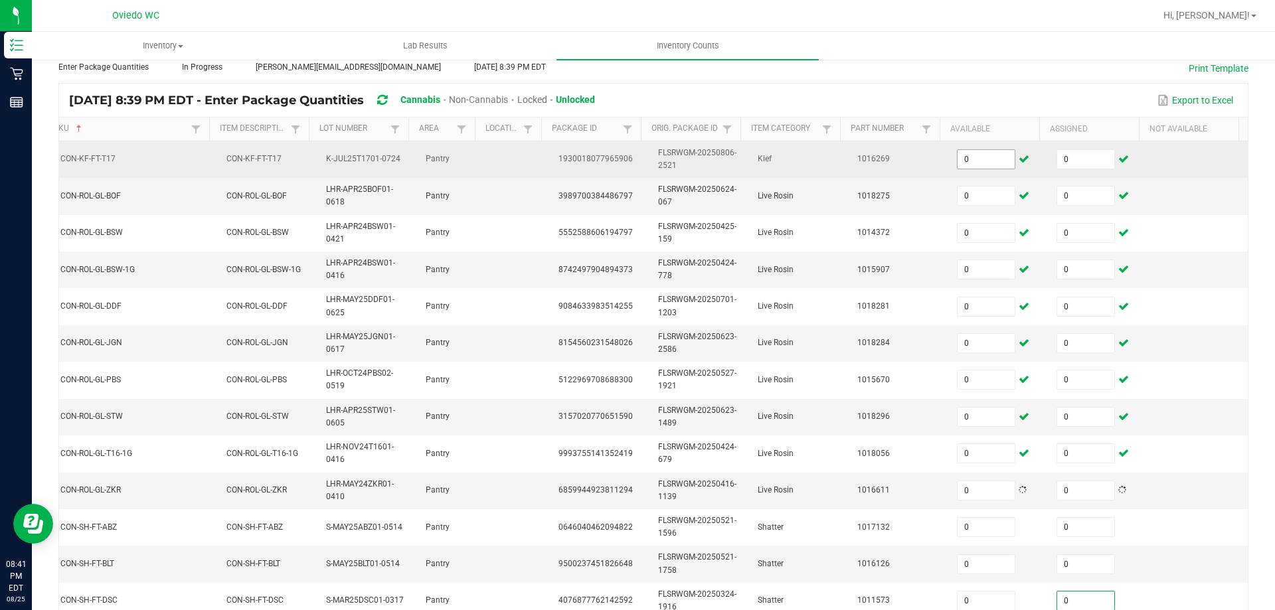
scroll to position [390, 0]
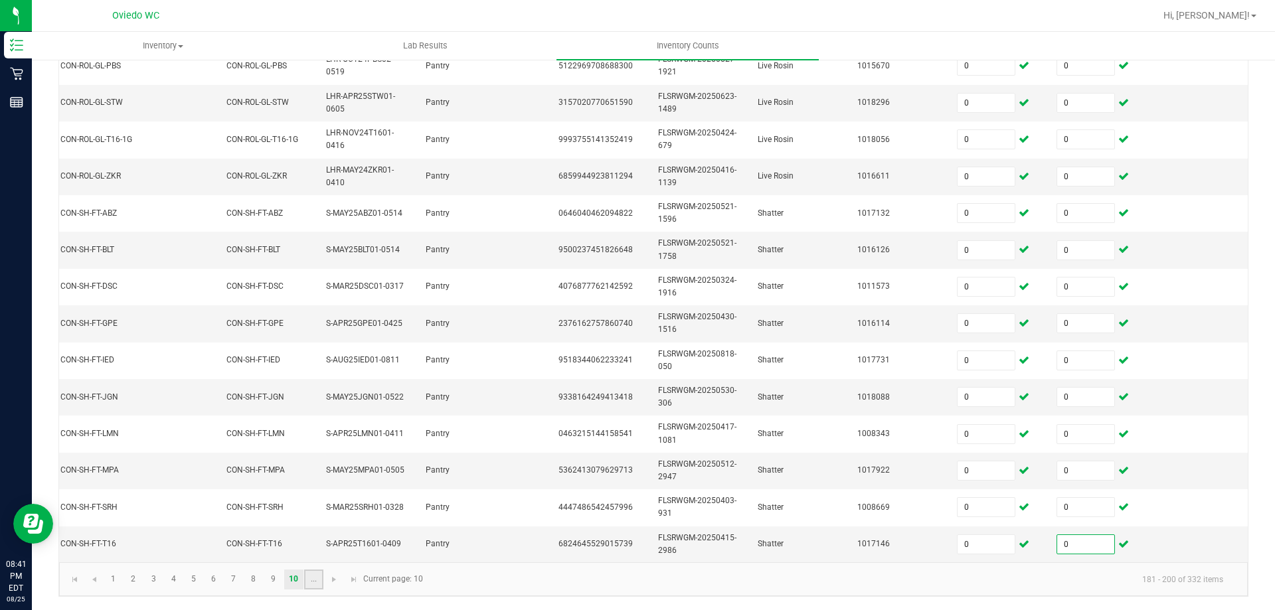
click at [311, 590] on link "..." at bounding box center [313, 580] width 19 height 20
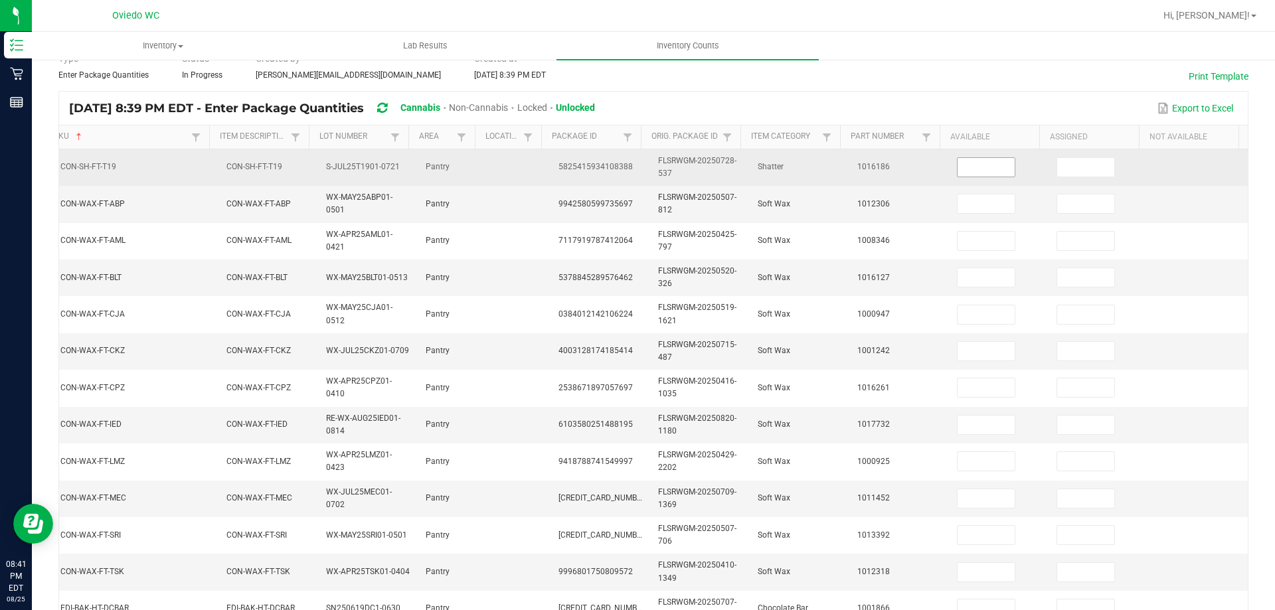
scroll to position [58, 0]
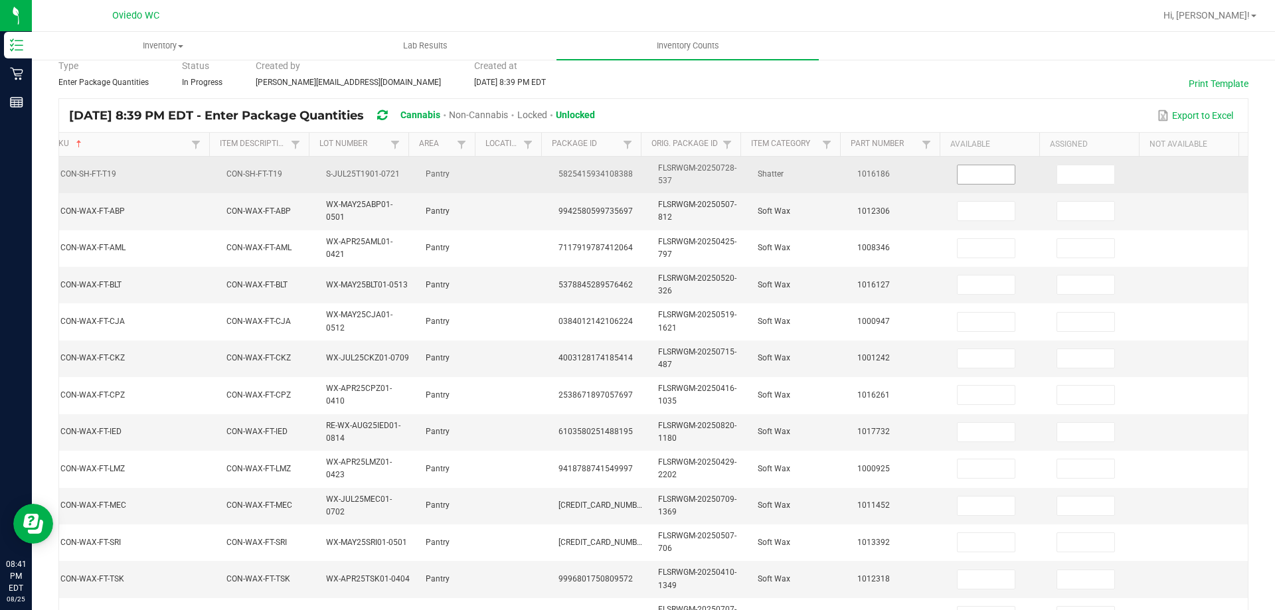
click at [958, 181] on input at bounding box center [986, 174] width 57 height 19
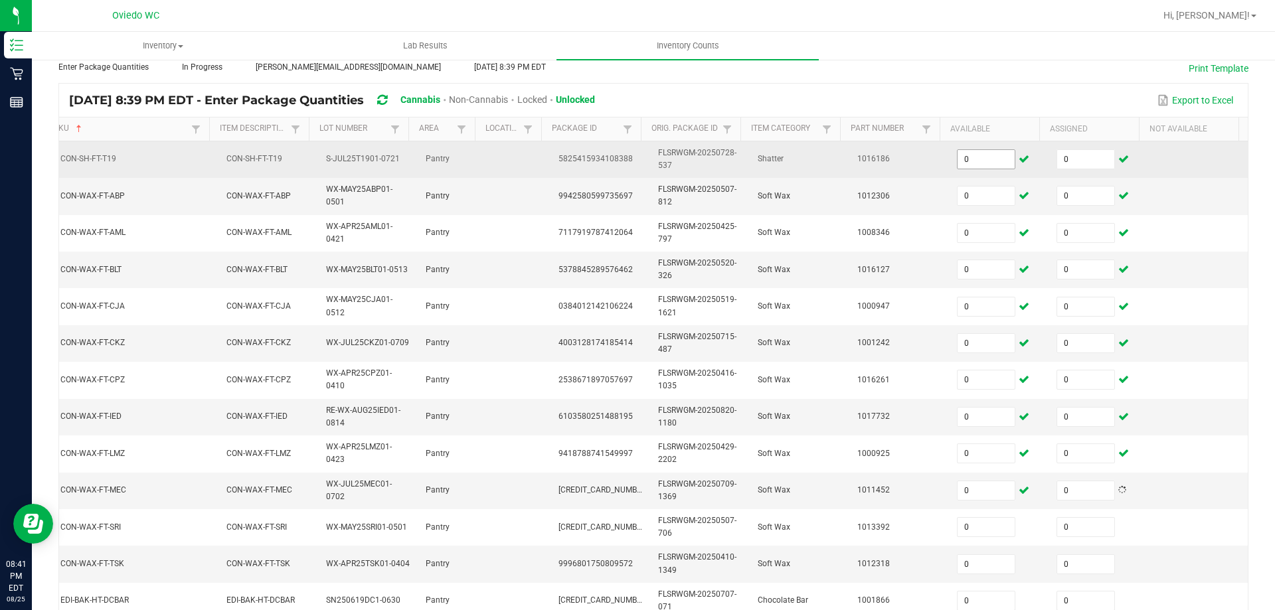
scroll to position [390, 0]
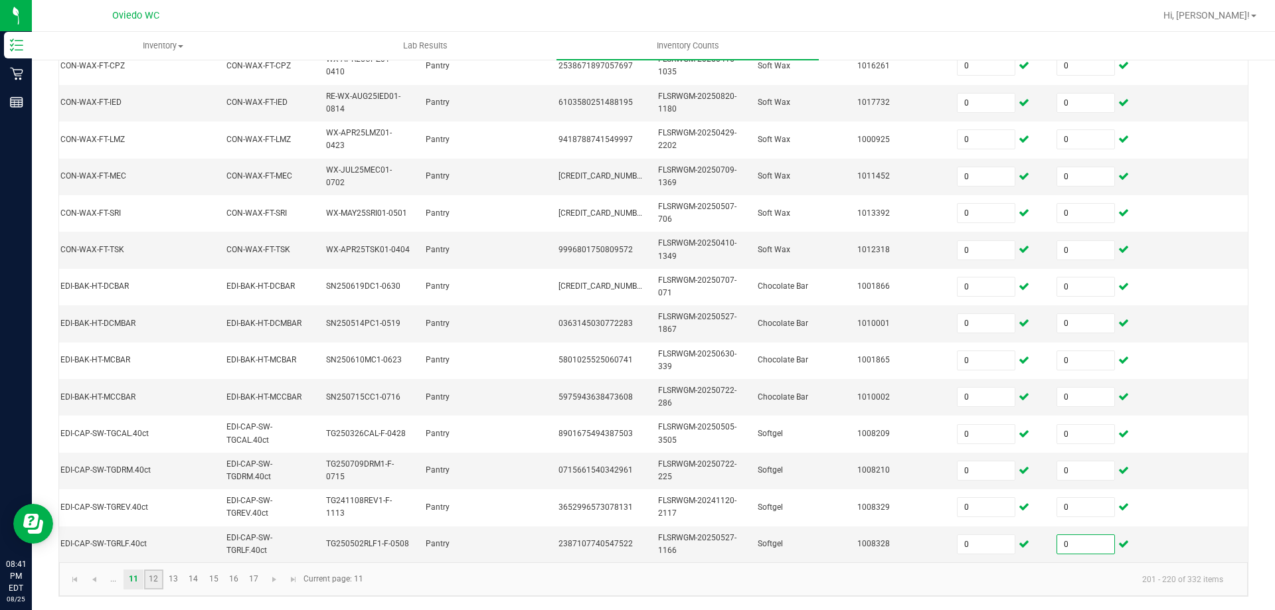
click at [157, 582] on link "12" at bounding box center [153, 580] width 19 height 20
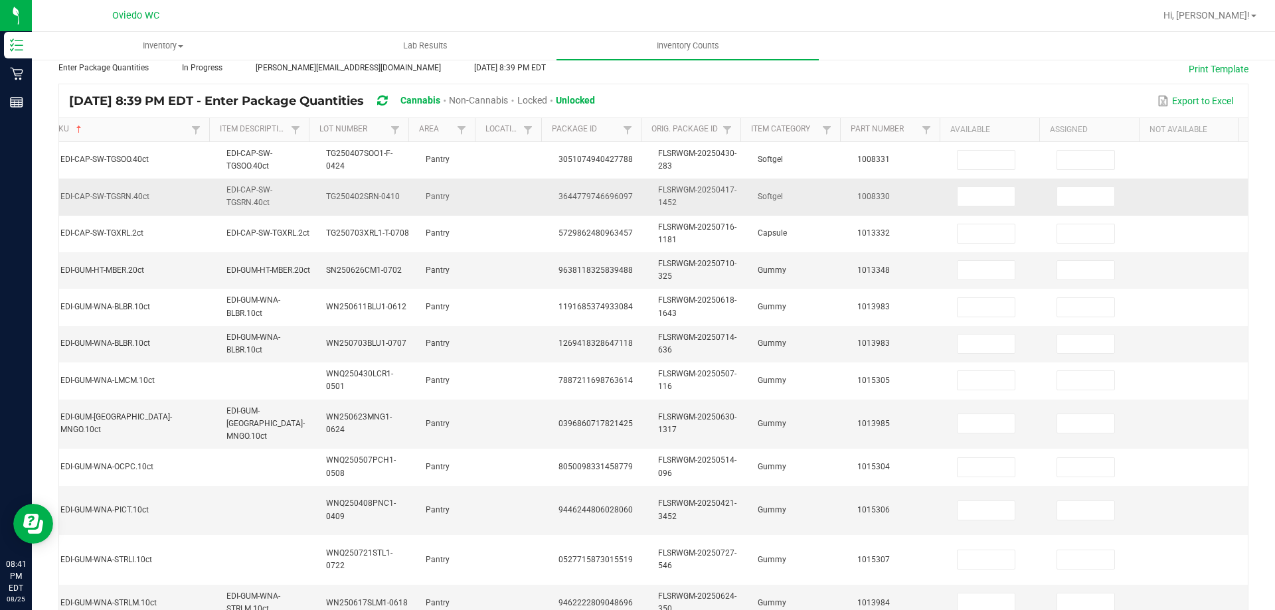
scroll to position [58, 0]
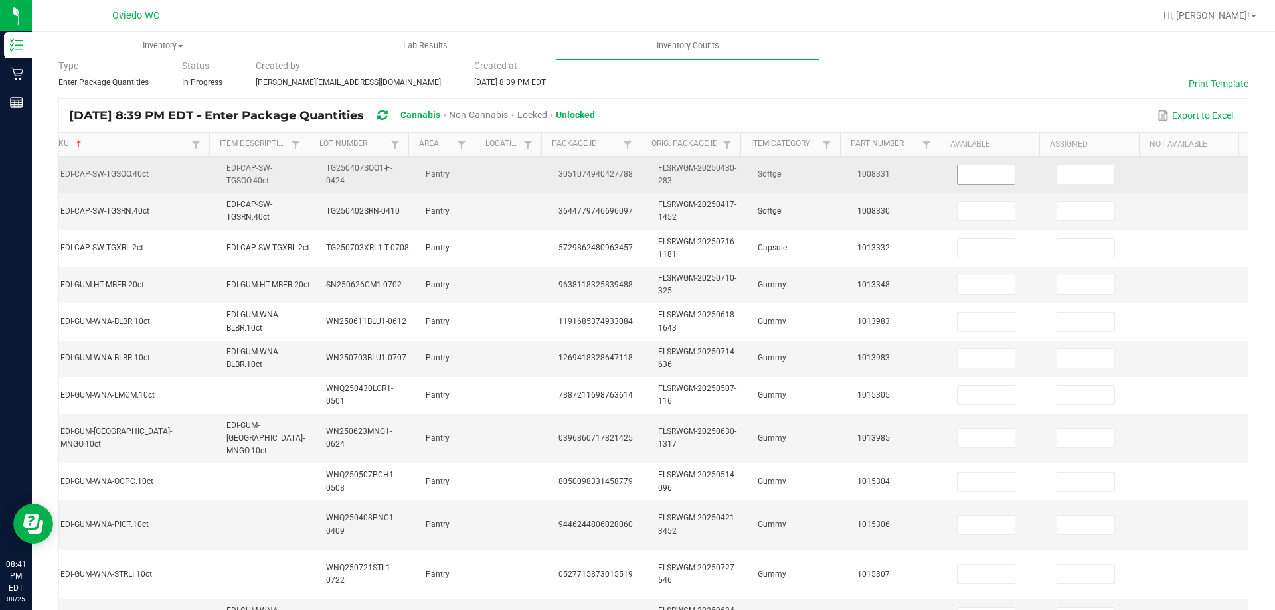
click at [966, 174] on input at bounding box center [986, 174] width 57 height 19
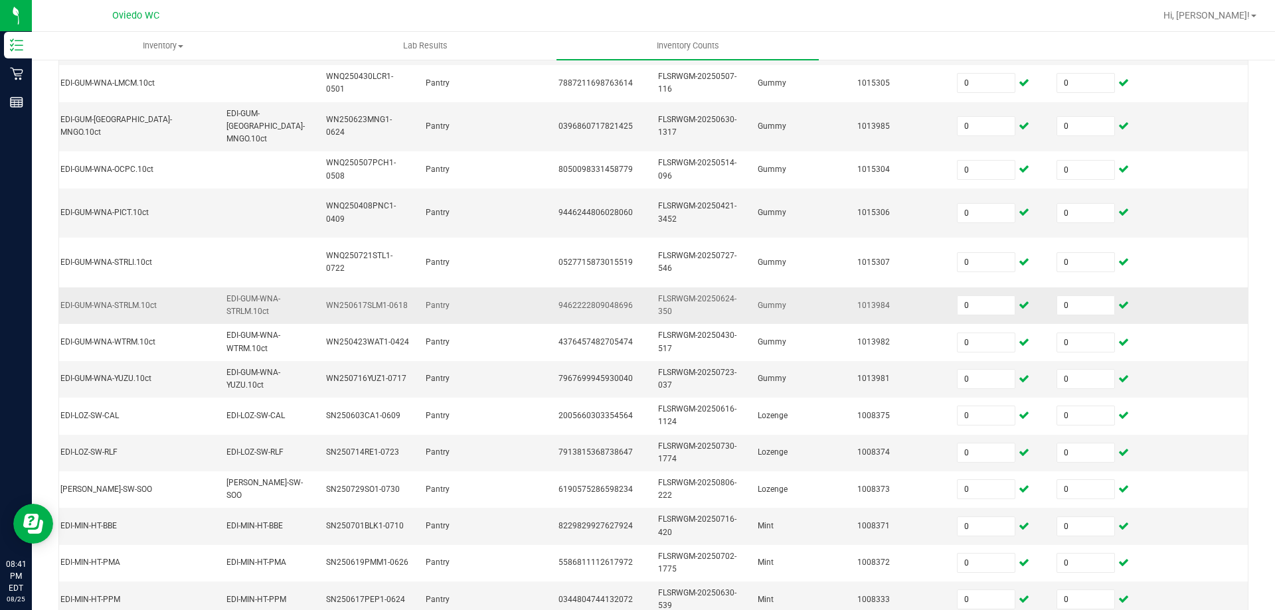
scroll to position [423, 0]
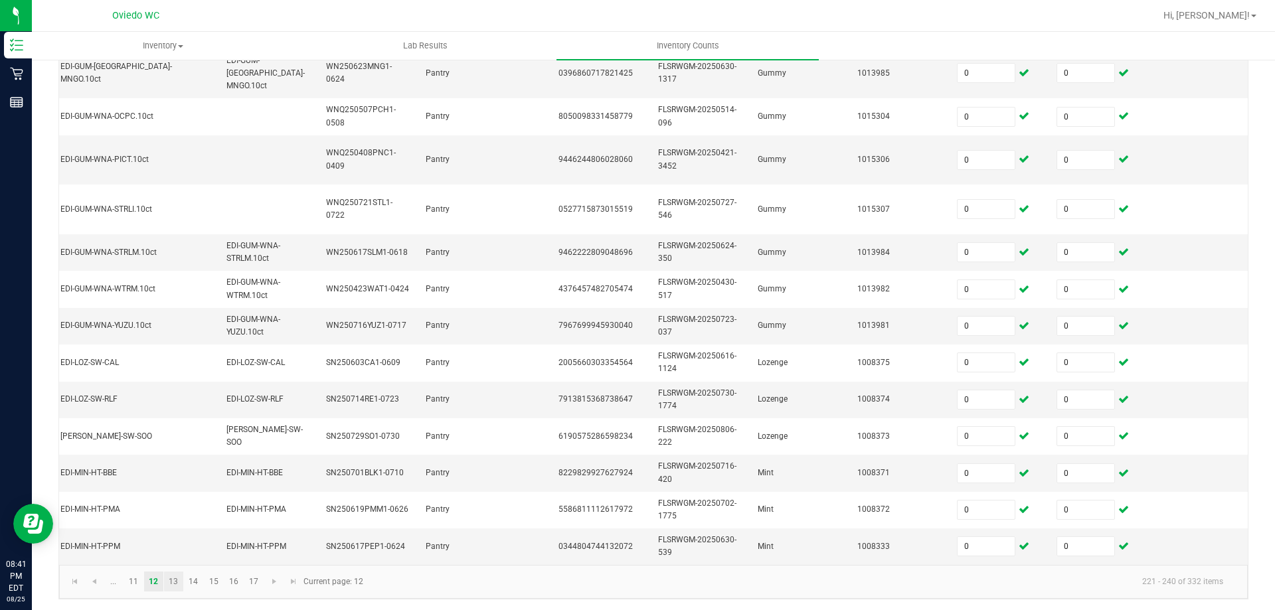
click at [181, 573] on link "13" at bounding box center [173, 582] width 19 height 20
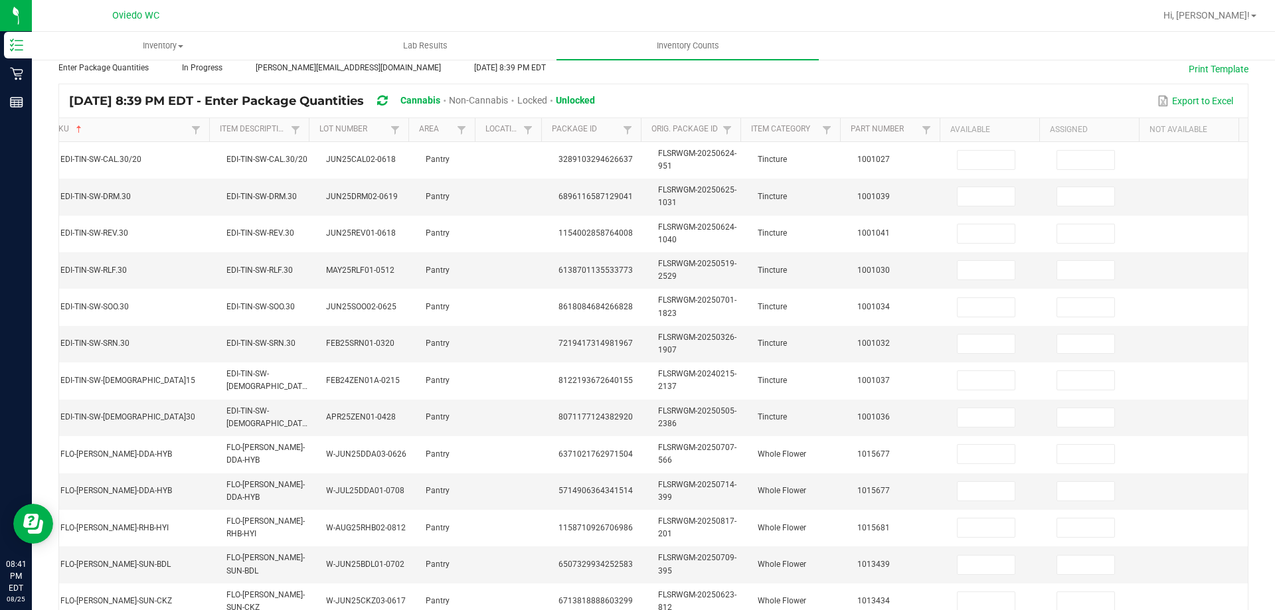
scroll to position [65, 0]
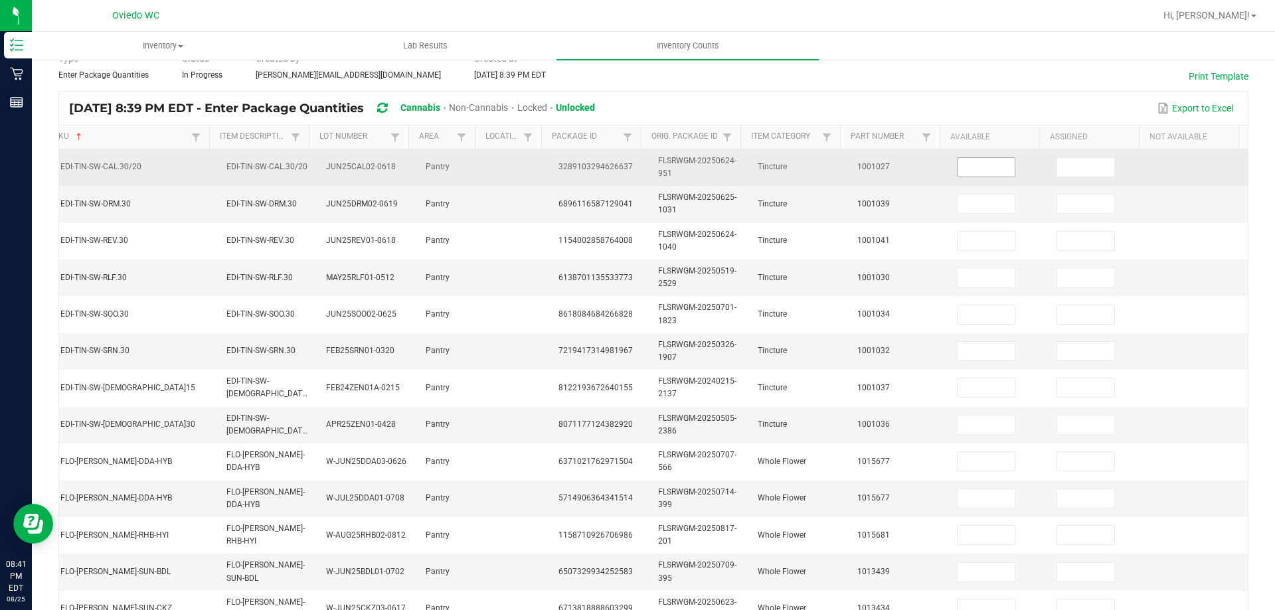
click at [953, 157] on td at bounding box center [999, 167] width 100 height 37
click at [958, 161] on input at bounding box center [986, 167] width 57 height 19
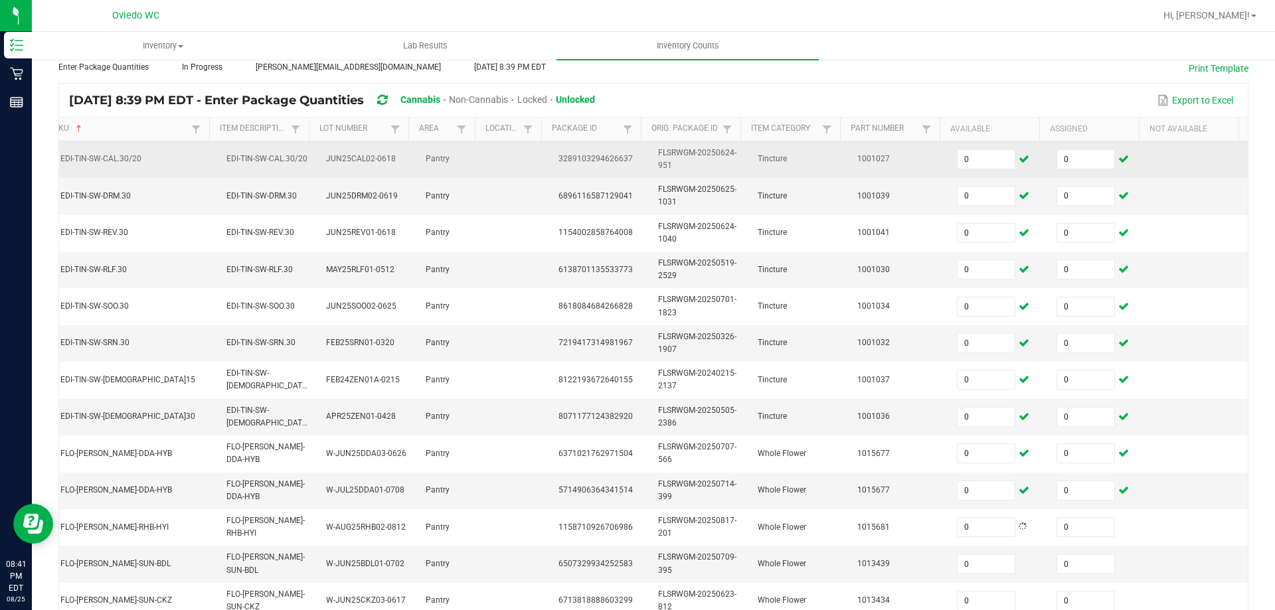
scroll to position [390, 0]
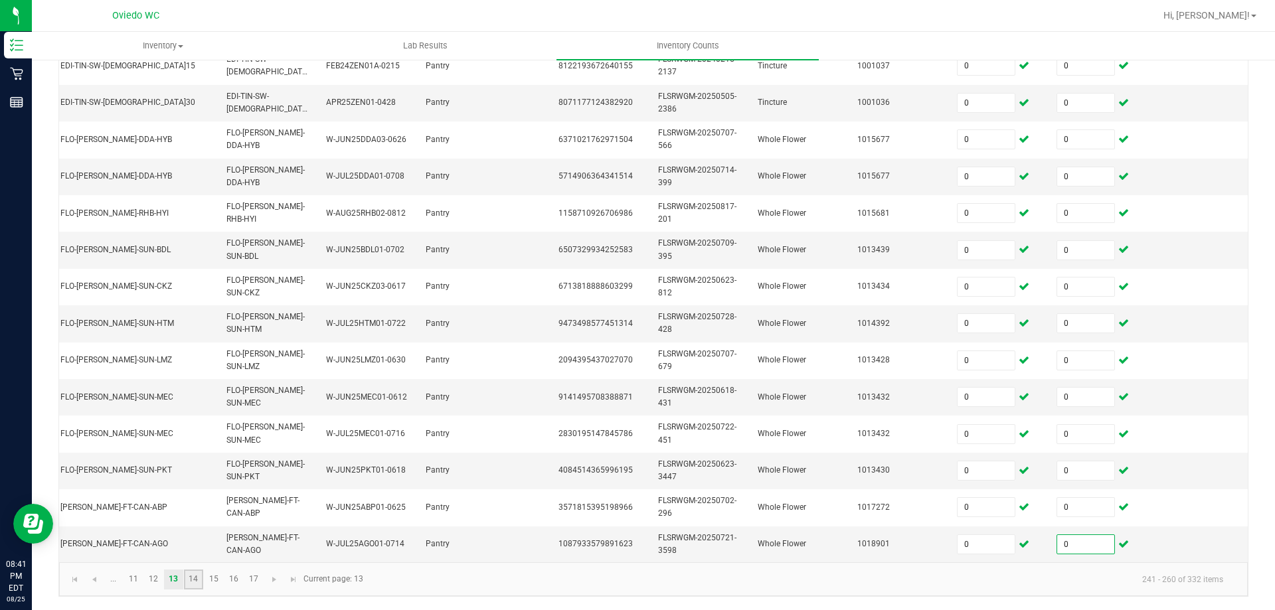
click at [197, 590] on link "14" at bounding box center [193, 580] width 19 height 20
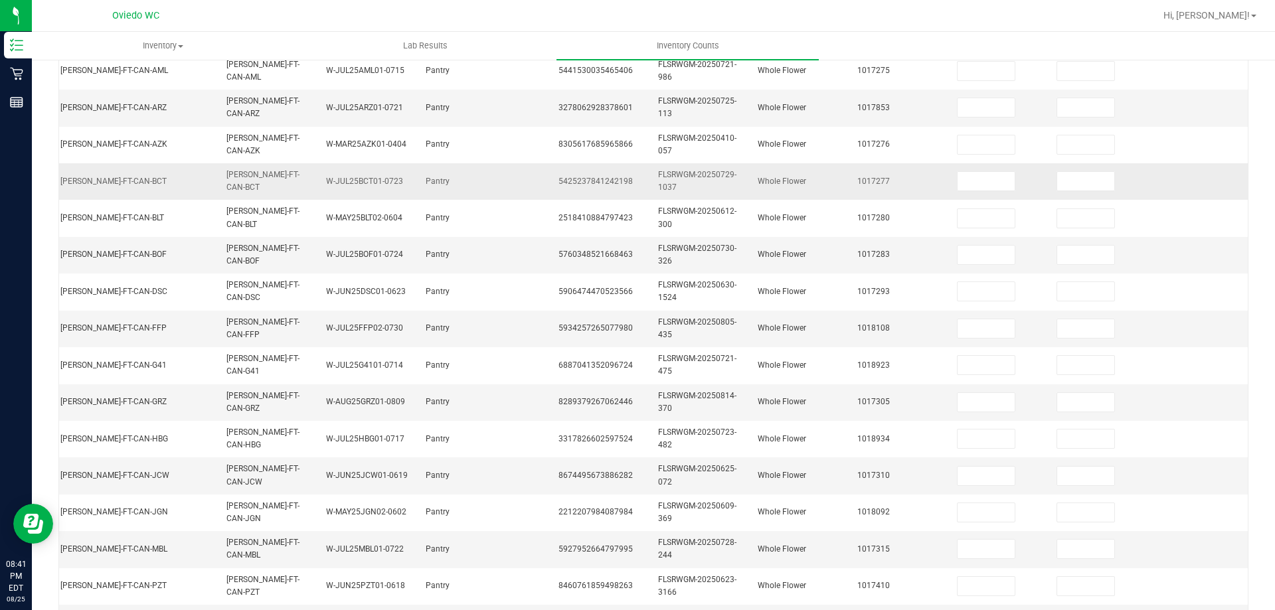
scroll to position [124, 0]
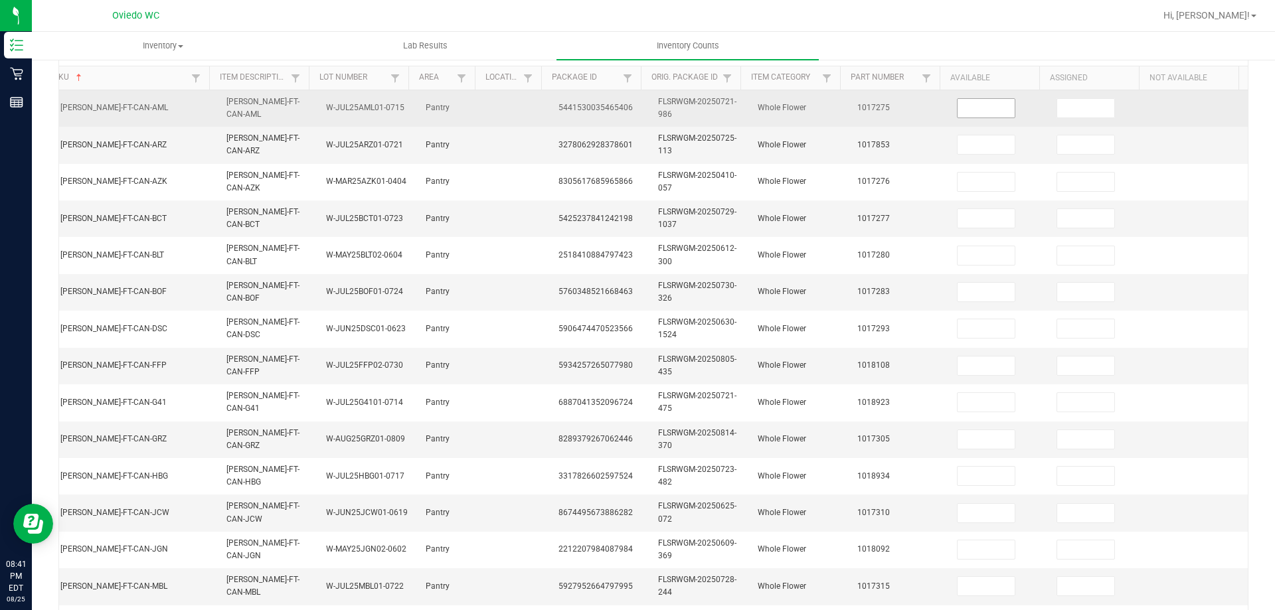
click at [976, 101] on input at bounding box center [986, 108] width 57 height 19
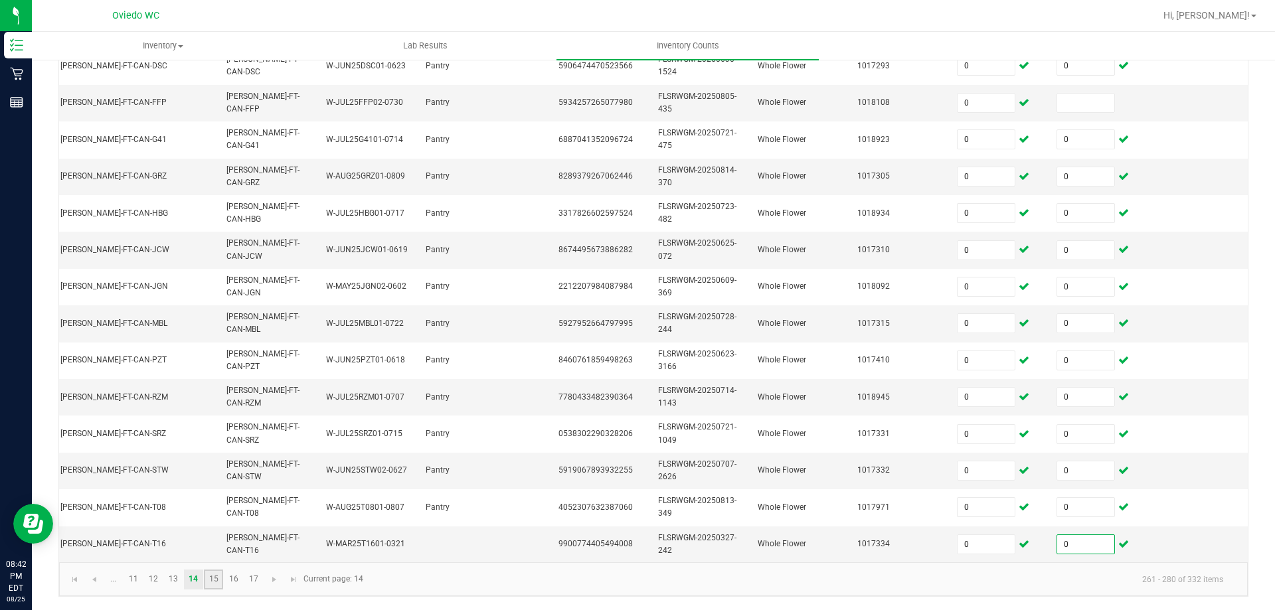
click at [218, 584] on link "15" at bounding box center [213, 580] width 19 height 20
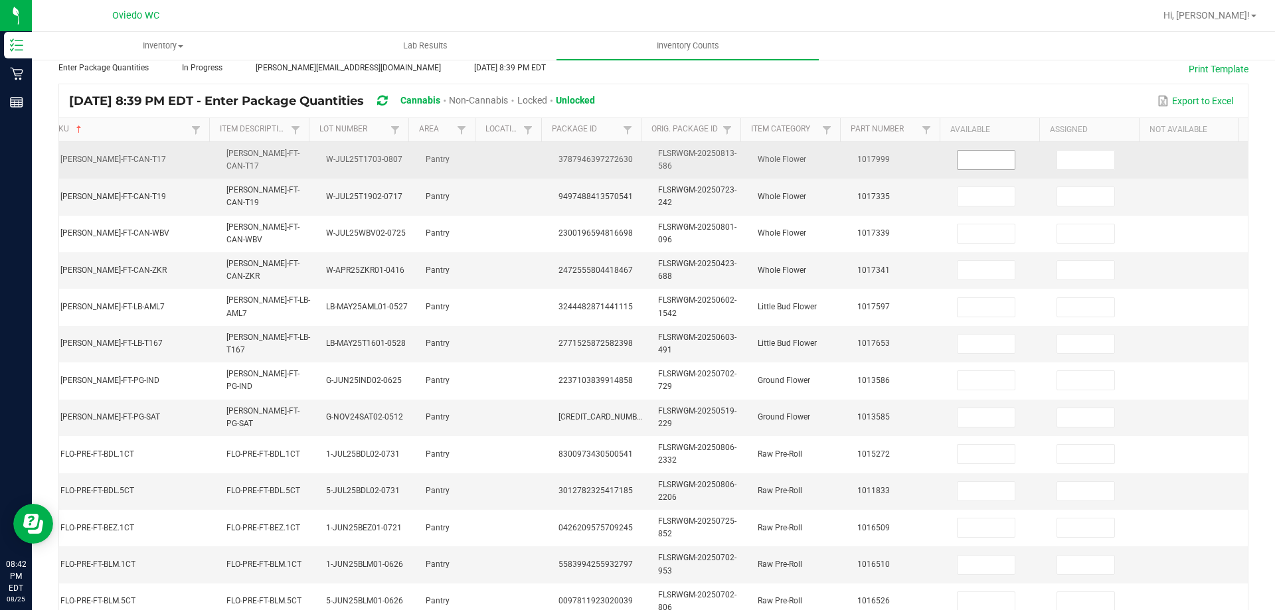
scroll to position [65, 0]
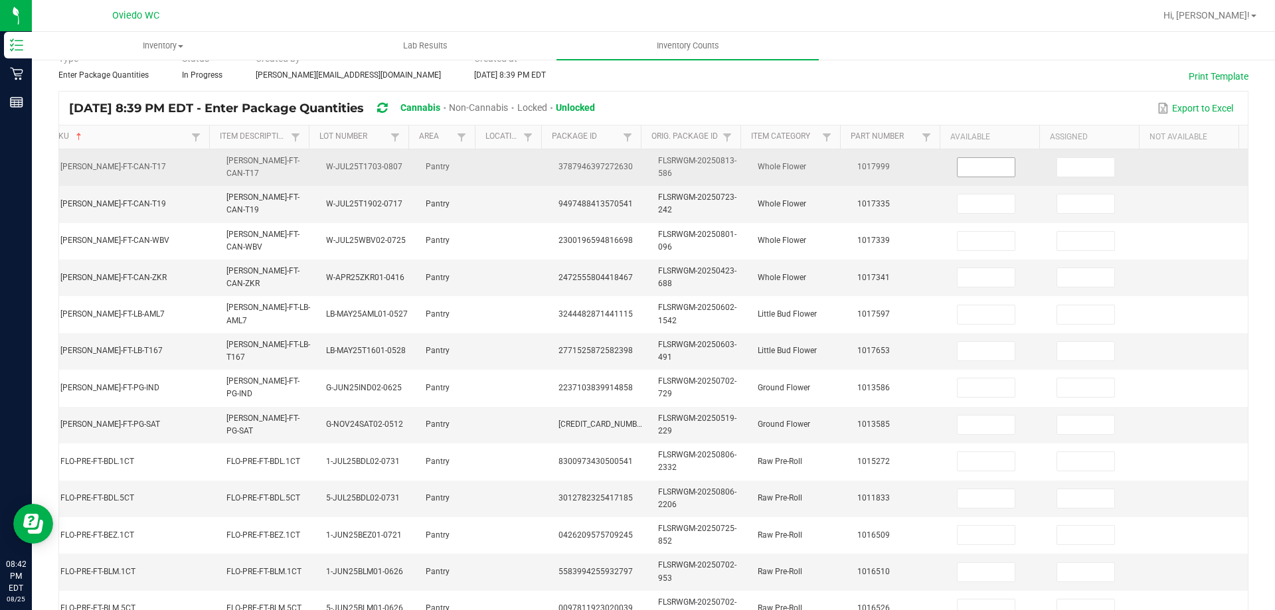
click at [958, 173] on input at bounding box center [986, 167] width 57 height 19
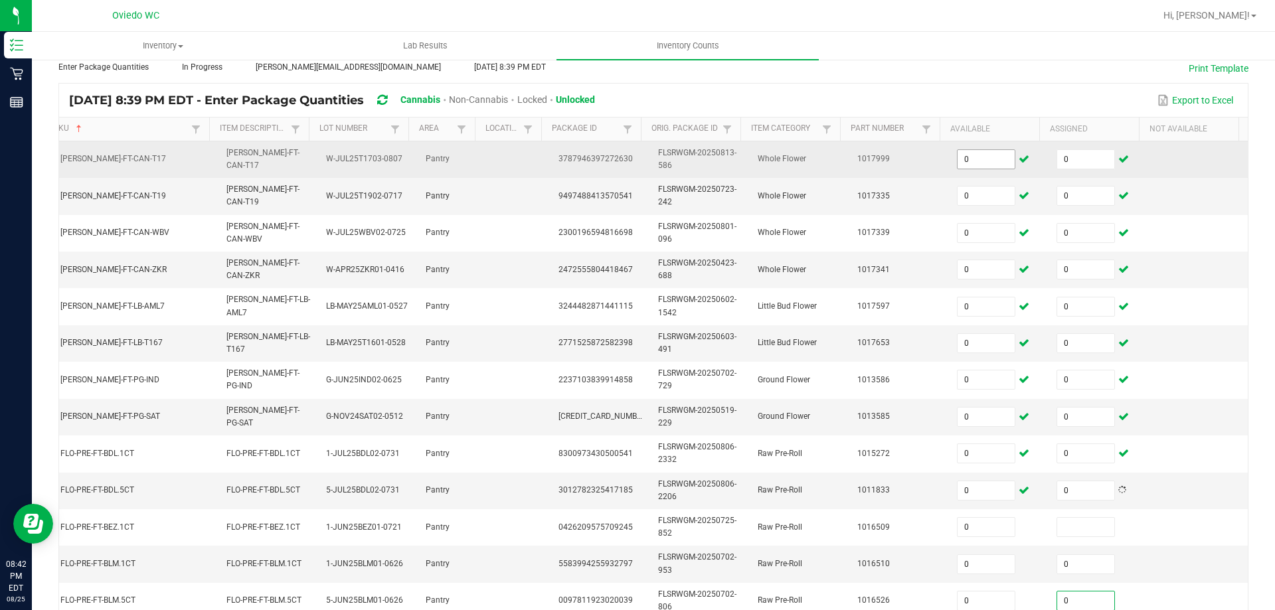
scroll to position [390, 0]
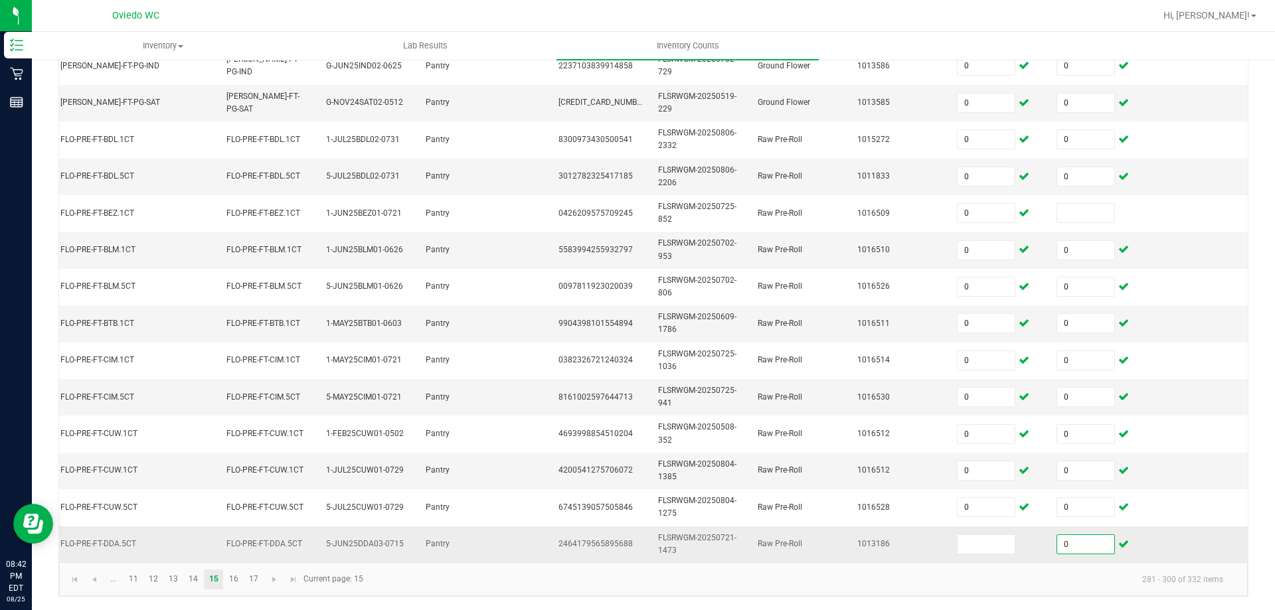
click at [954, 528] on td at bounding box center [999, 545] width 100 height 36
click at [958, 538] on input at bounding box center [986, 544] width 57 height 19
click at [231, 579] on link "16" at bounding box center [233, 580] width 19 height 20
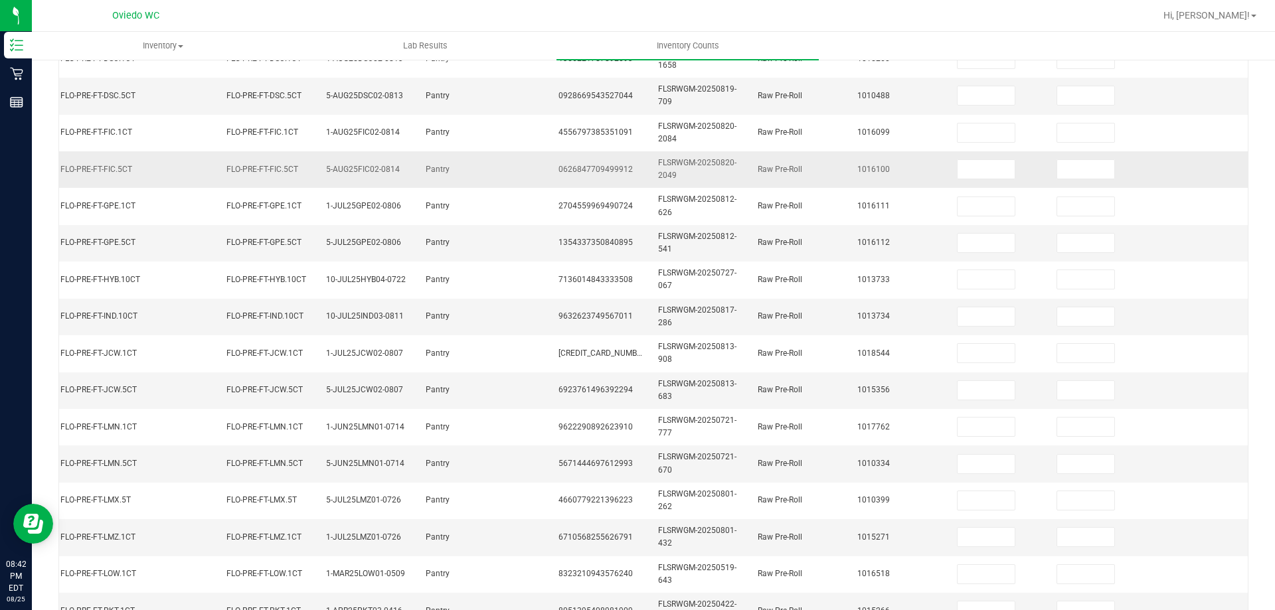
scroll to position [132, 0]
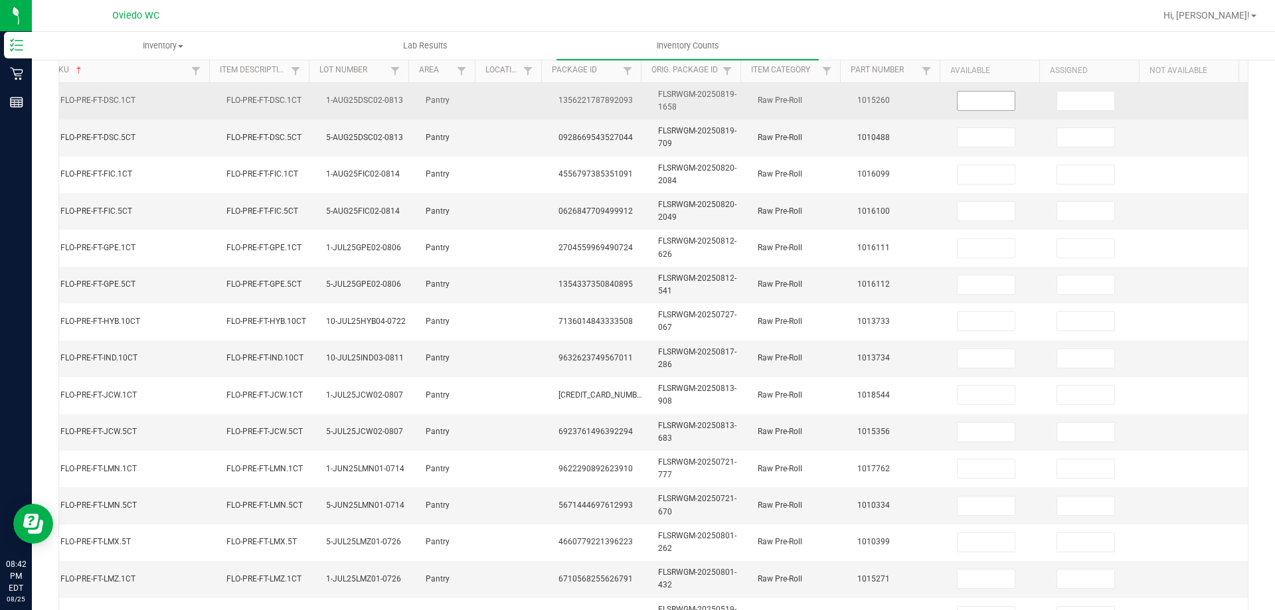
click at [964, 93] on input at bounding box center [986, 101] width 57 height 19
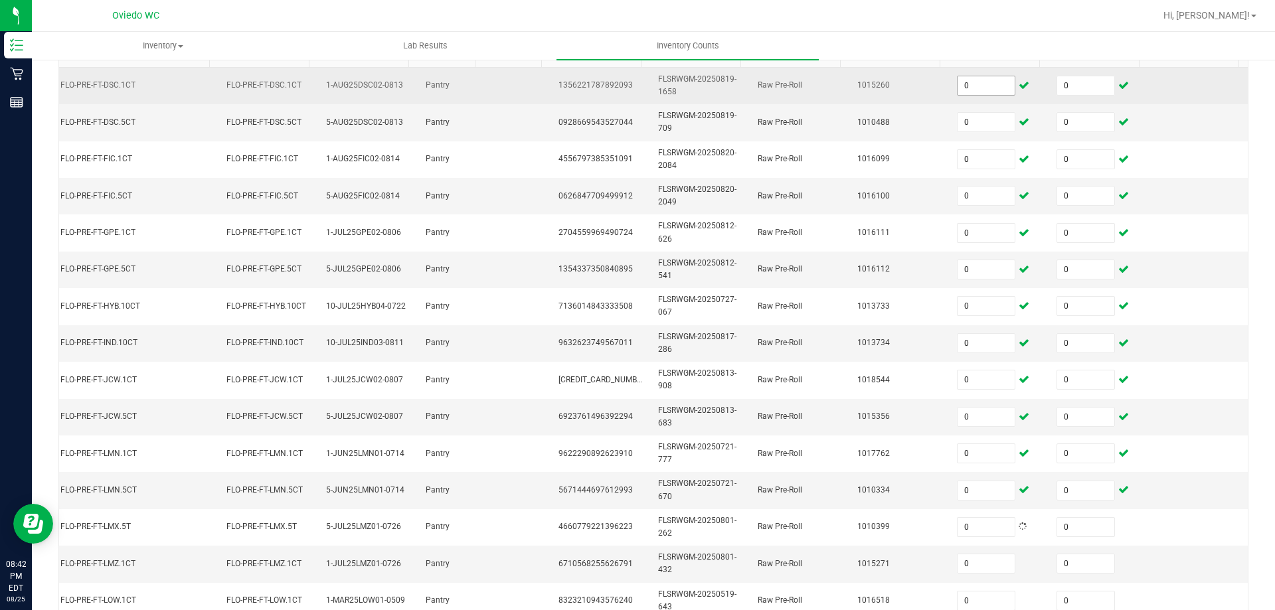
scroll to position [397, 0]
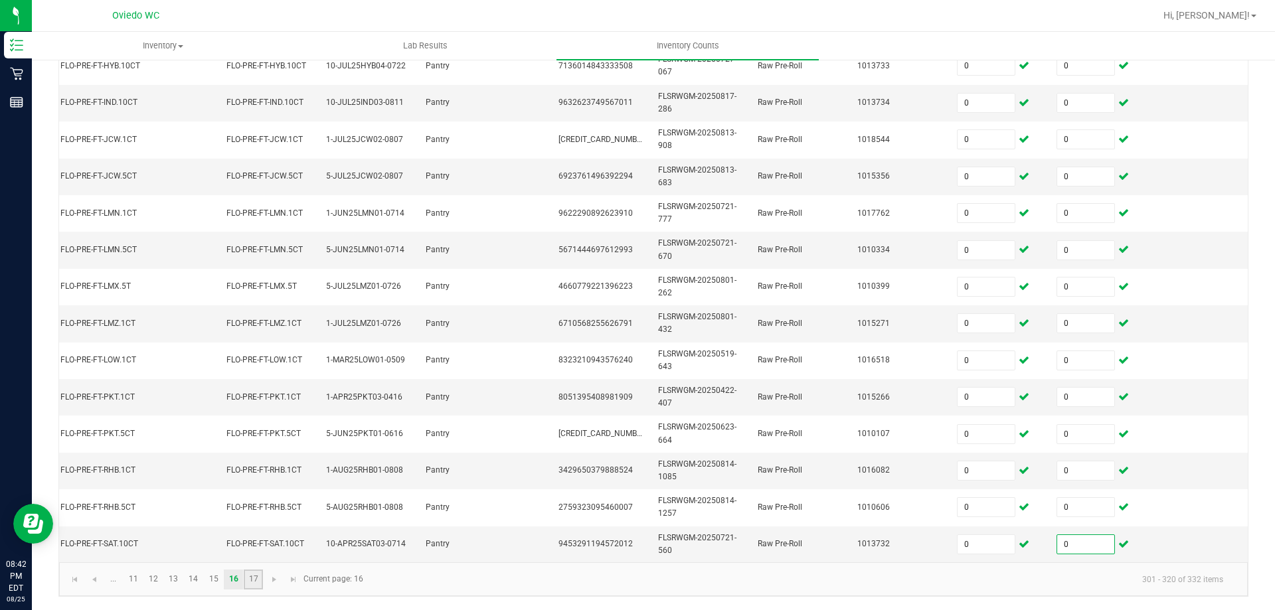
click at [253, 571] on link "17" at bounding box center [253, 580] width 19 height 20
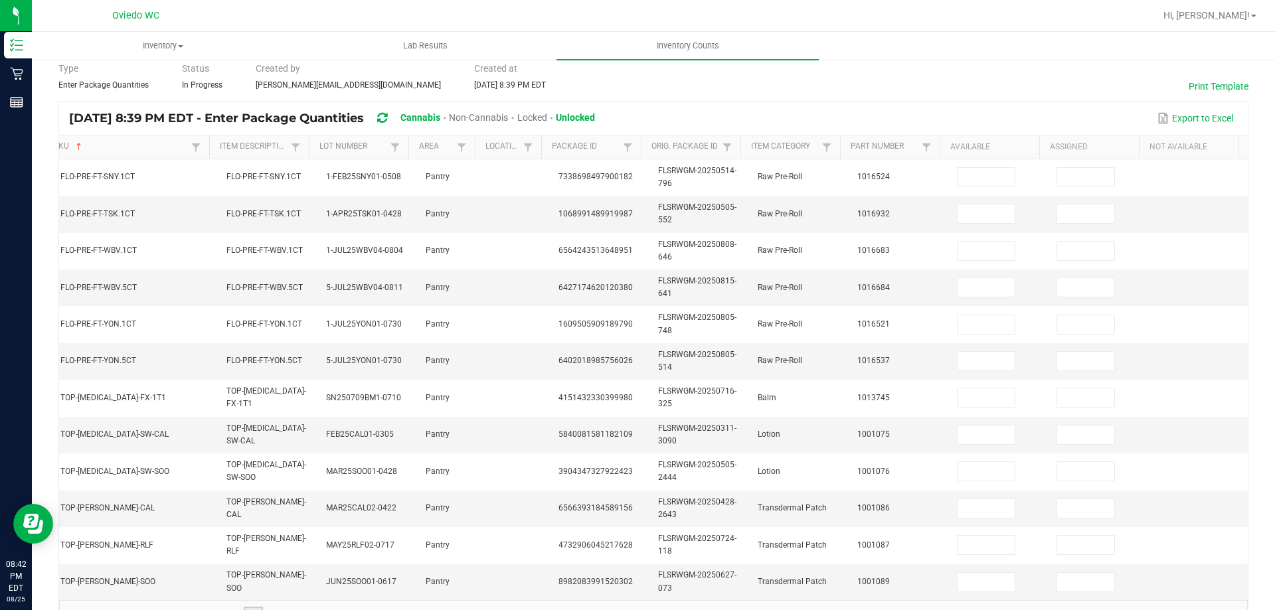
scroll to position [0, 0]
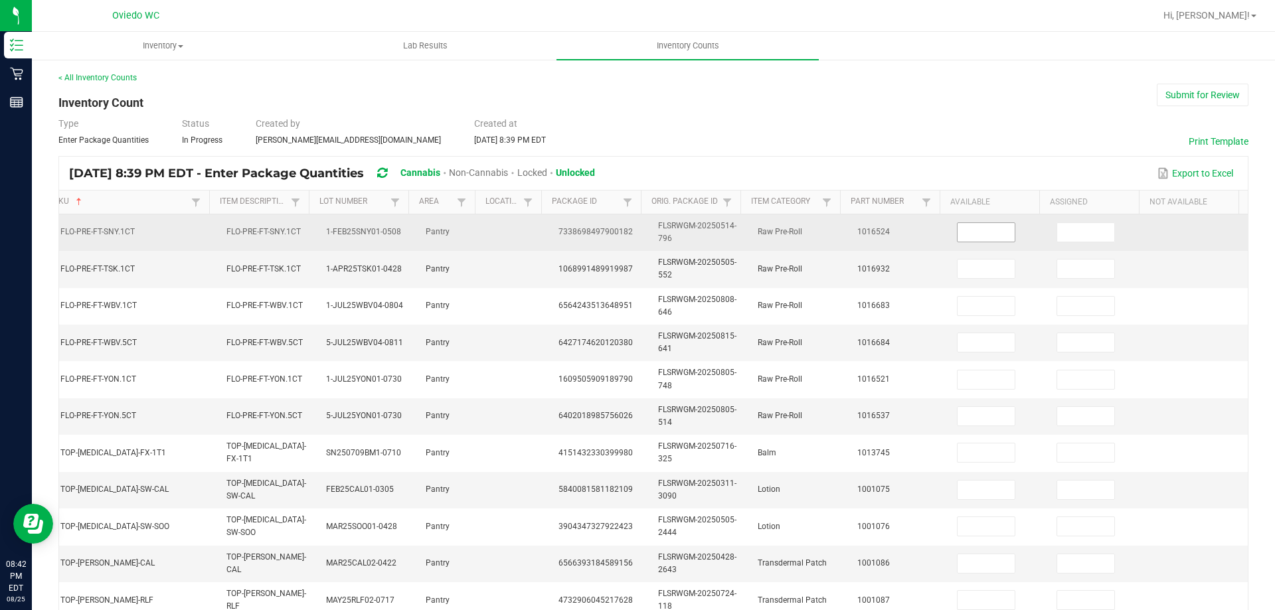
click at [964, 225] on input at bounding box center [986, 232] width 57 height 19
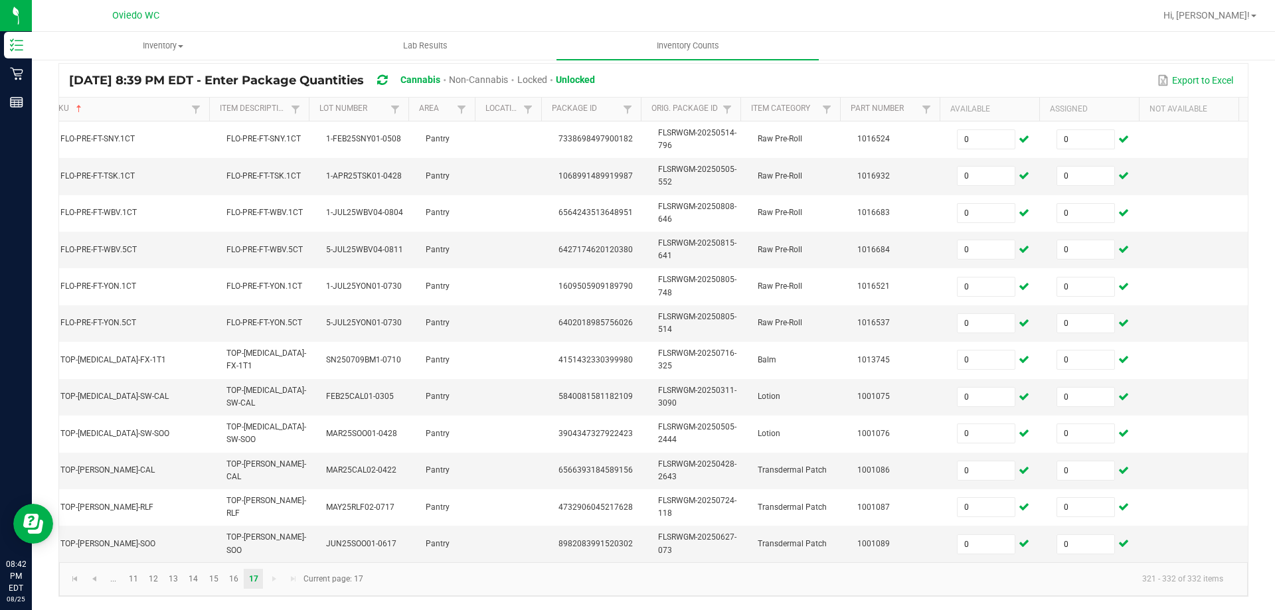
click at [394, 583] on kendo-pager-info "321 - 332 of 332 items" at bounding box center [802, 580] width 863 height 22
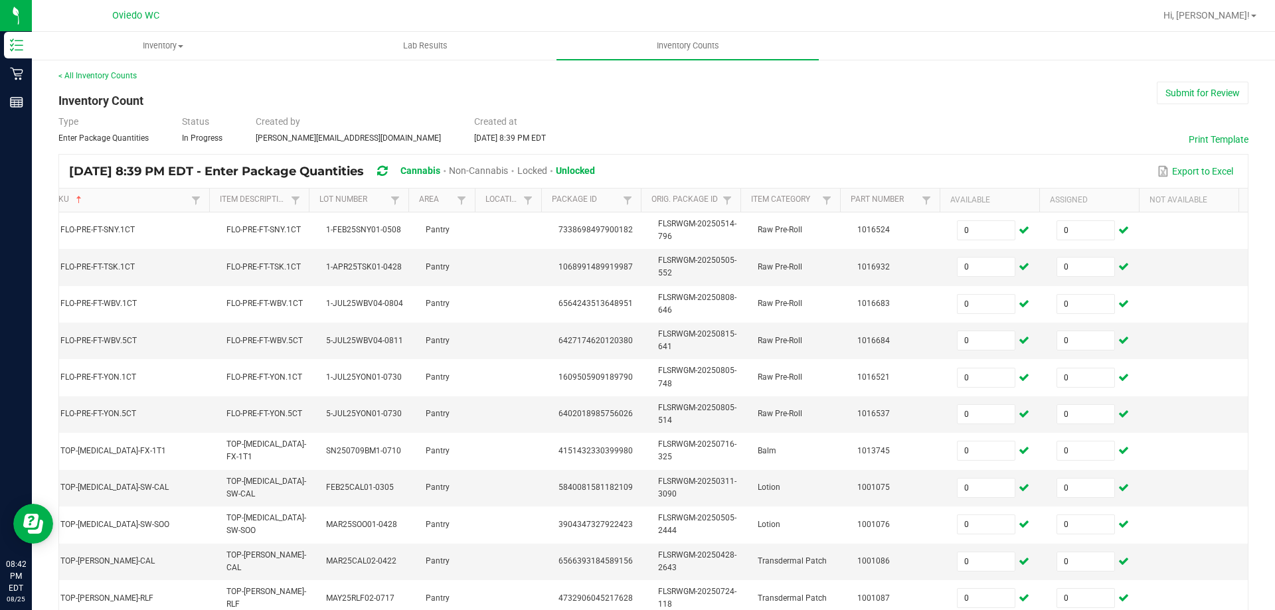
scroll to position [0, 0]
click at [1157, 97] on button "Submit for Review" at bounding box center [1203, 95] width 92 height 23
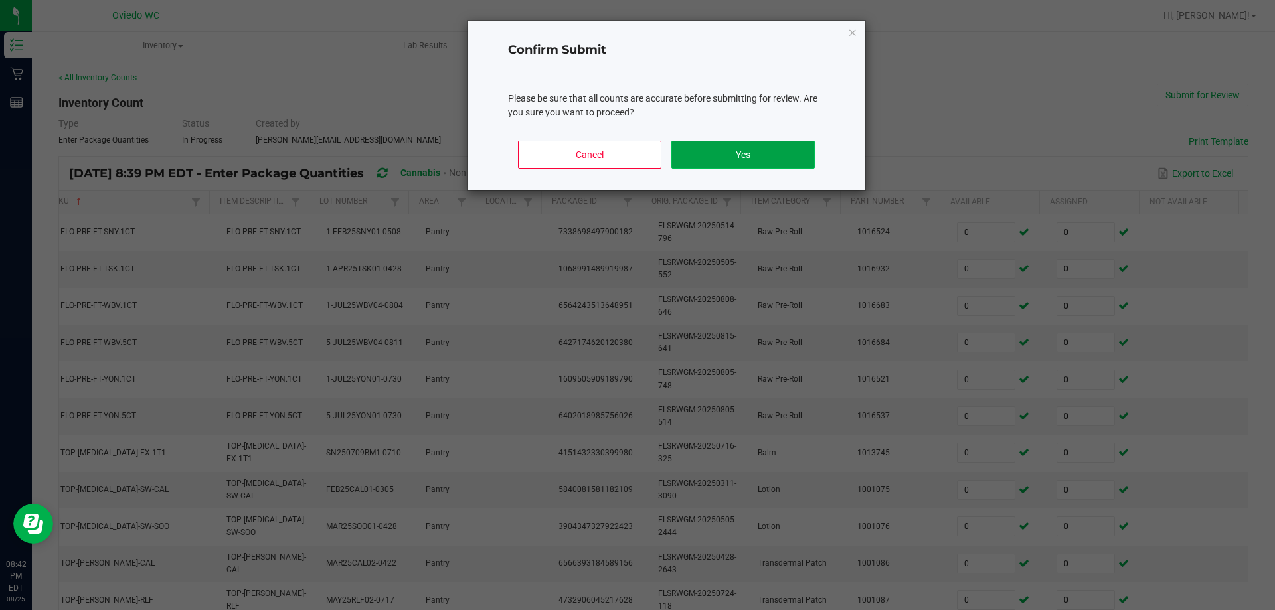
click at [751, 150] on button "Yes" at bounding box center [743, 155] width 143 height 28
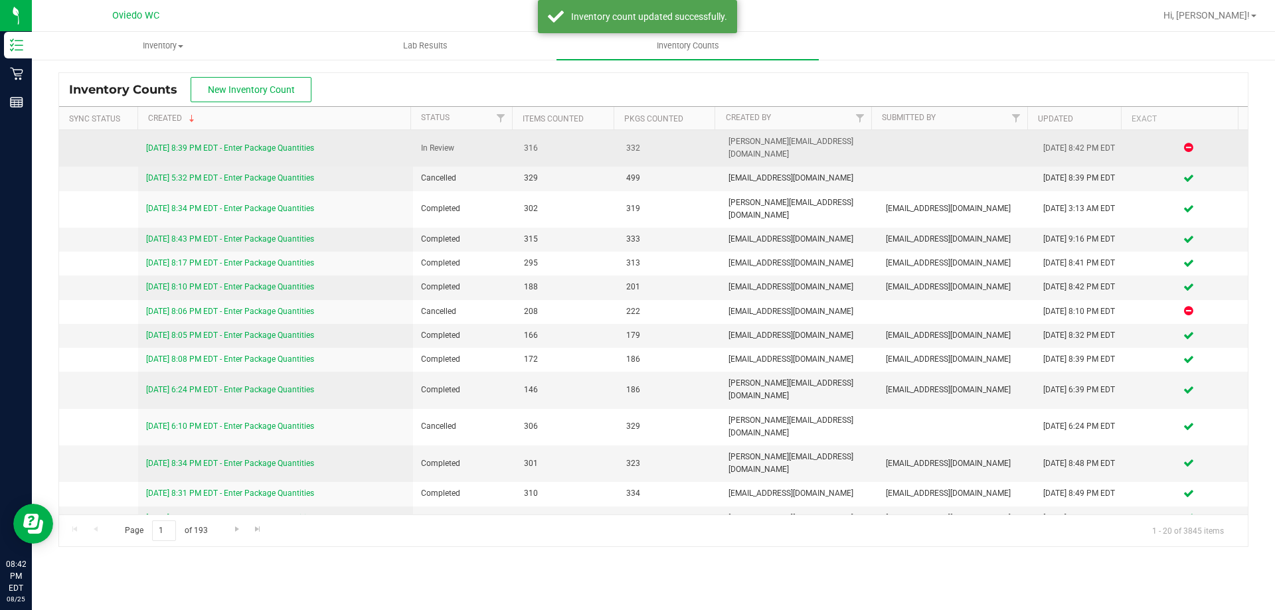
click at [256, 143] on link "[DATE] 8:39 PM EDT - Enter Package Quantities" at bounding box center [230, 147] width 168 height 9
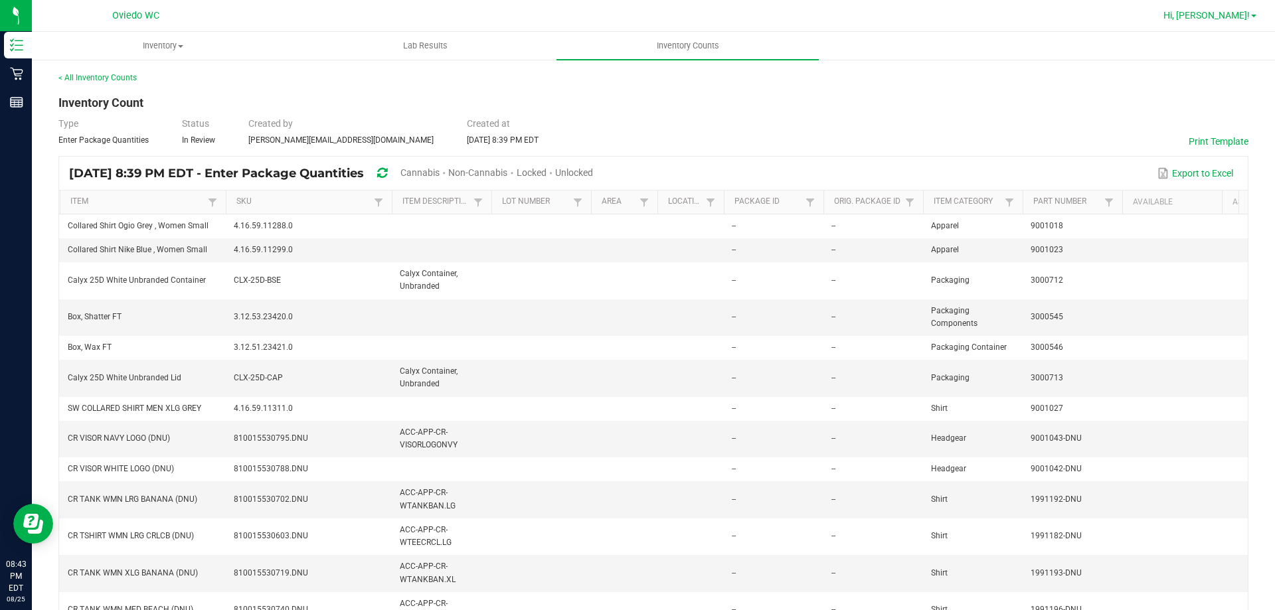
click at [1226, 15] on span "Hi, [PERSON_NAME]!" at bounding box center [1207, 15] width 86 height 11
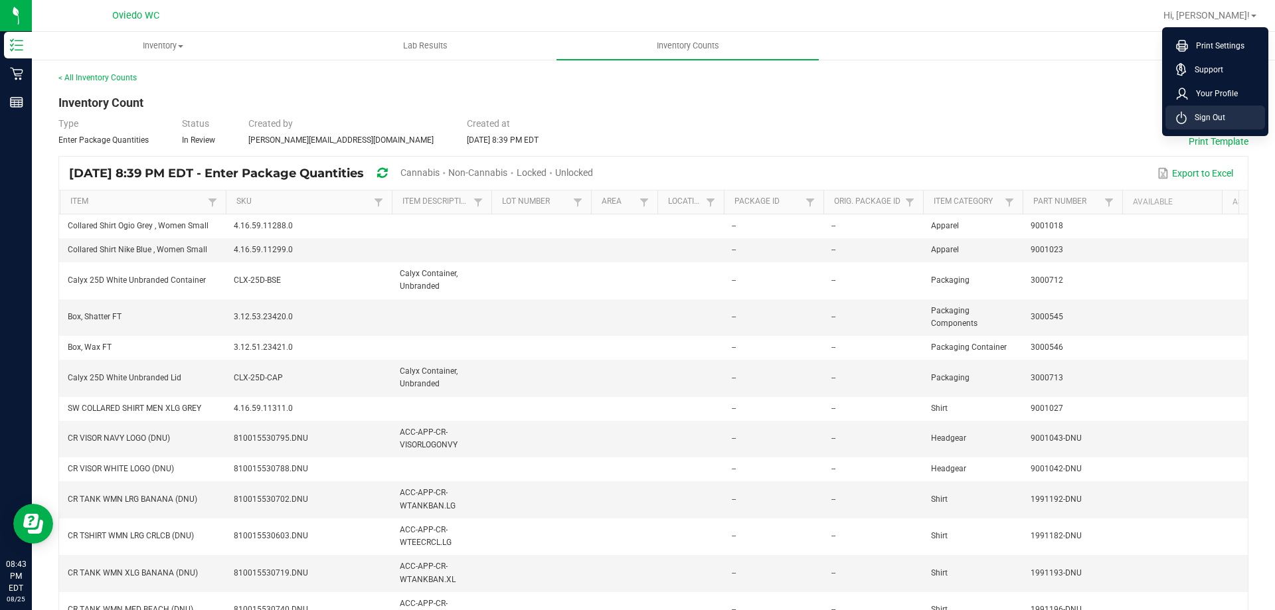
click at [1198, 126] on li "Sign Out" at bounding box center [1216, 118] width 100 height 24
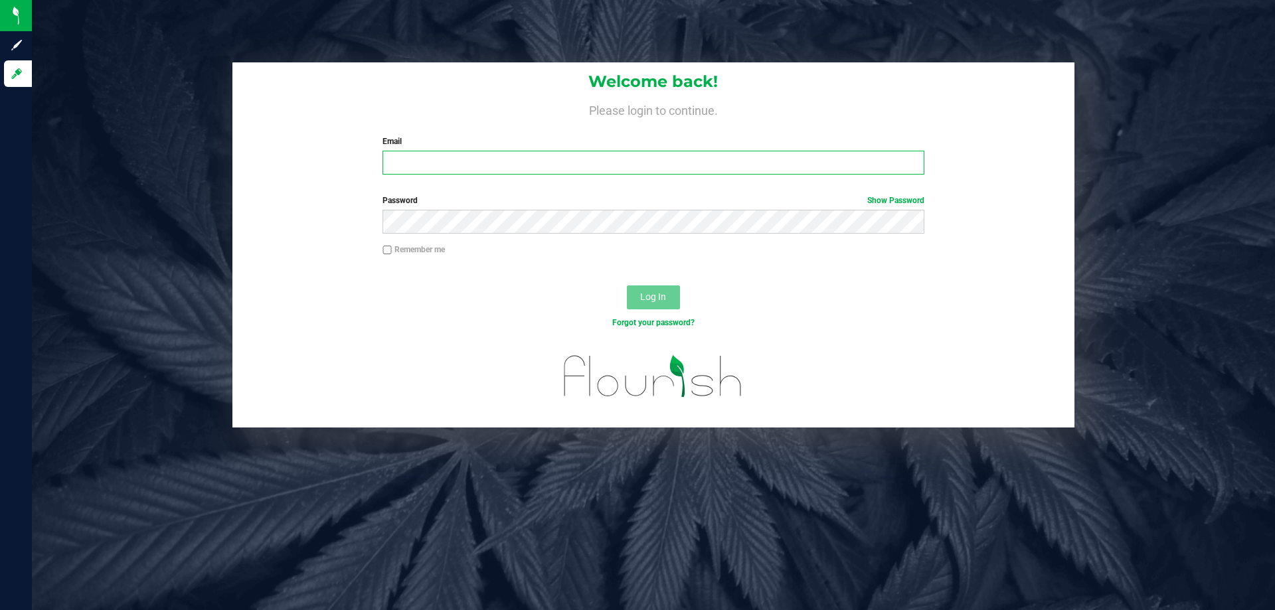
click at [737, 155] on input "Email" at bounding box center [653, 163] width 541 height 24
click at [627, 286] on button "Log In" at bounding box center [653, 298] width 53 height 24
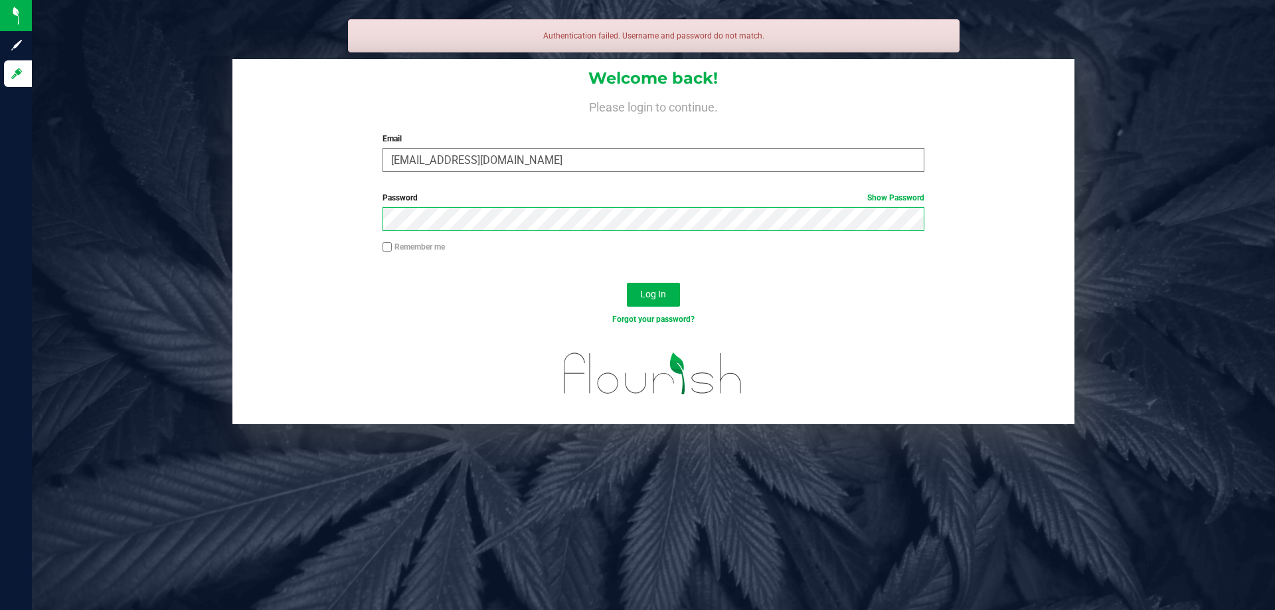
click at [627, 283] on button "Log In" at bounding box center [653, 295] width 53 height 24
